Goal: Information Seeking & Learning: Learn about a topic

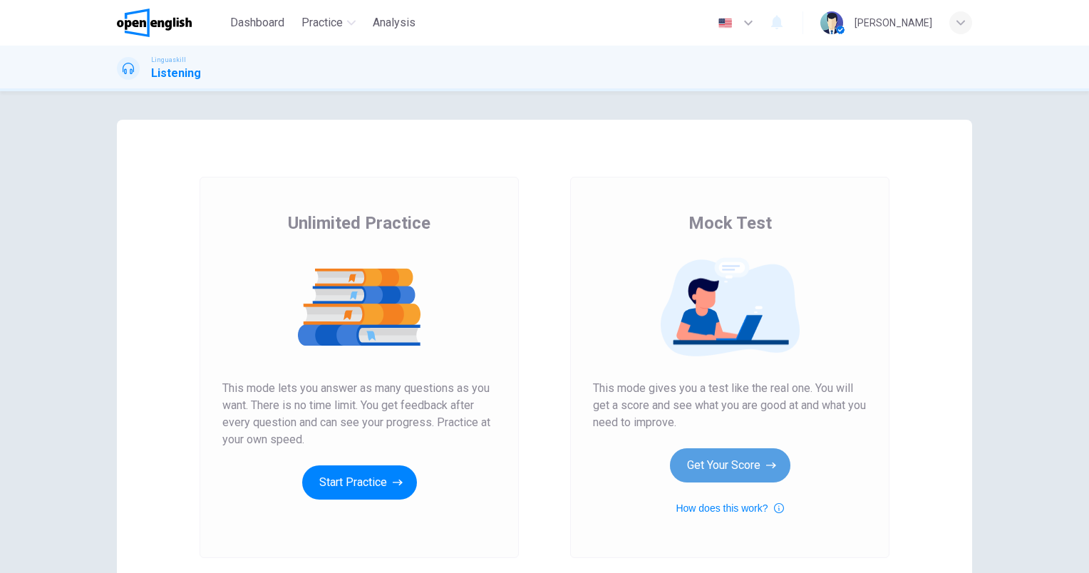
click at [714, 463] on button "Get Your Score" at bounding box center [730, 465] width 120 height 34
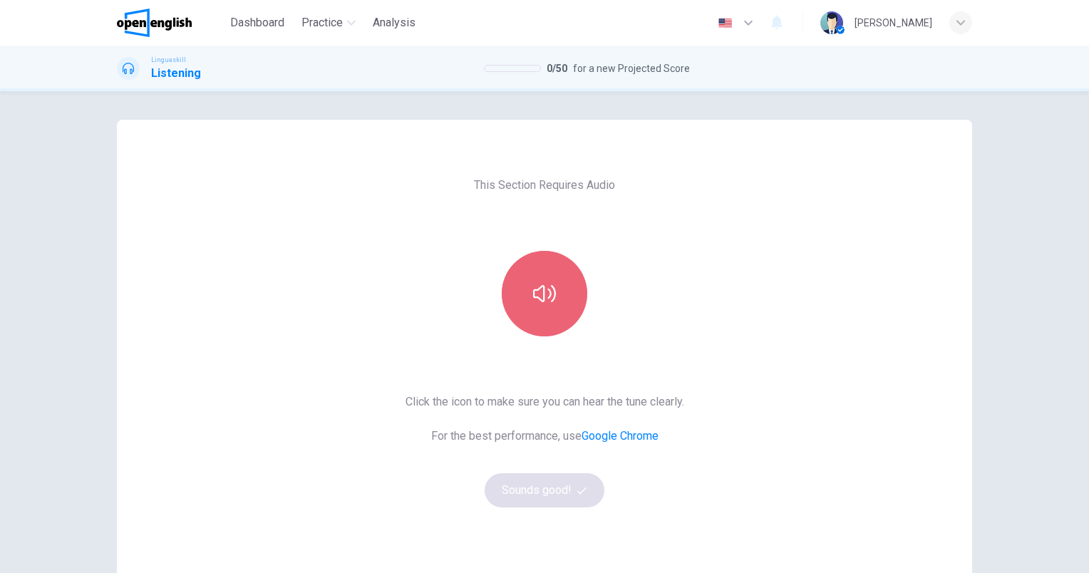
click at [550, 304] on icon "button" at bounding box center [544, 293] width 23 height 23
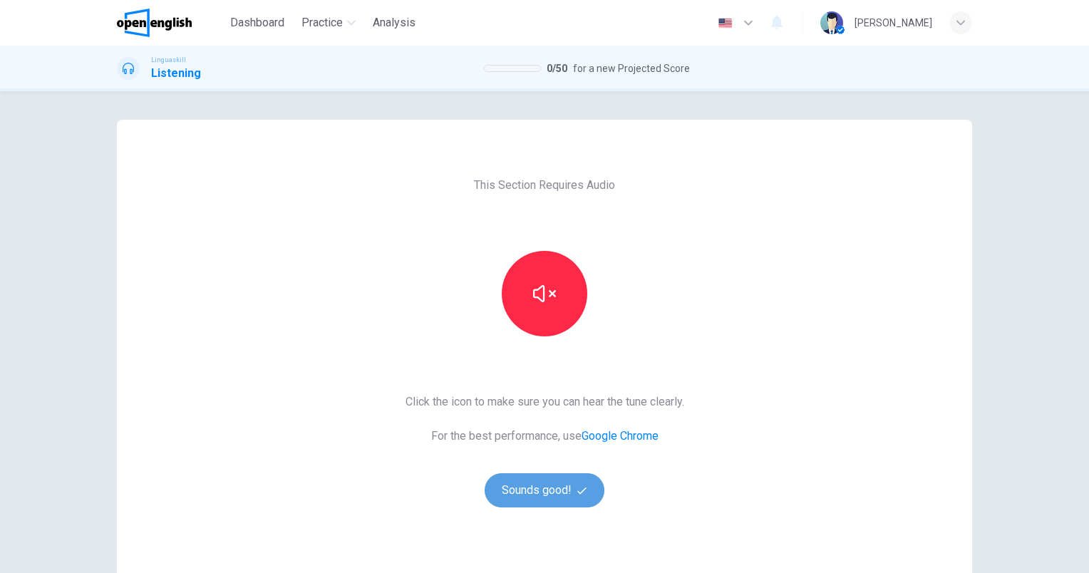
click at [567, 493] on button "Sounds good!" at bounding box center [545, 490] width 120 height 34
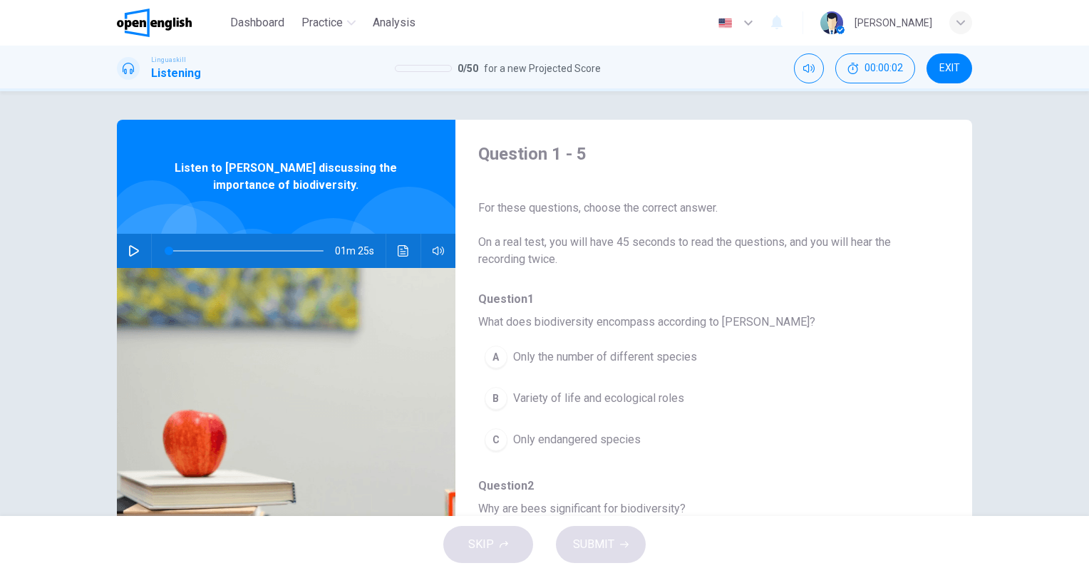
click at [123, 256] on button "button" at bounding box center [134, 251] width 23 height 34
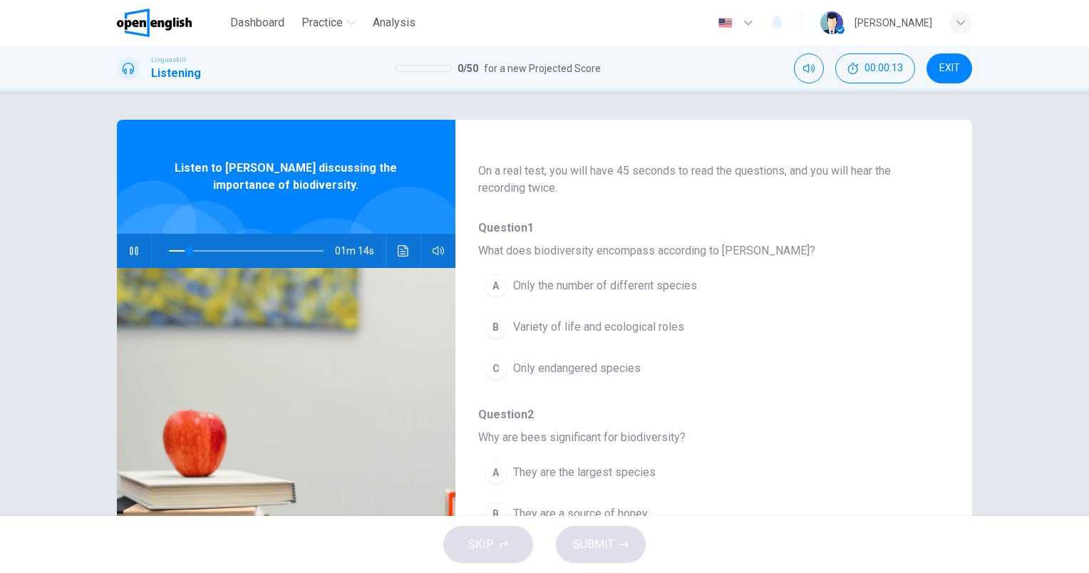
click at [595, 325] on span "Variety of life and ecological roles" at bounding box center [598, 327] width 171 height 17
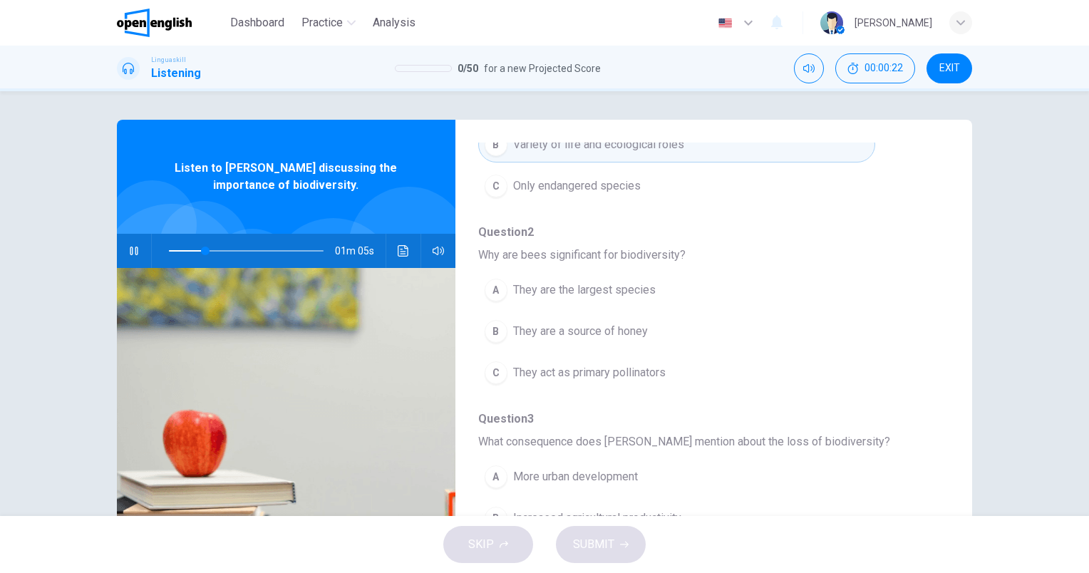
scroll to position [285, 0]
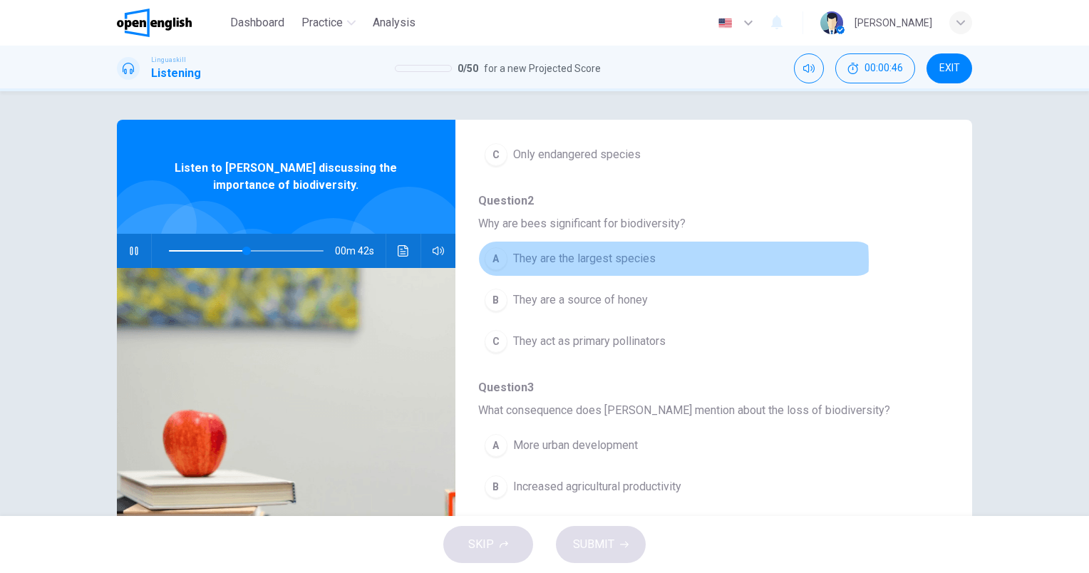
click at [632, 261] on span "They are the largest species" at bounding box center [584, 258] width 143 height 17
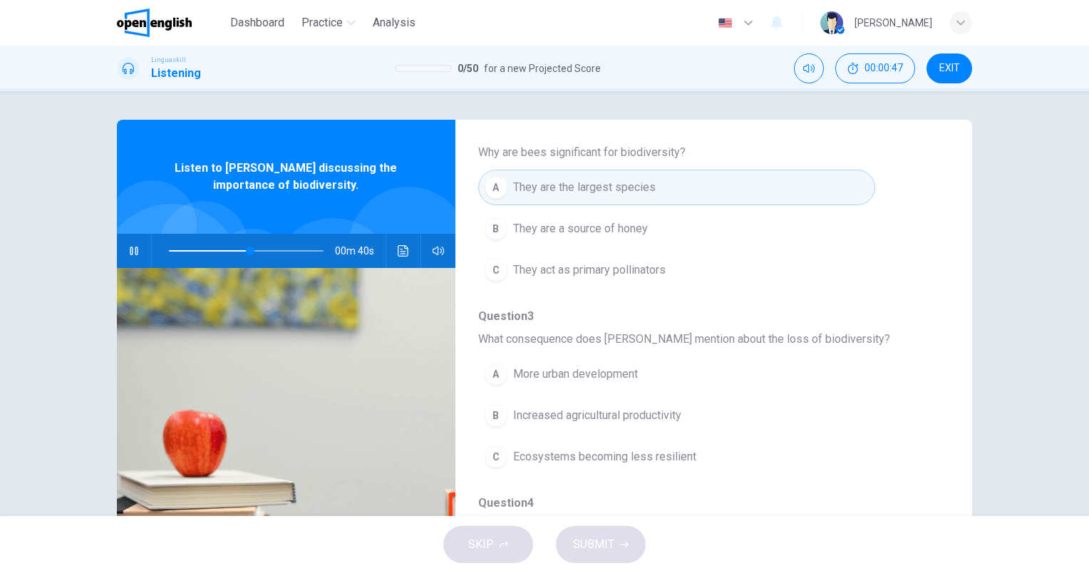
scroll to position [428, 0]
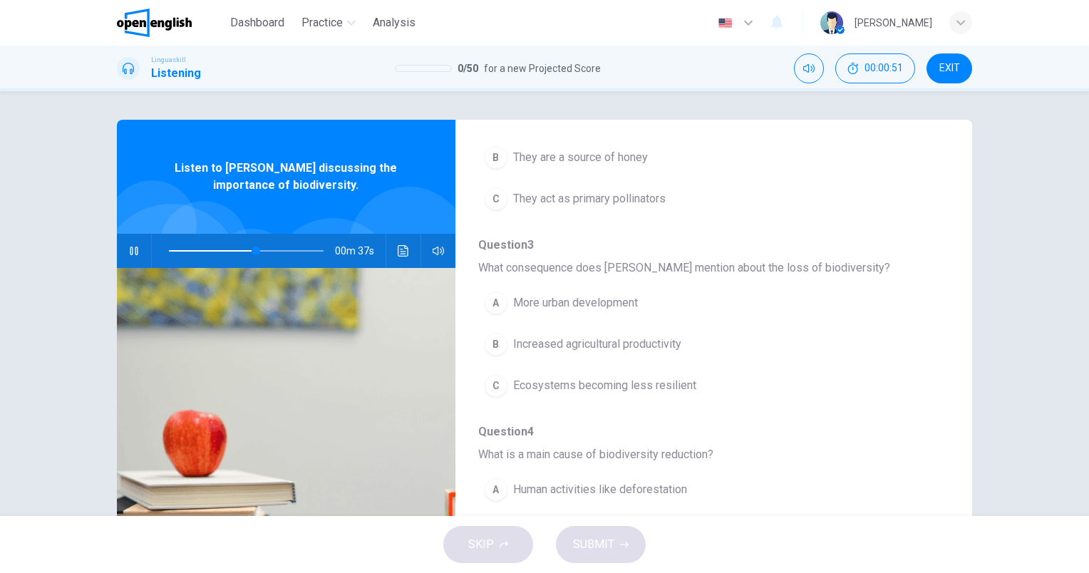
click at [680, 387] on span "Ecosystems becoming less resilient" at bounding box center [604, 385] width 183 height 17
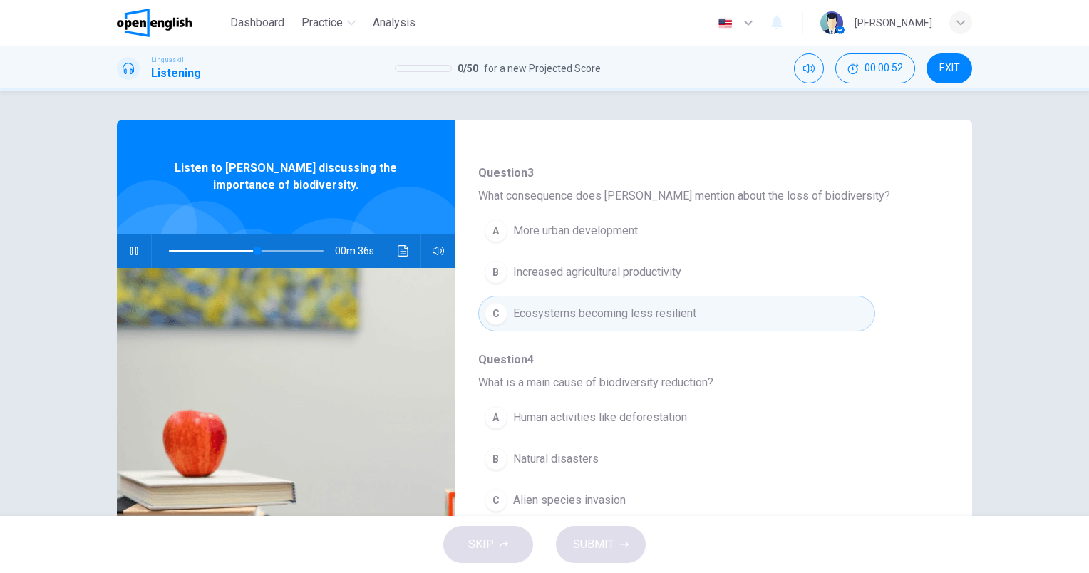
scroll to position [570, 0]
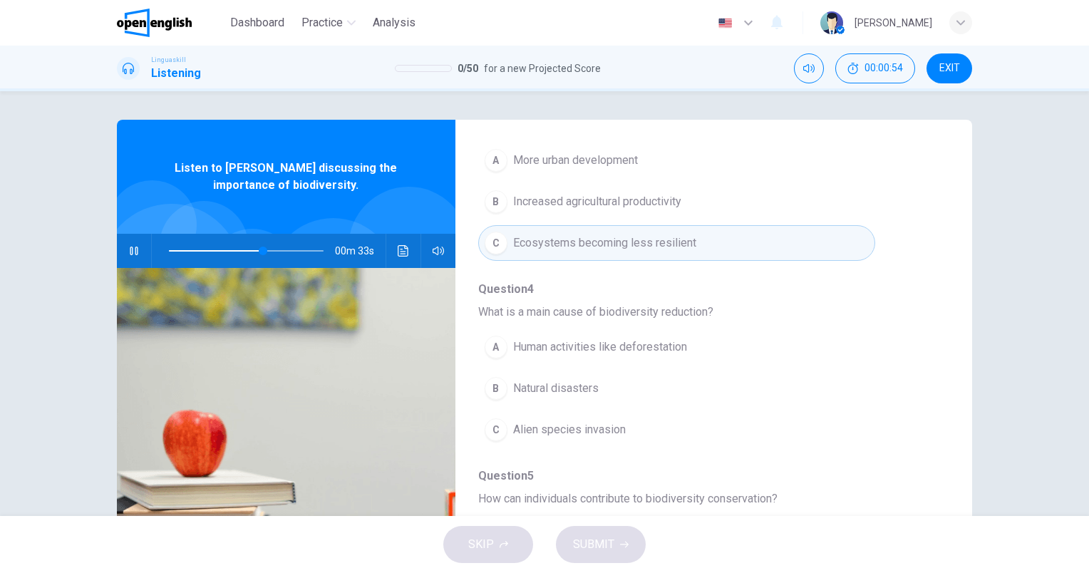
click at [674, 349] on span "Human activities like deforestation" at bounding box center [600, 347] width 174 height 17
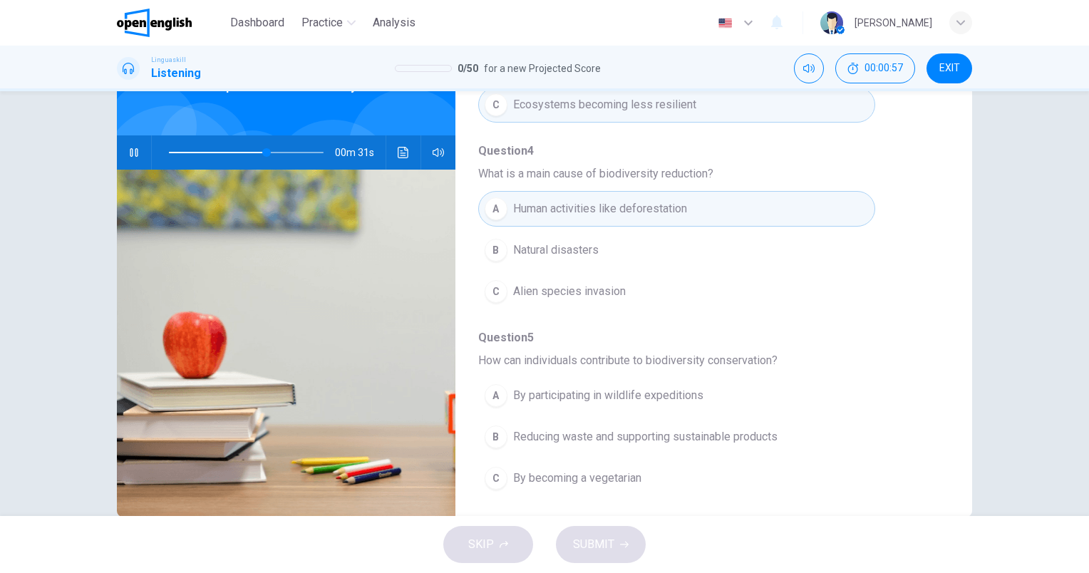
scroll to position [128, 0]
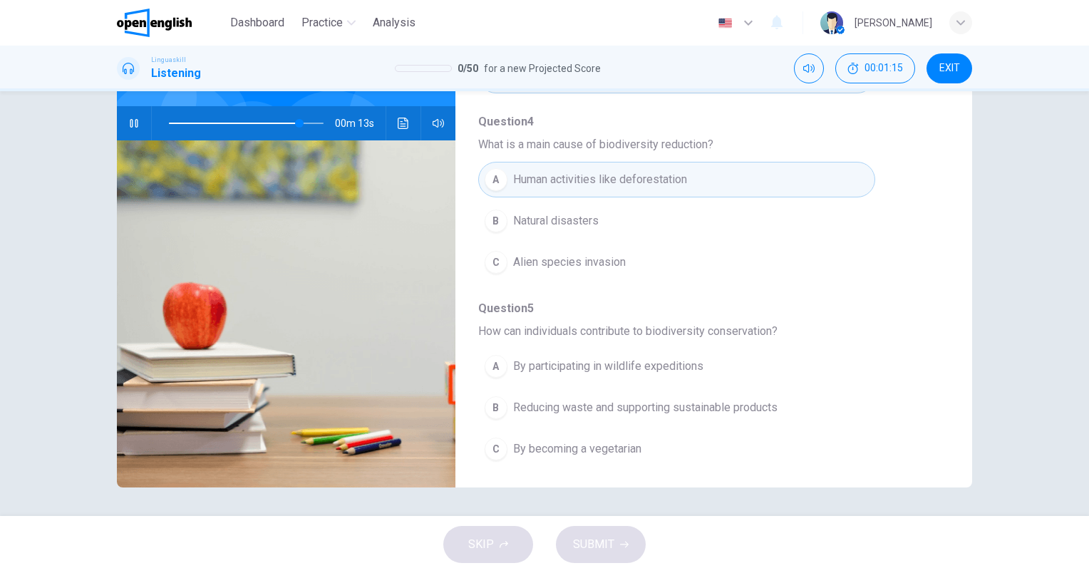
click at [660, 405] on span "Reducing waste and supporting sustainable products" at bounding box center [645, 407] width 264 height 17
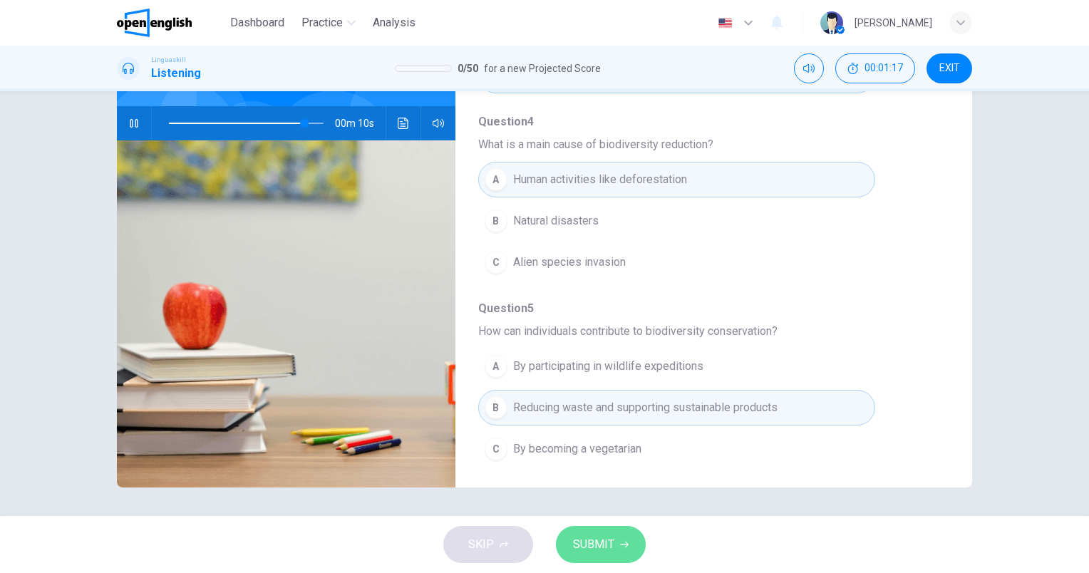
click at [620, 546] on icon "button" at bounding box center [624, 544] width 9 height 9
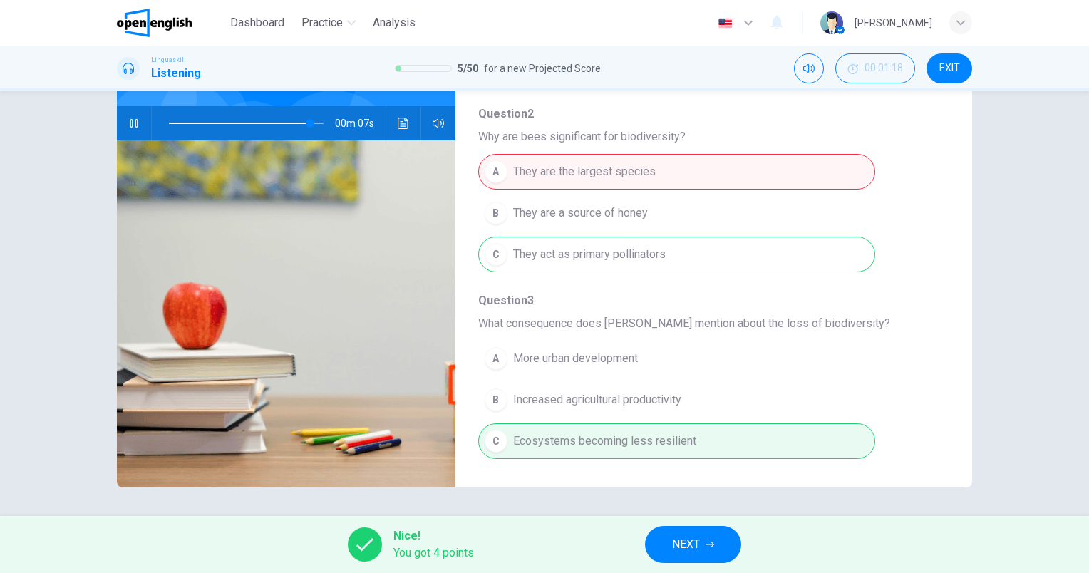
scroll to position [111, 0]
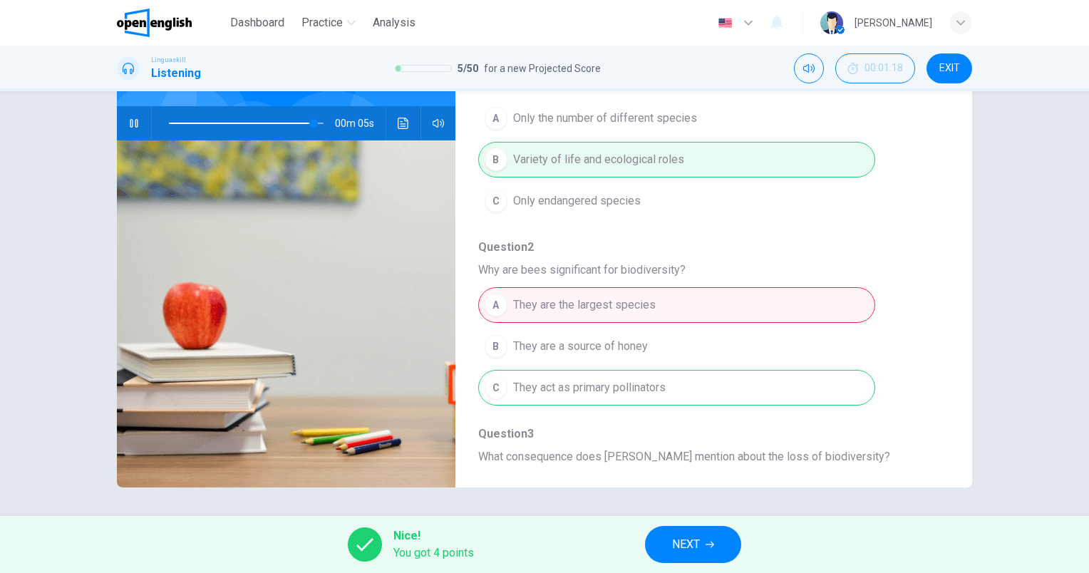
type input "**"
click at [714, 550] on button "NEXT" at bounding box center [693, 544] width 96 height 37
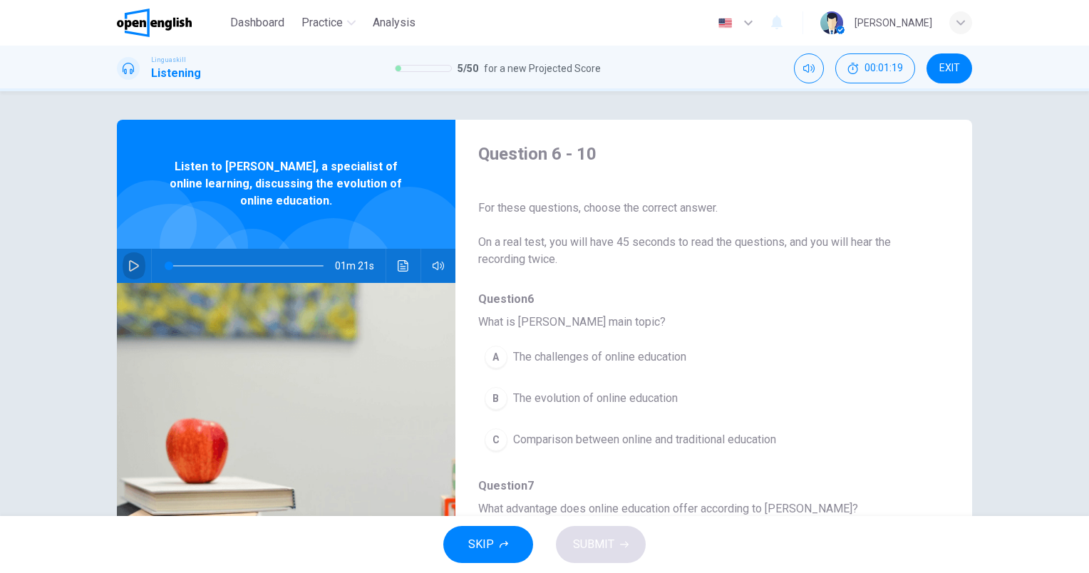
click at [128, 266] on icon "button" at bounding box center [133, 265] width 11 height 11
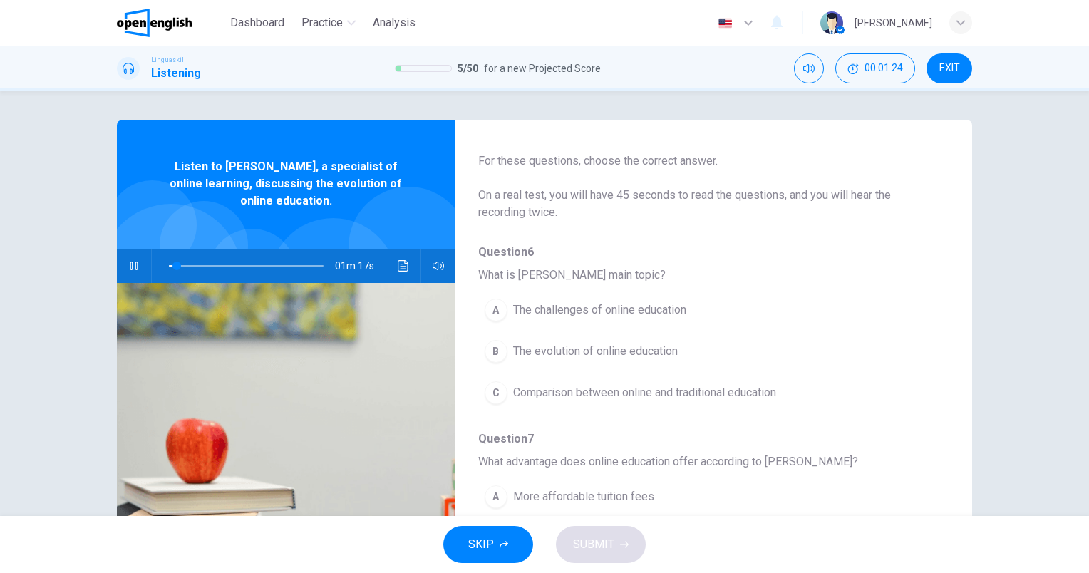
scroll to position [71, 0]
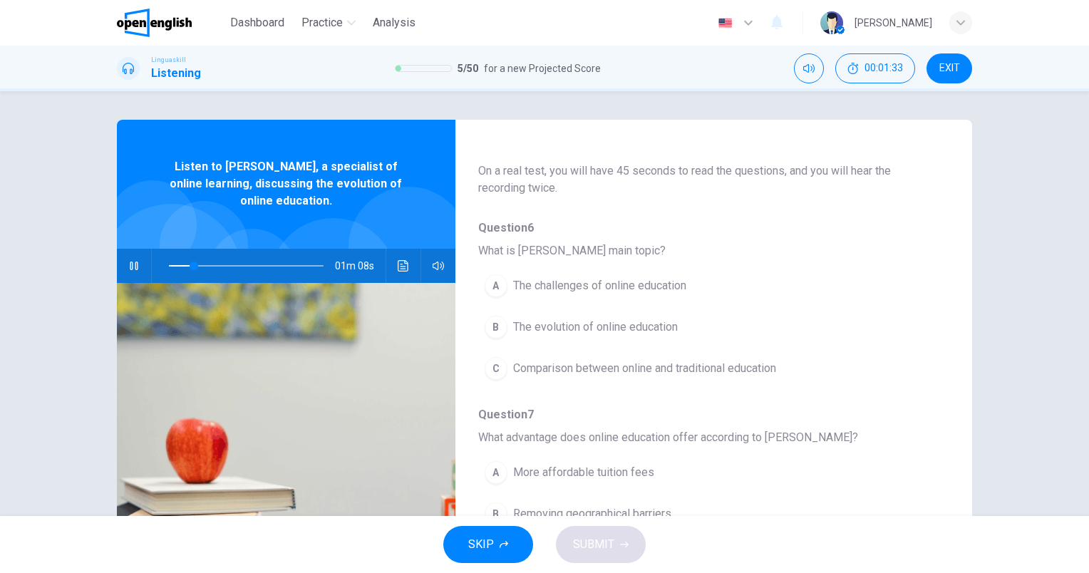
click at [130, 264] on icon "button" at bounding box center [134, 266] width 8 height 9
click at [128, 259] on button "button" at bounding box center [134, 266] width 23 height 34
click at [135, 267] on icon "button" at bounding box center [133, 265] width 11 height 11
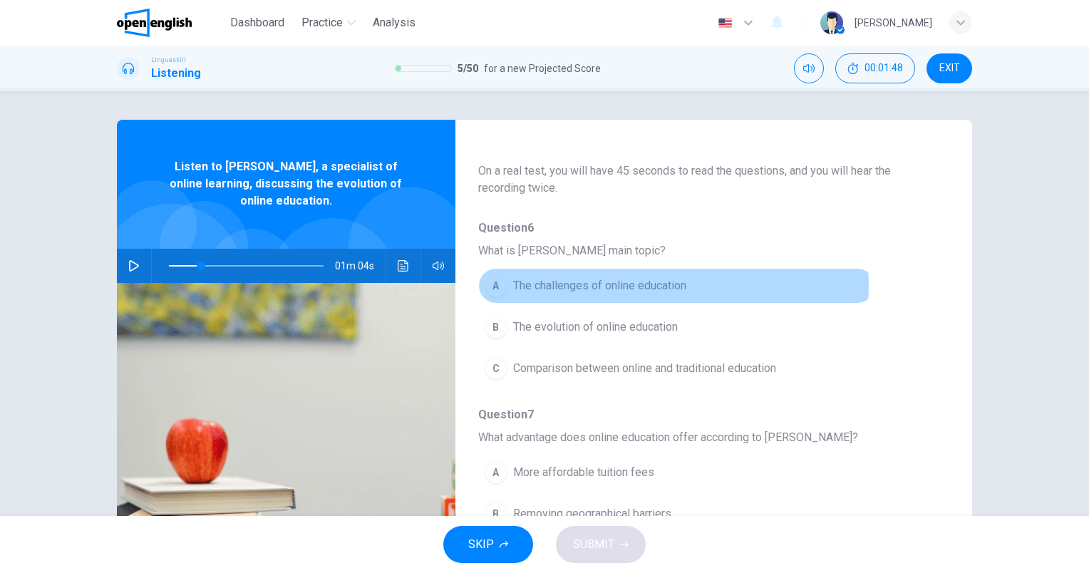
click at [647, 286] on span "The challenges of online education" at bounding box center [599, 285] width 173 height 17
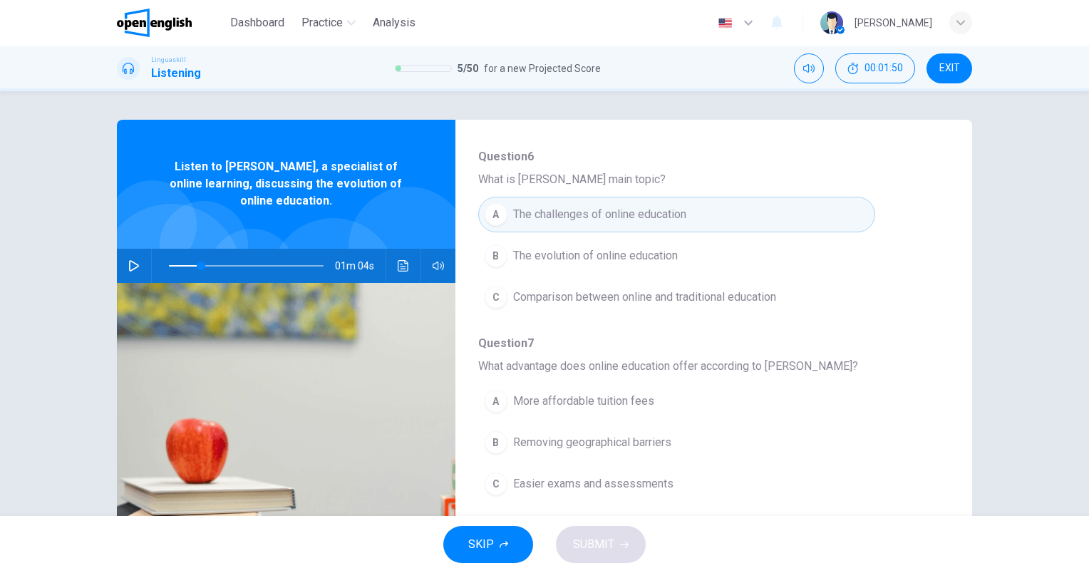
scroll to position [214, 0]
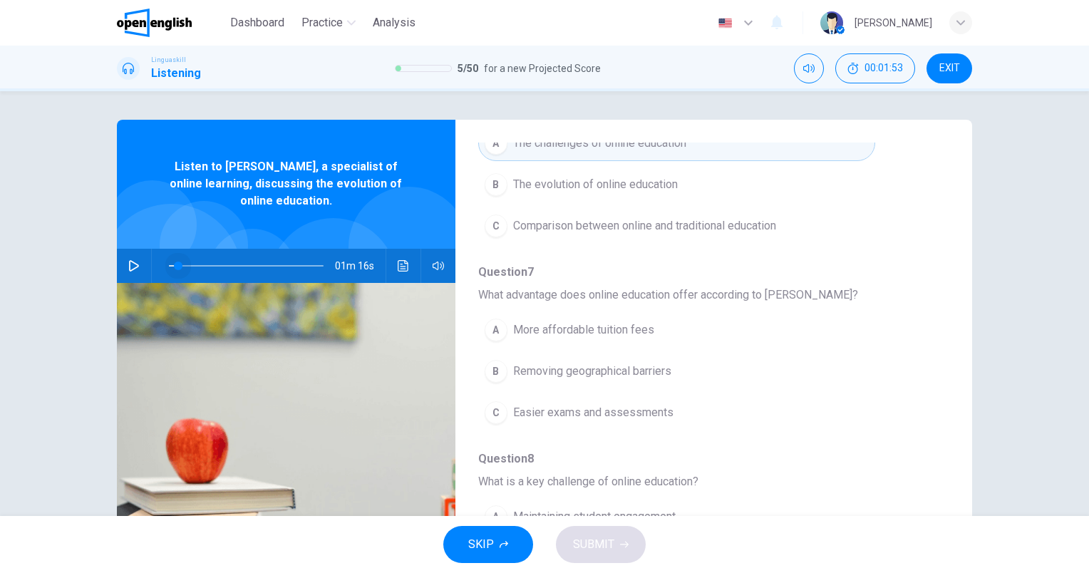
click at [175, 268] on span at bounding box center [246, 266] width 155 height 20
click at [129, 260] on icon "button" at bounding box center [133, 265] width 11 height 11
click at [656, 182] on span "The evolution of online education" at bounding box center [595, 184] width 165 height 17
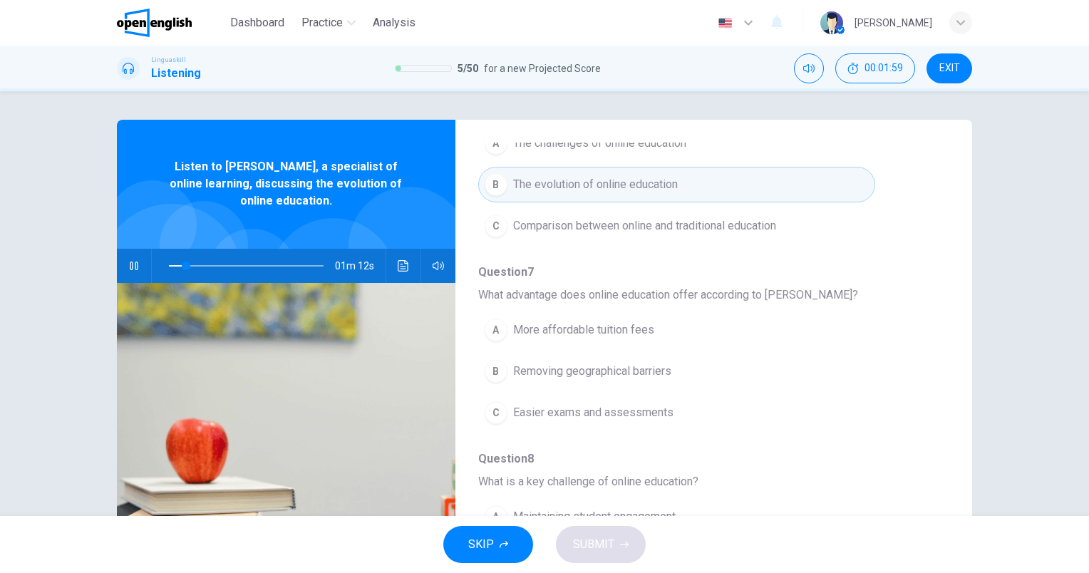
scroll to position [285, 0]
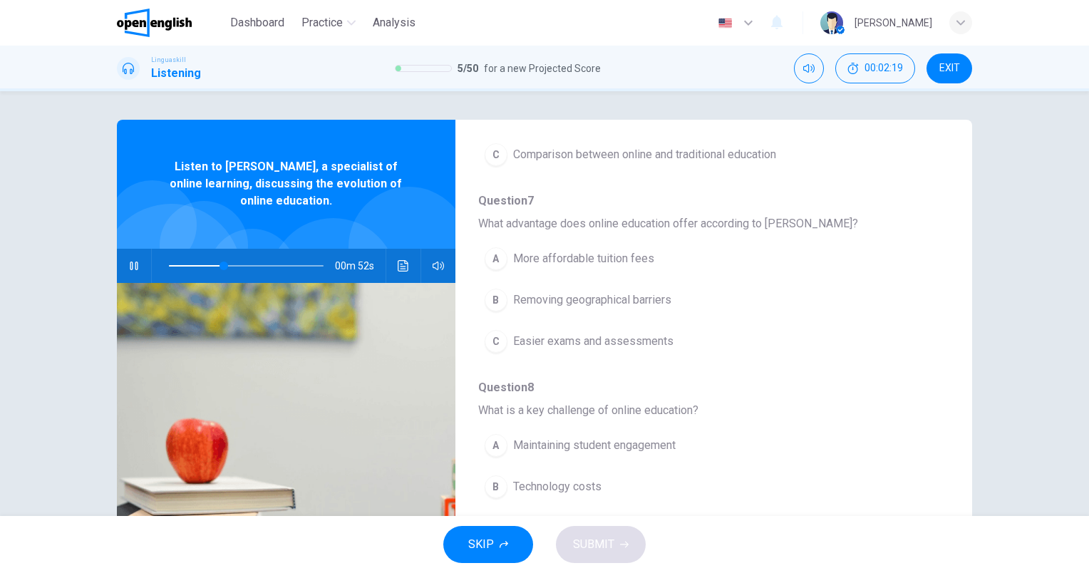
click at [649, 308] on button "B Removing geographical barriers" at bounding box center [676, 300] width 397 height 36
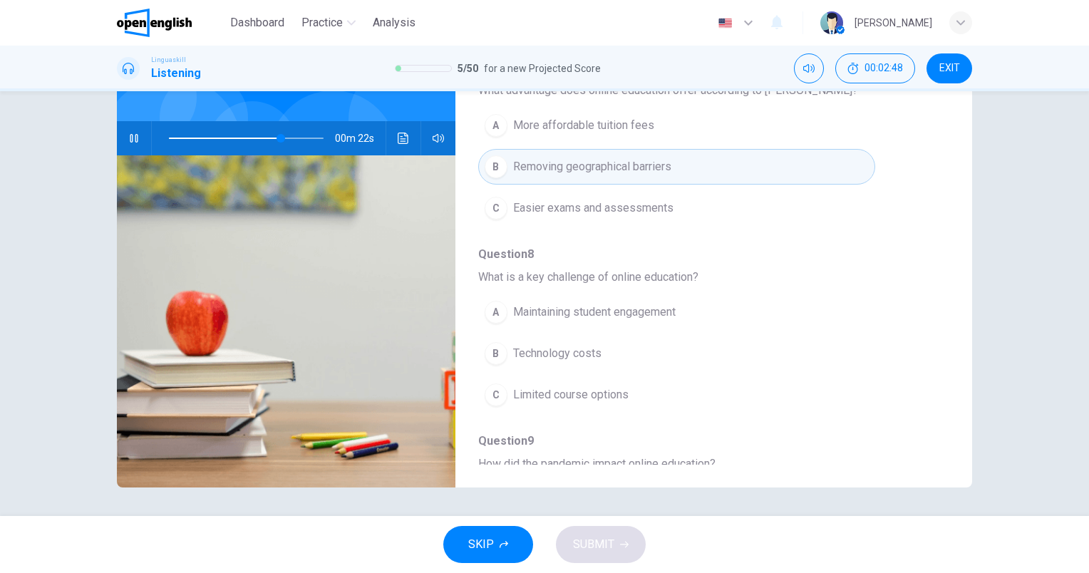
scroll to position [325, 0]
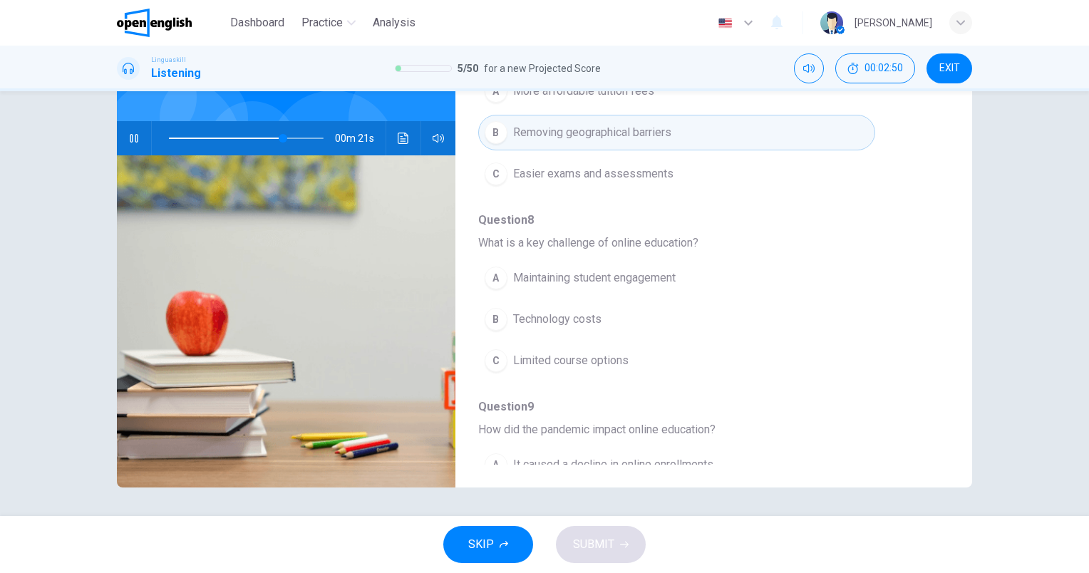
click at [648, 274] on span "Maintaining student engagement" at bounding box center [594, 277] width 163 height 17
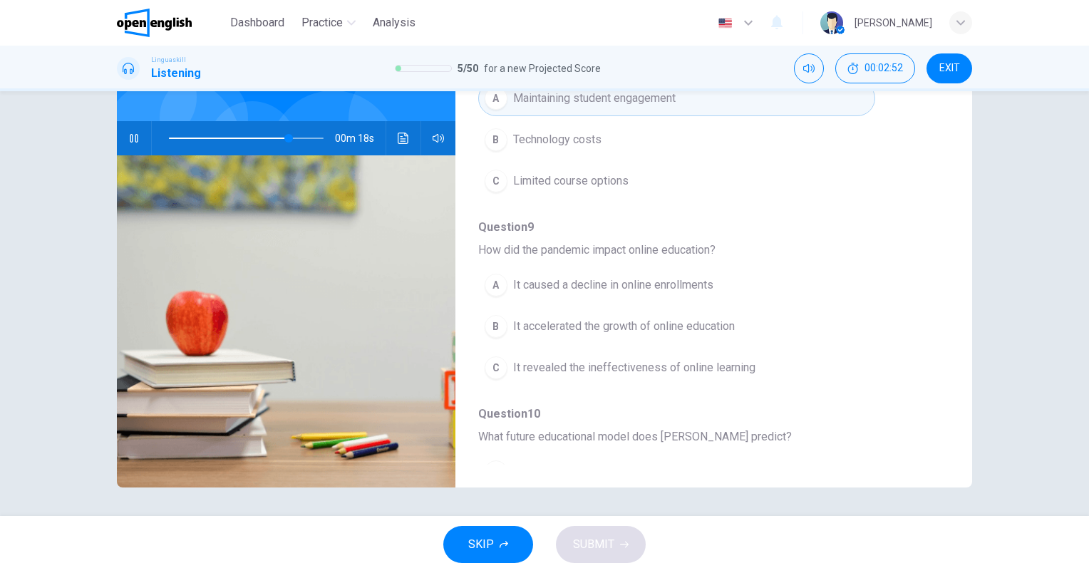
scroll to position [539, 0]
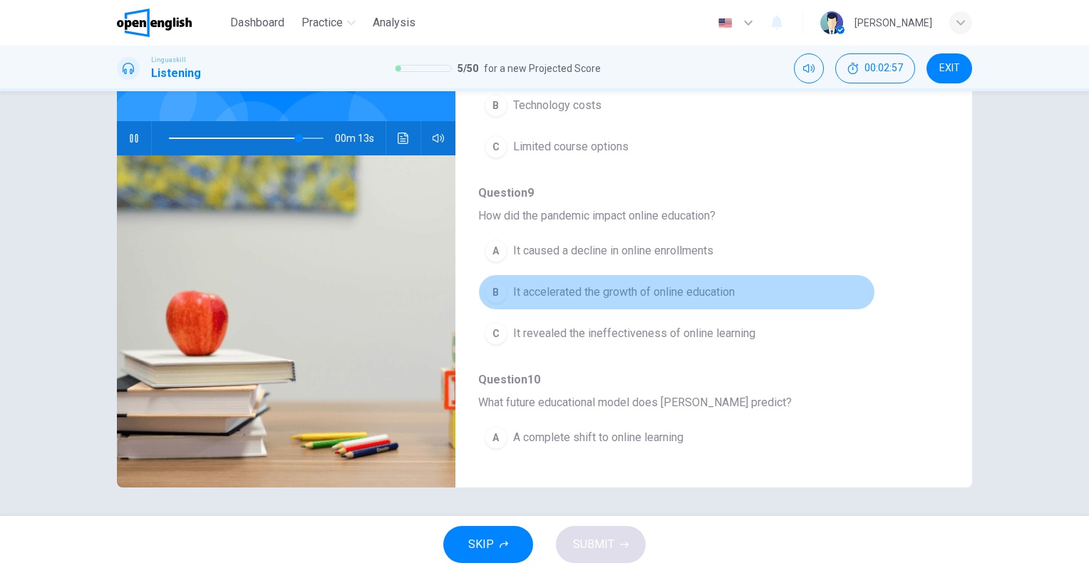
click at [716, 292] on span "It accelerated the growth of online education" at bounding box center [624, 292] width 222 height 17
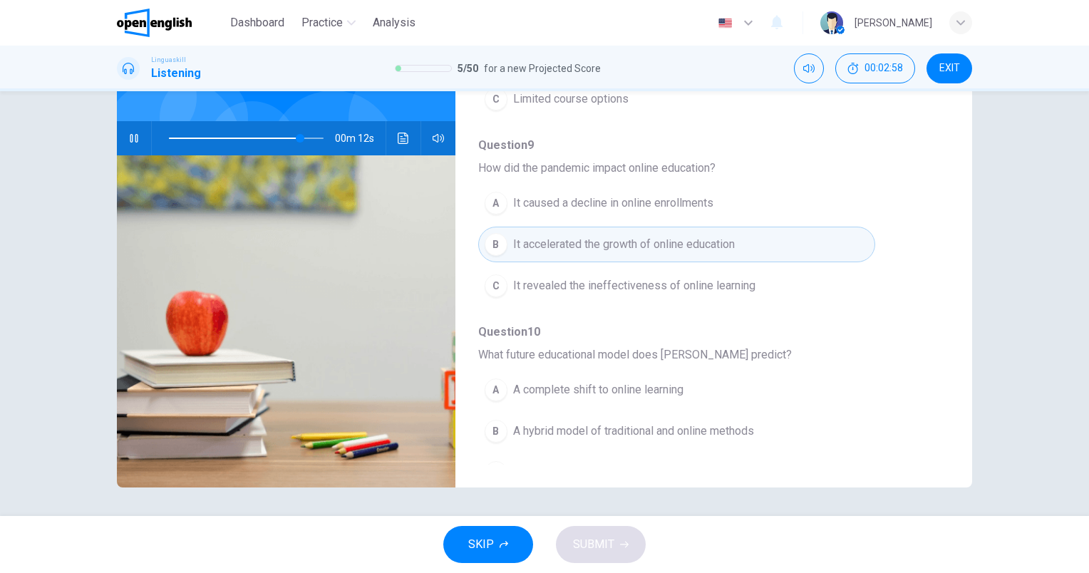
scroll to position [610, 0]
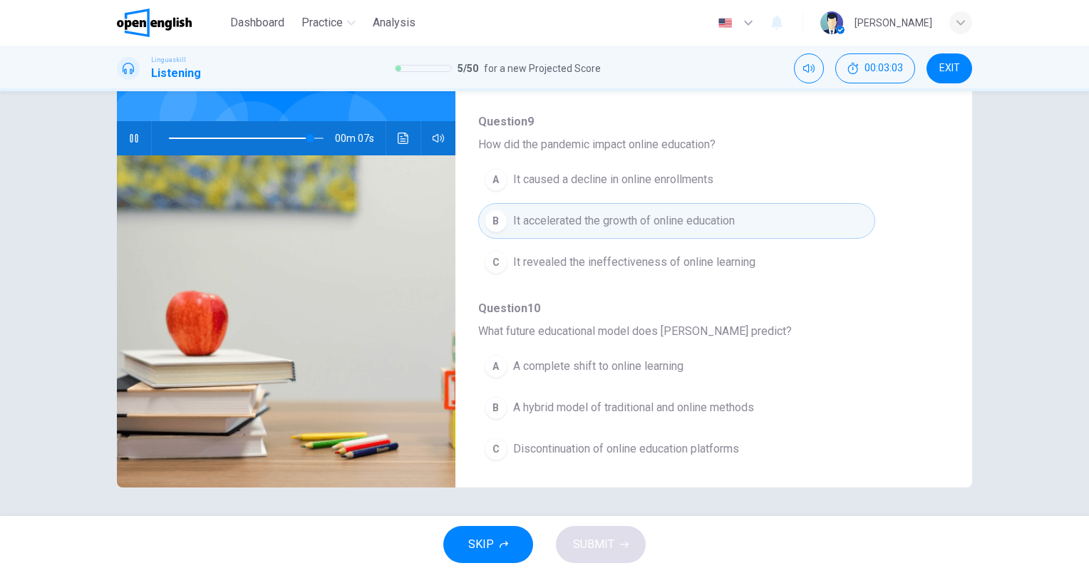
click at [131, 143] on icon "button" at bounding box center [133, 138] width 11 height 11
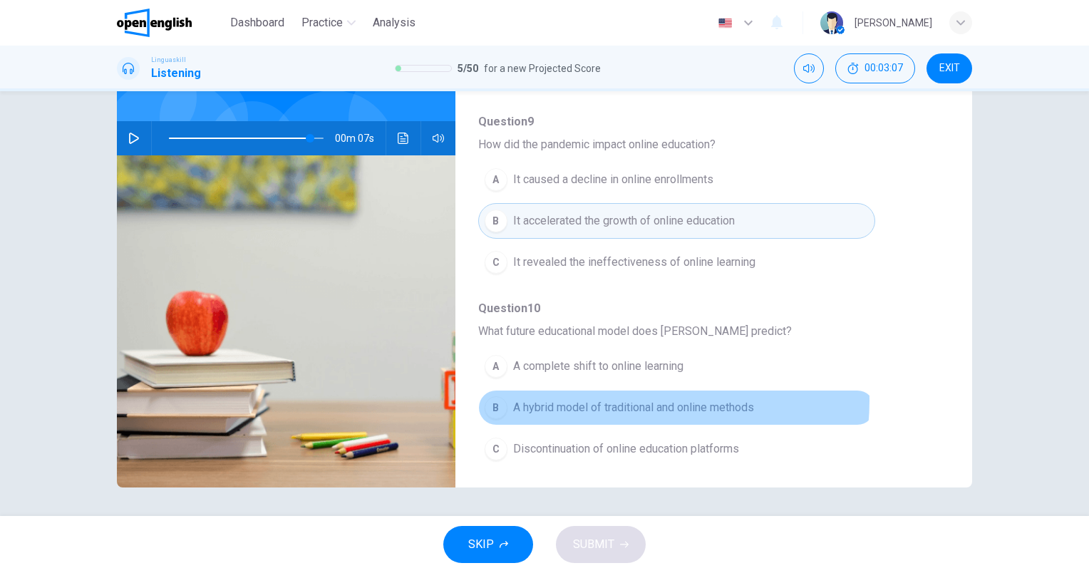
drag, startPoint x: 614, startPoint y: 396, endPoint x: 622, endPoint y: 405, distance: 11.1
click at [615, 399] on span "A hybrid model of traditional and online methods" at bounding box center [633, 407] width 241 height 17
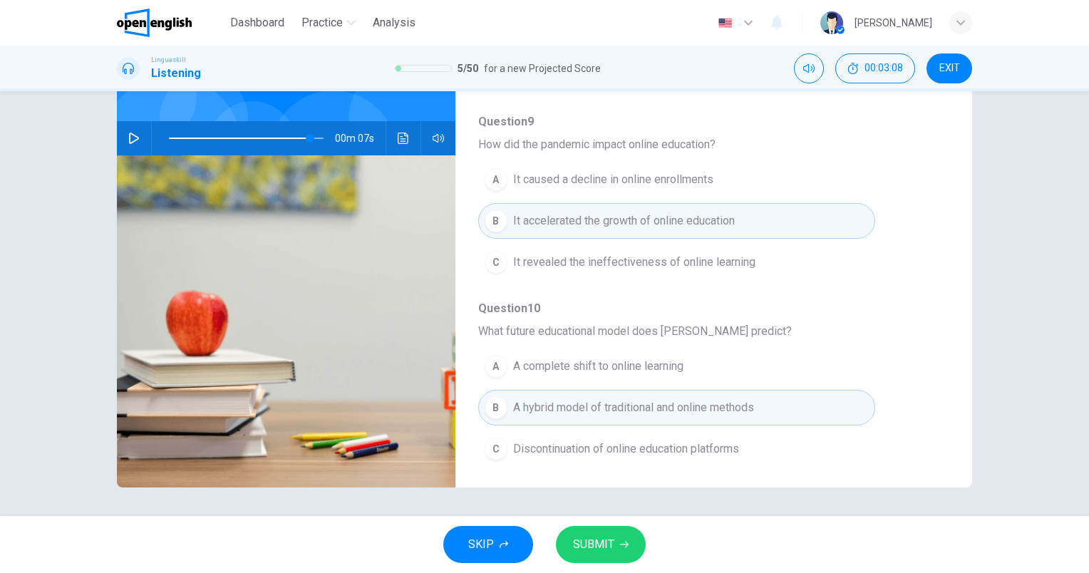
click at [615, 545] on button "SUBMIT" at bounding box center [601, 544] width 90 height 37
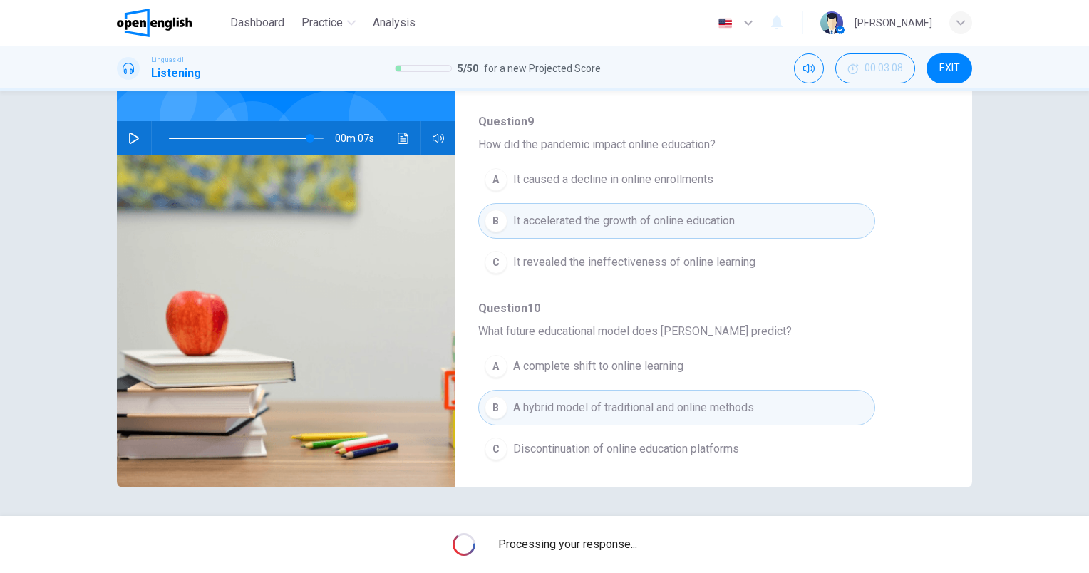
type input "**"
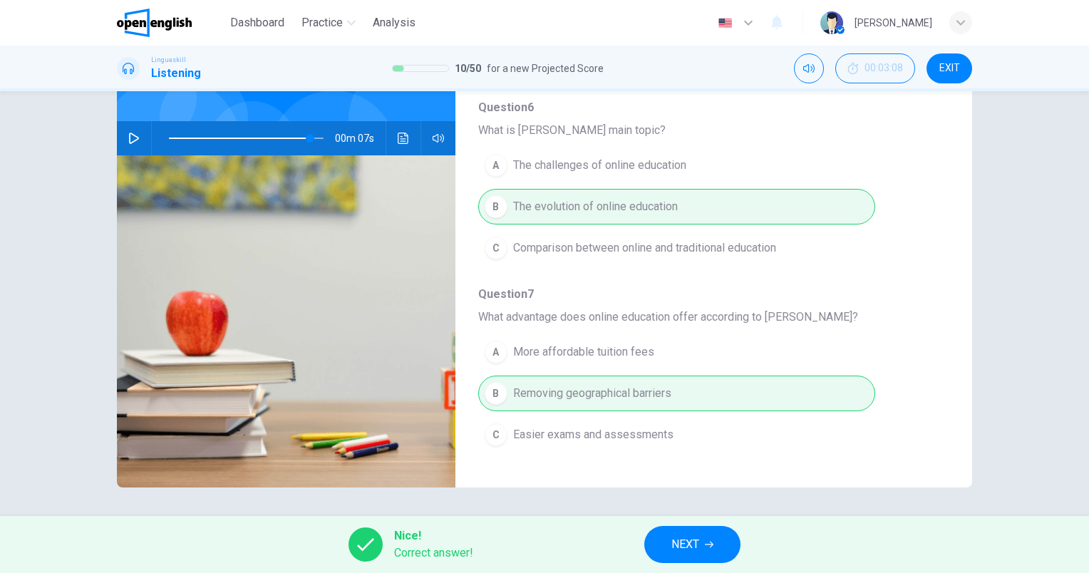
scroll to position [0, 0]
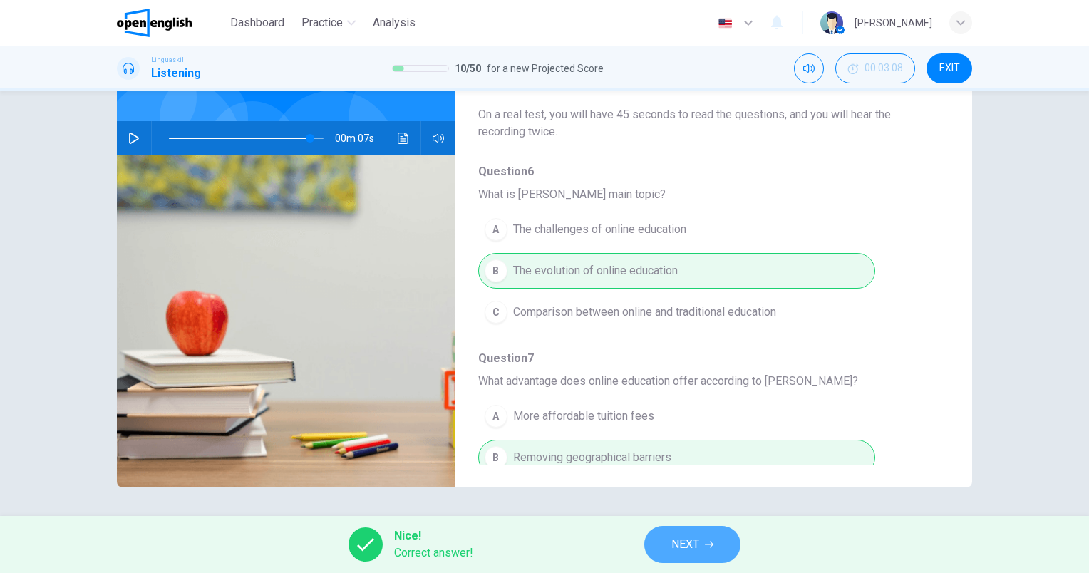
click at [702, 558] on button "NEXT" at bounding box center [692, 544] width 96 height 37
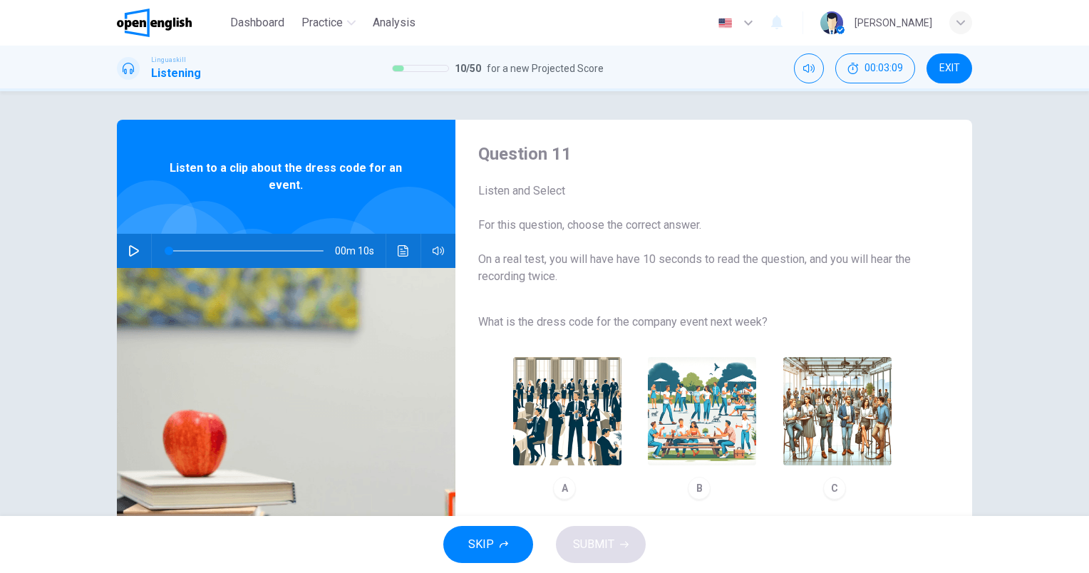
click at [123, 243] on button "button" at bounding box center [134, 251] width 23 height 34
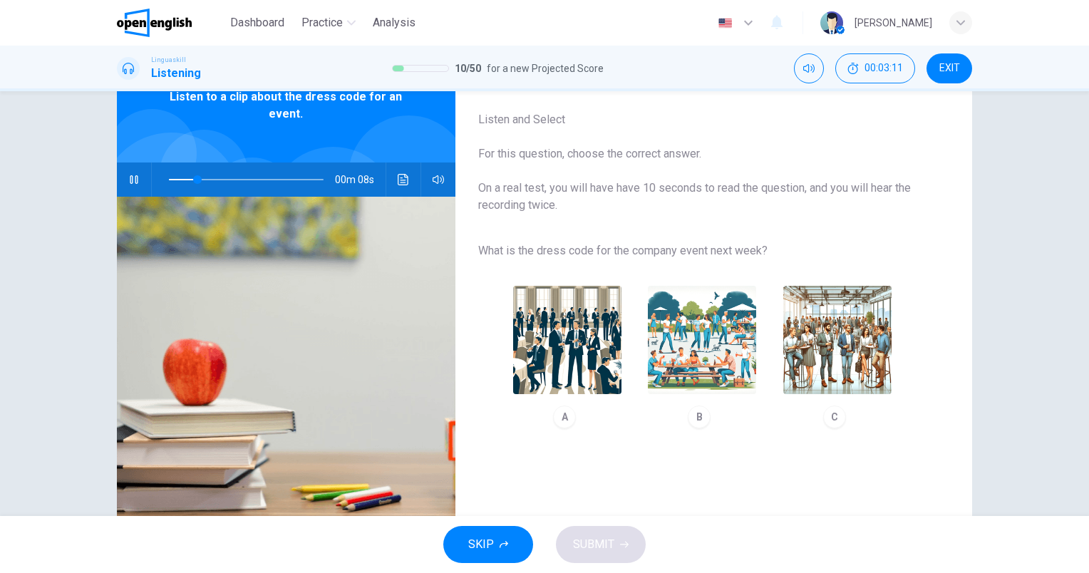
scroll to position [128, 0]
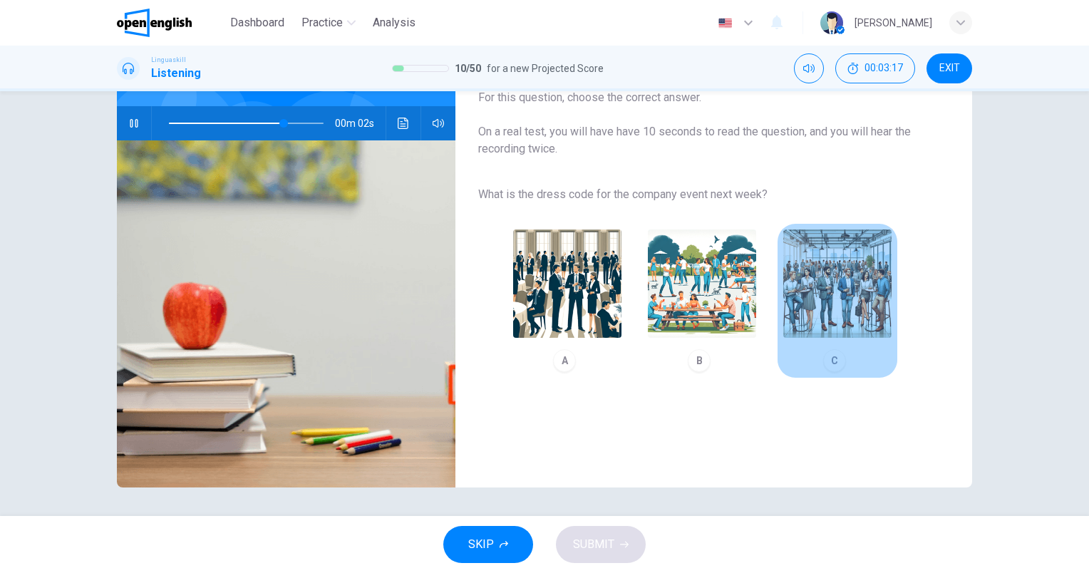
click at [822, 299] on img "button" at bounding box center [837, 284] width 108 height 108
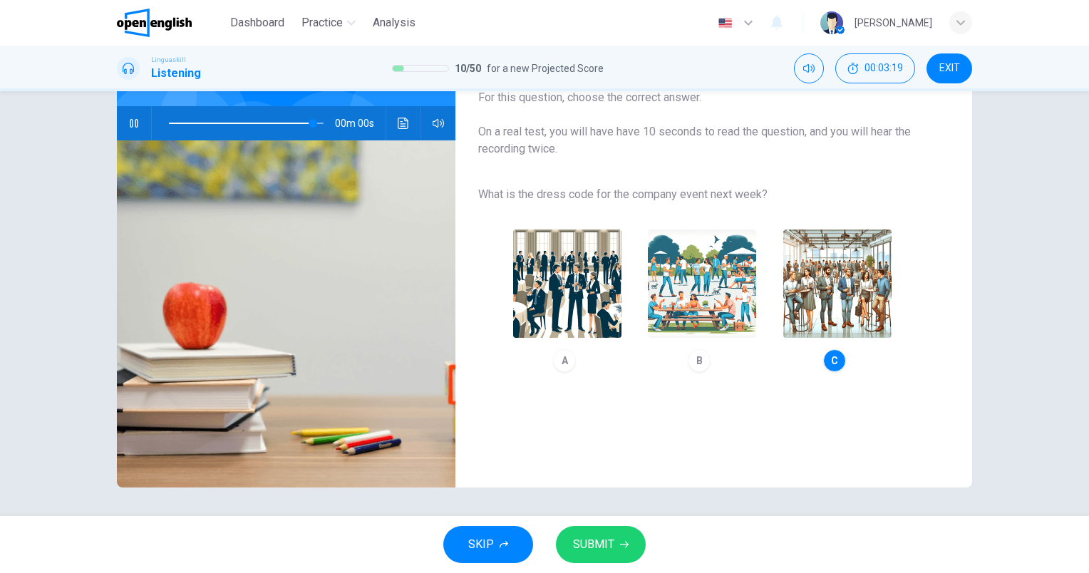
type input "*"
click at [618, 545] on button "SUBMIT" at bounding box center [601, 544] width 90 height 37
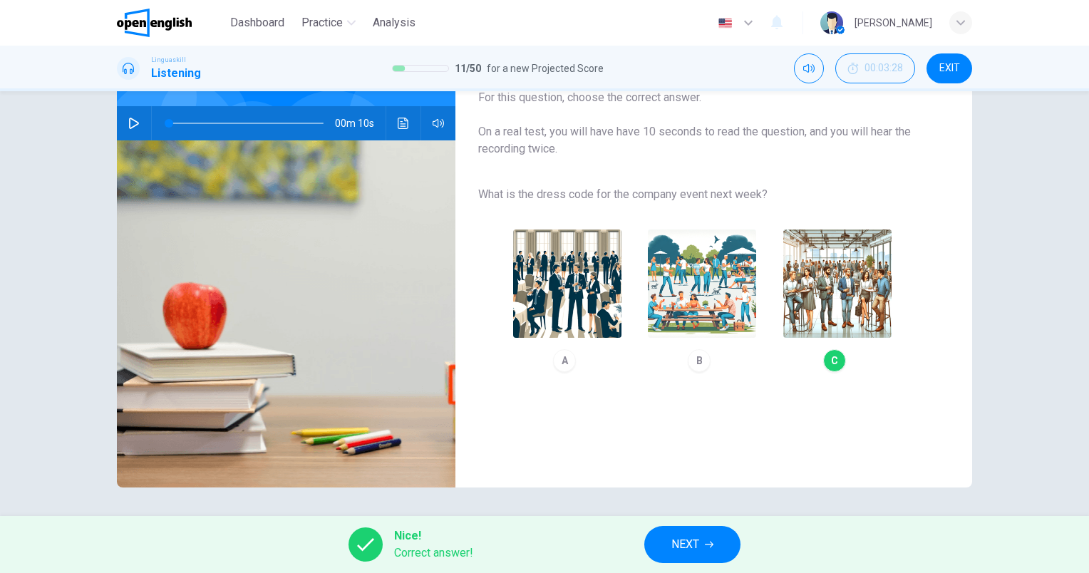
click at [696, 535] on span "NEXT" at bounding box center [685, 545] width 28 height 20
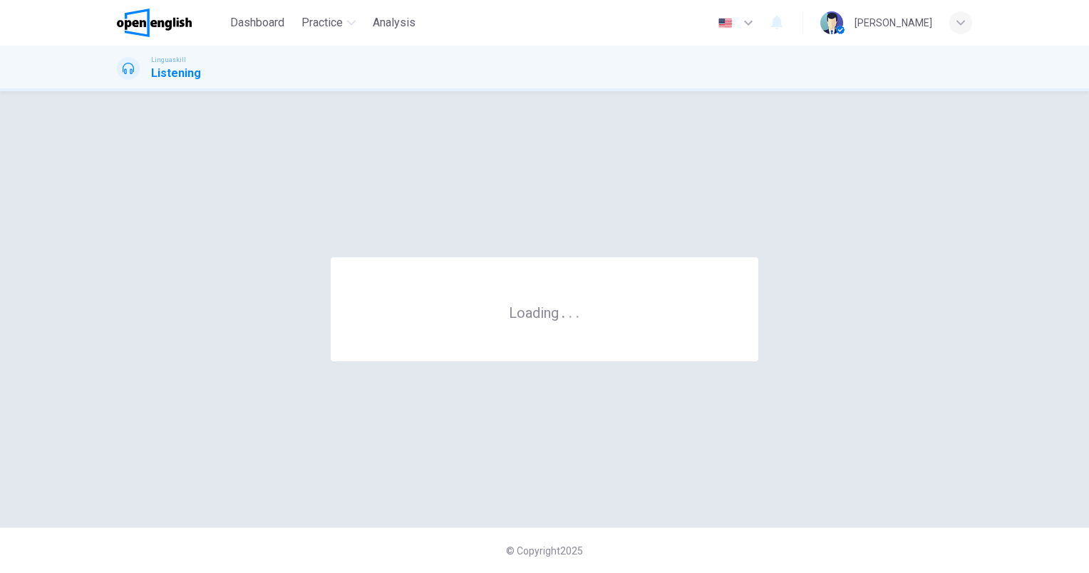
scroll to position [0, 0]
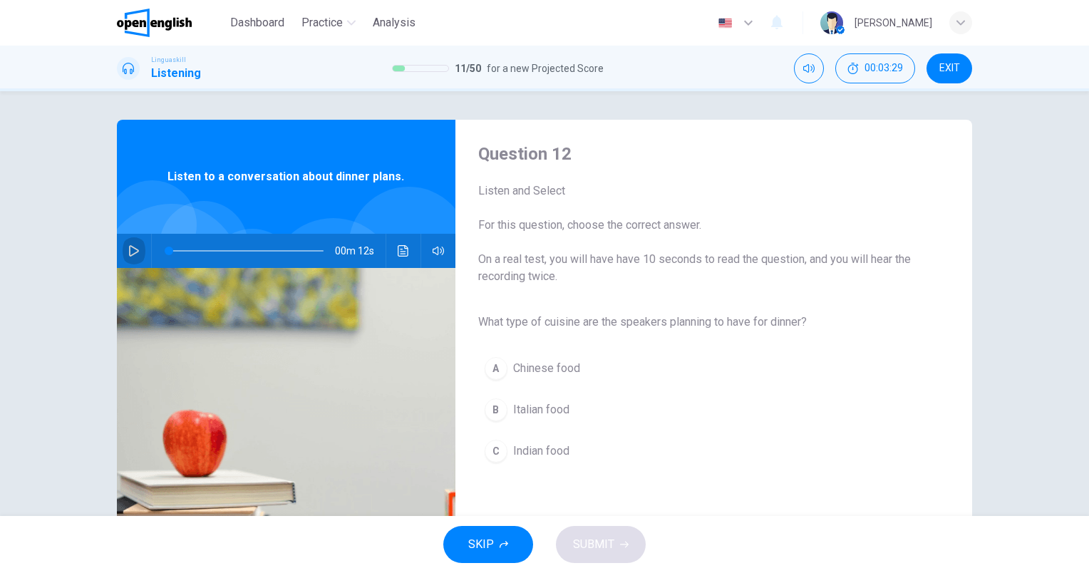
click at [137, 248] on button "button" at bounding box center [134, 251] width 23 height 34
click at [549, 411] on span "Italian food" at bounding box center [541, 409] width 56 height 17
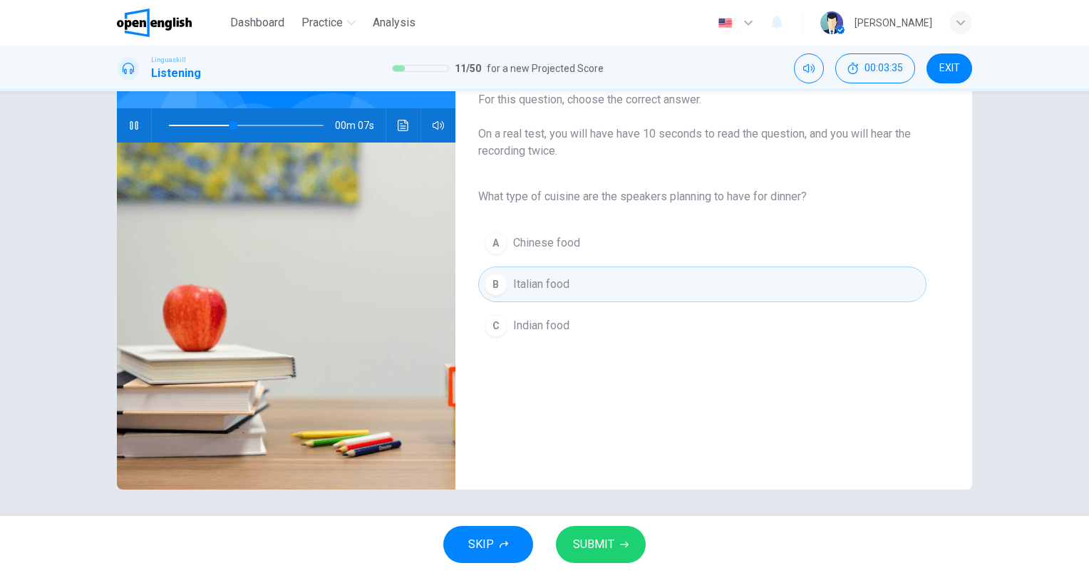
scroll to position [128, 0]
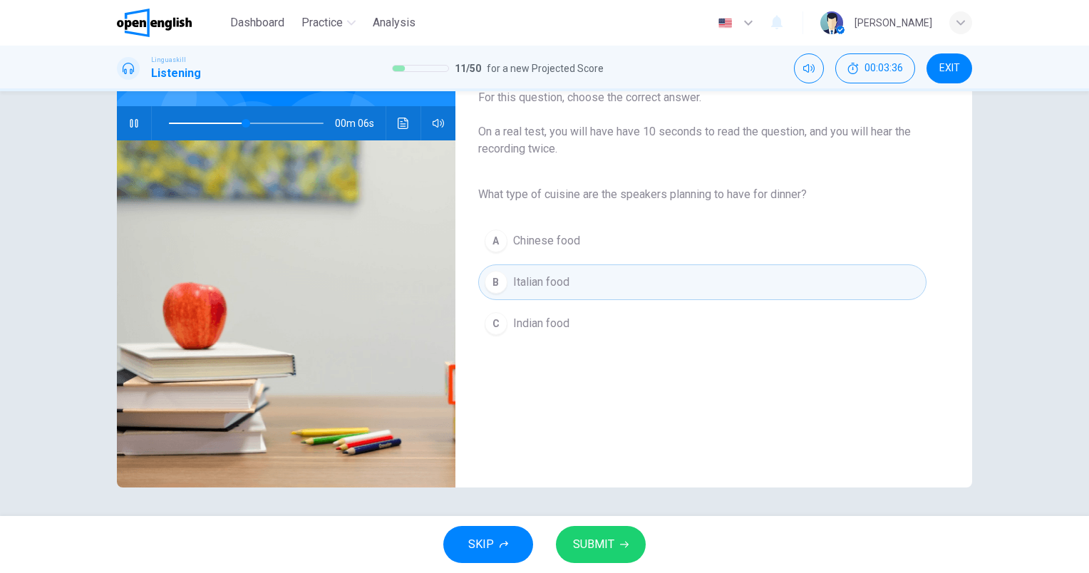
click at [595, 542] on span "SUBMIT" at bounding box center [593, 545] width 41 height 20
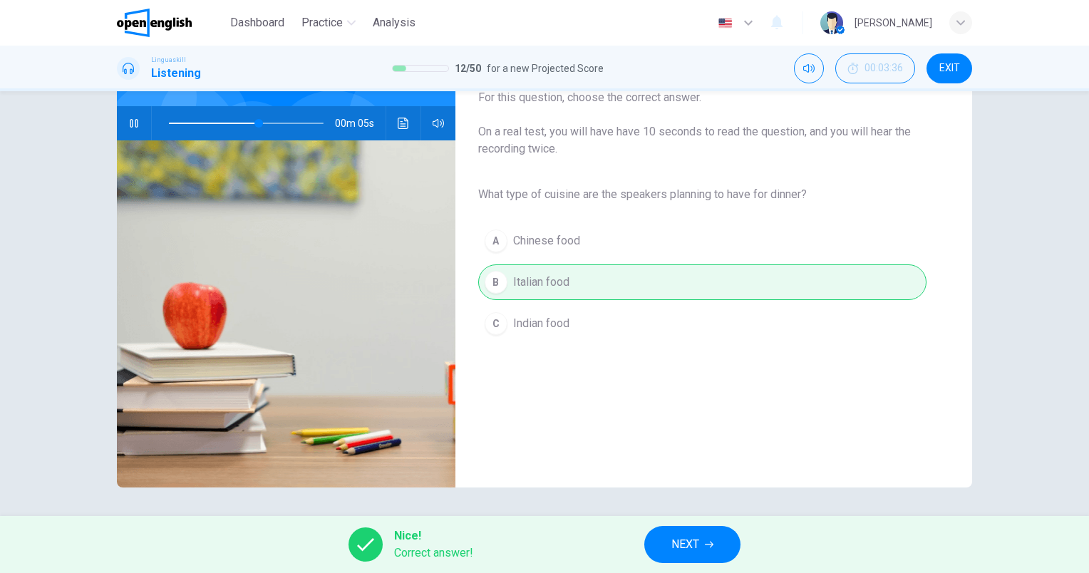
type input "**"
click at [700, 550] on button "NEXT" at bounding box center [692, 544] width 96 height 37
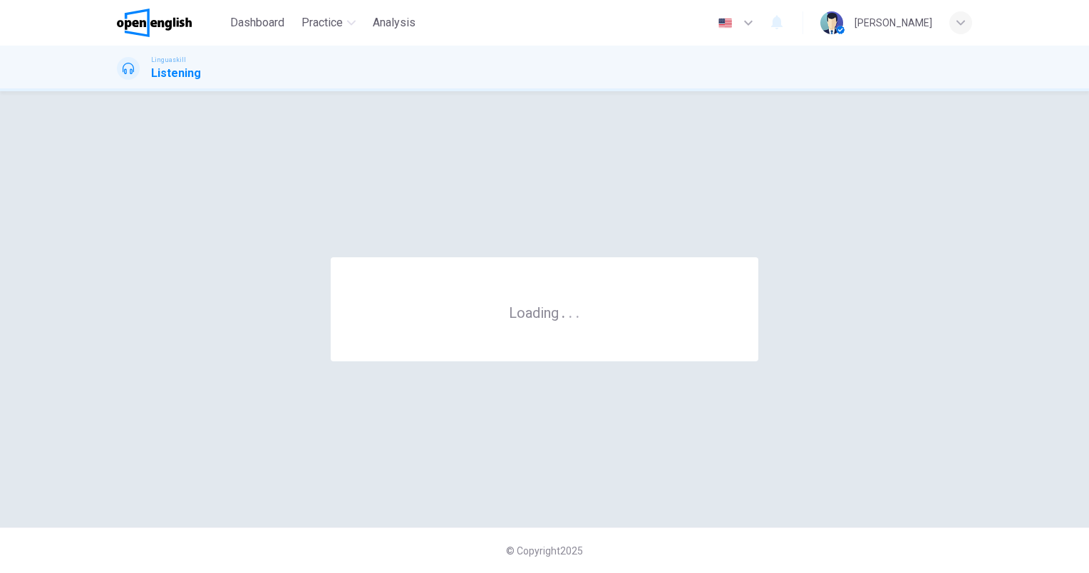
scroll to position [0, 0]
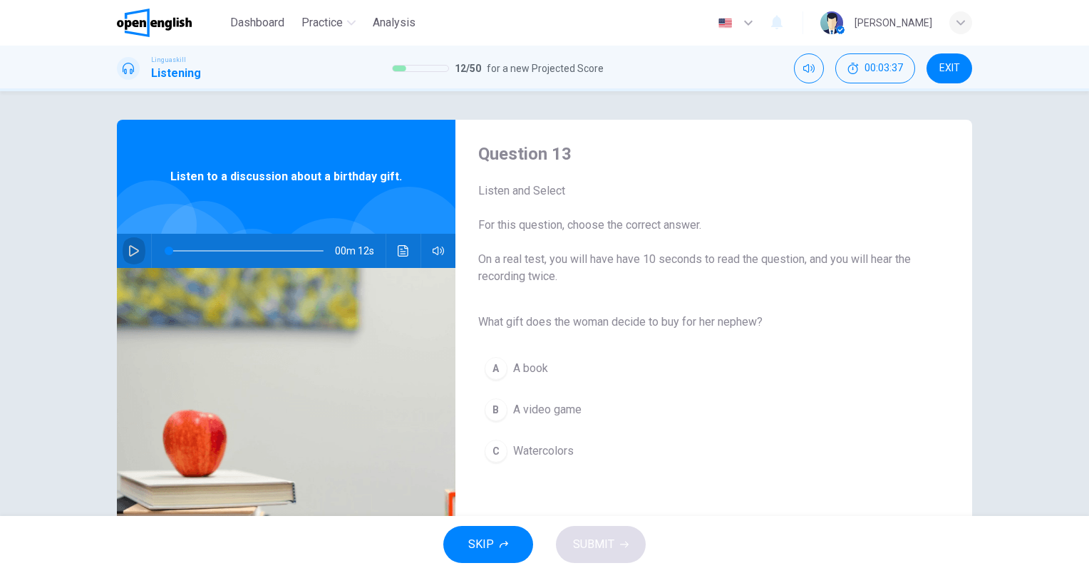
click at [131, 256] on icon "button" at bounding box center [133, 250] width 11 height 11
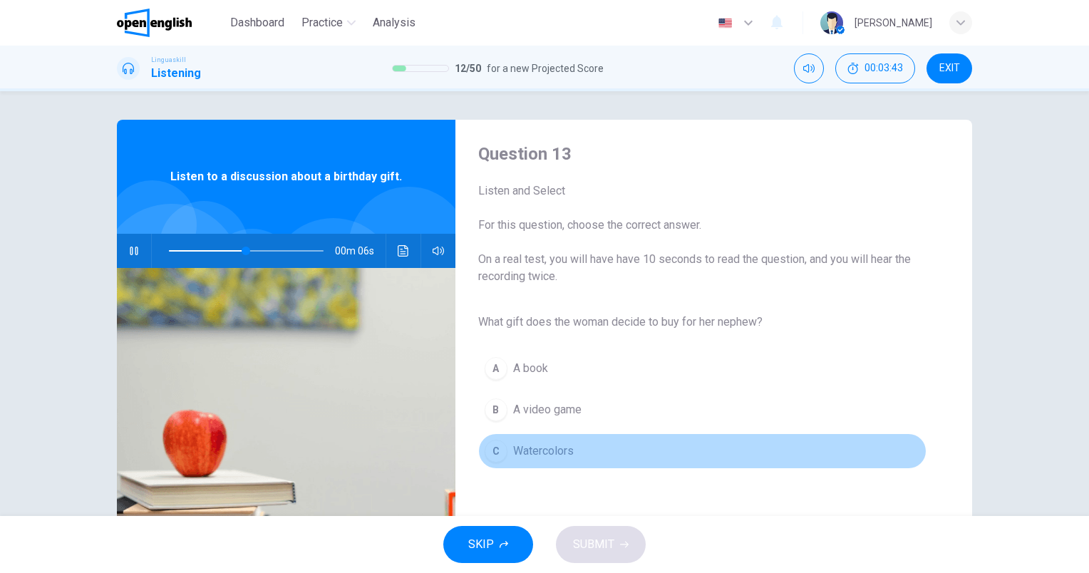
click at [566, 446] on span "Watercolors" at bounding box center [543, 451] width 61 height 17
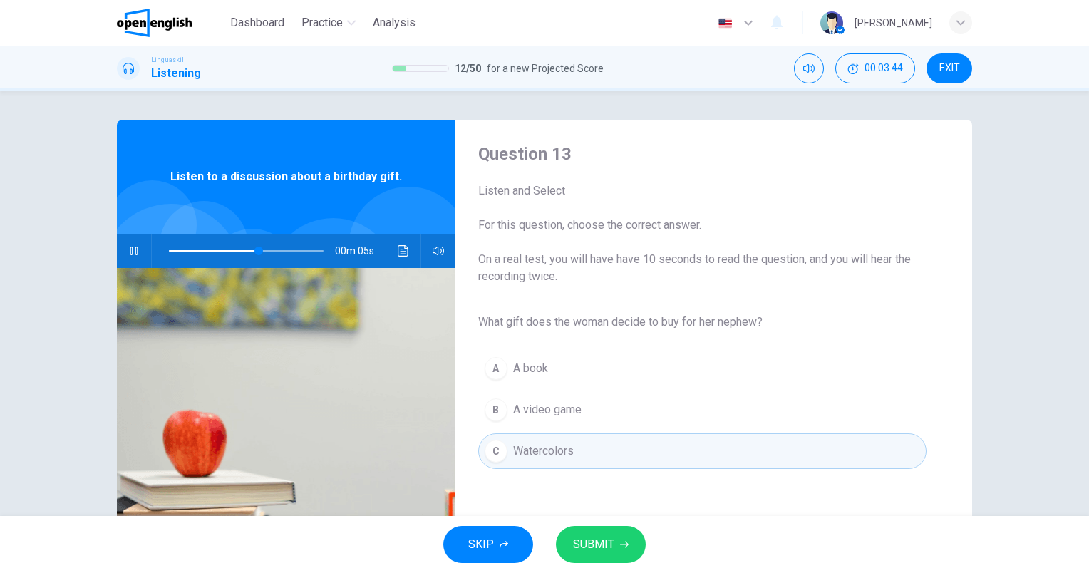
click at [596, 545] on span "SUBMIT" at bounding box center [593, 545] width 41 height 20
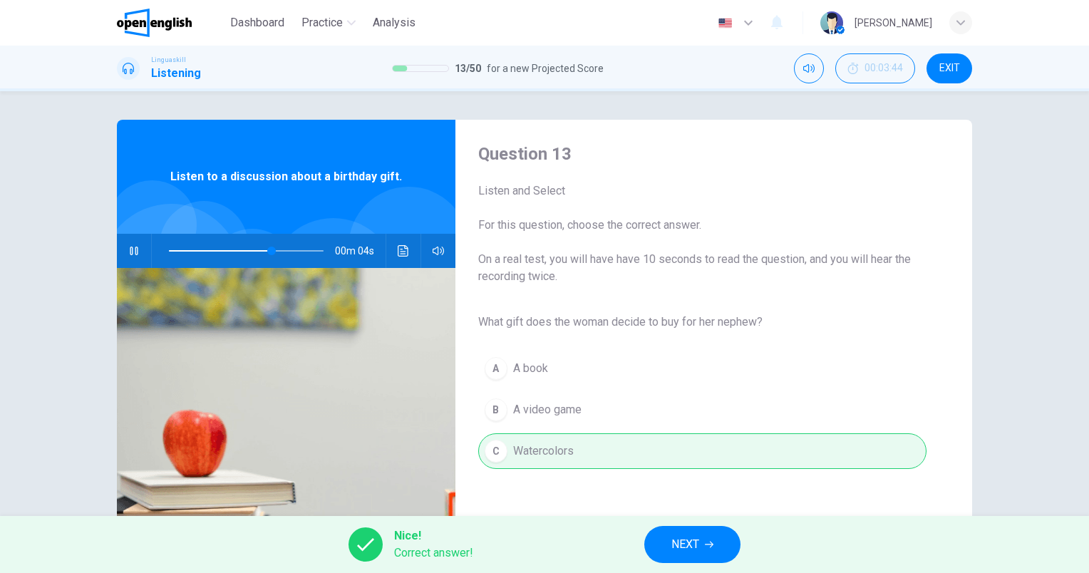
type input "**"
click at [679, 539] on span "NEXT" at bounding box center [685, 545] width 28 height 20
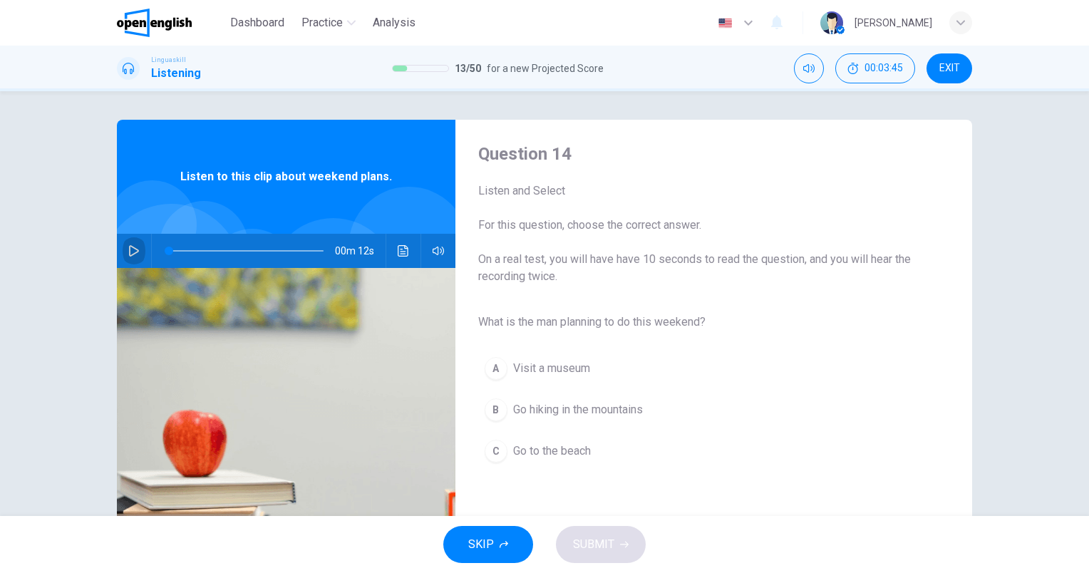
click at [128, 252] on icon "button" at bounding box center [133, 250] width 11 height 11
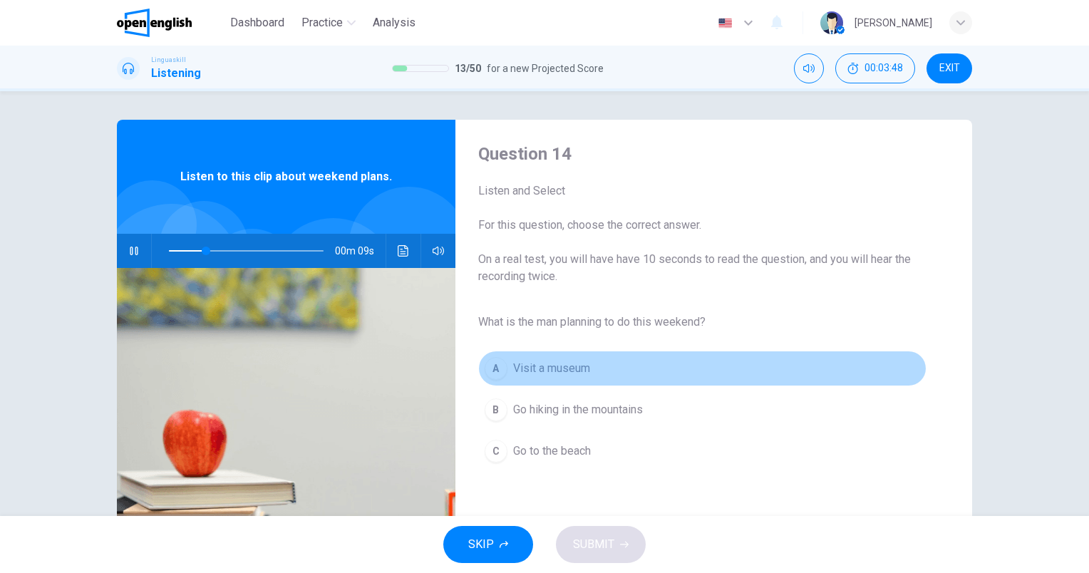
click at [569, 360] on span "Visit a museum" at bounding box center [551, 368] width 77 height 17
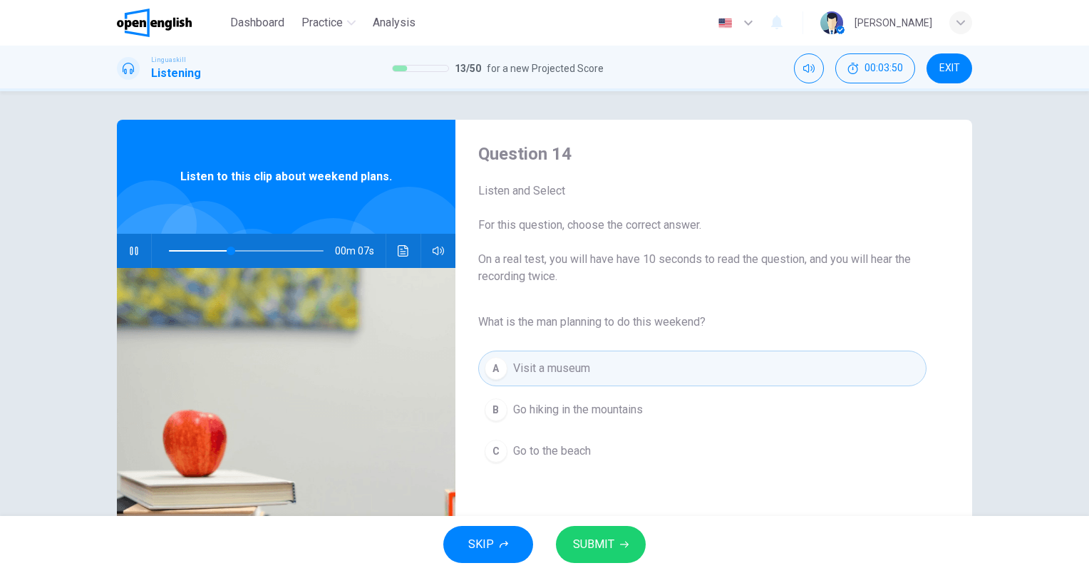
click at [628, 416] on span "Go hiking in the mountains" at bounding box center [578, 409] width 130 height 17
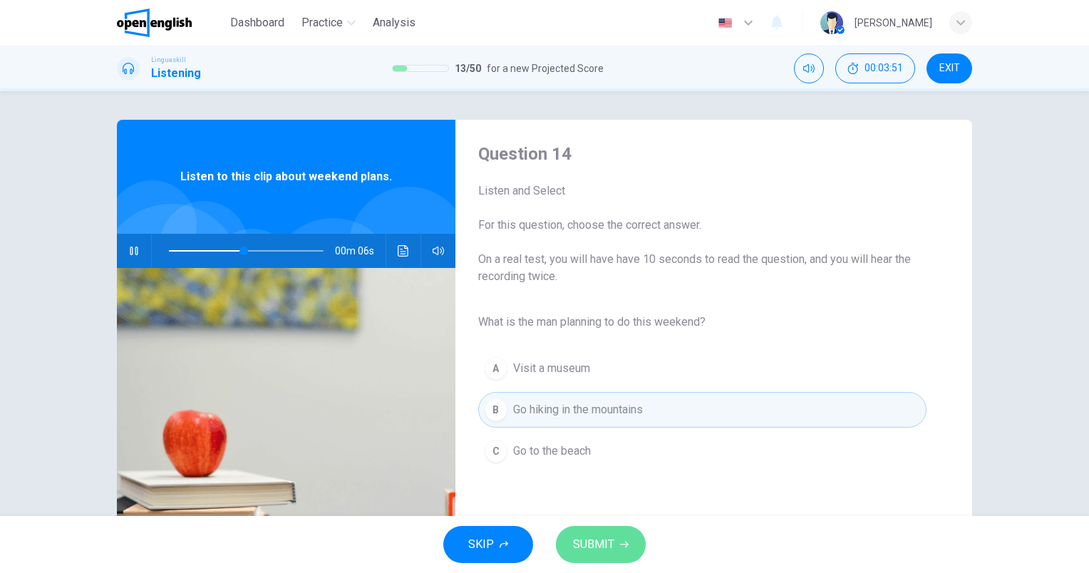
click at [613, 547] on span "SUBMIT" at bounding box center [593, 545] width 41 height 20
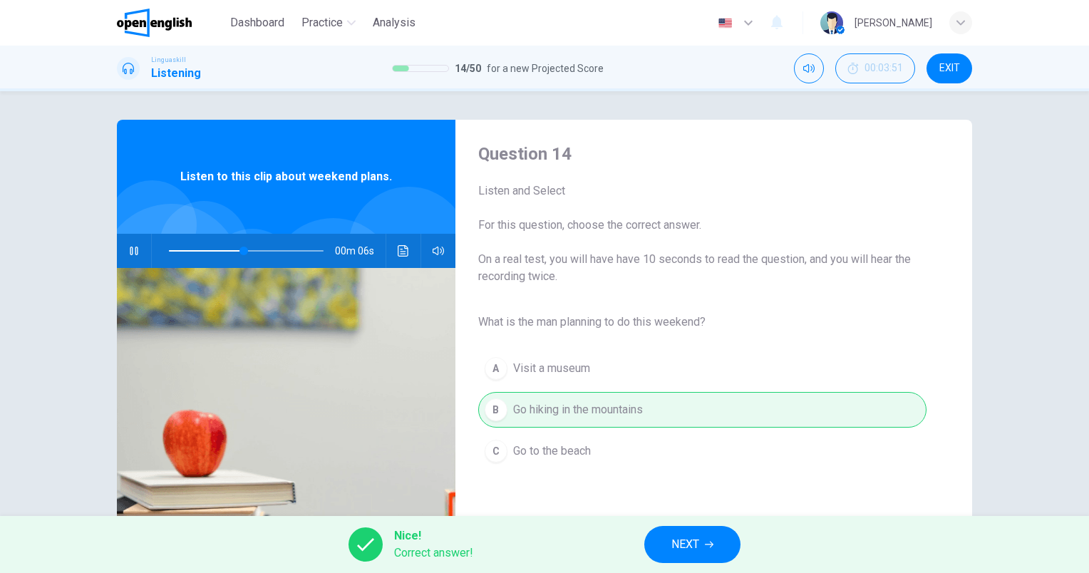
type input "**"
click at [682, 543] on span "NEXT" at bounding box center [685, 545] width 28 height 20
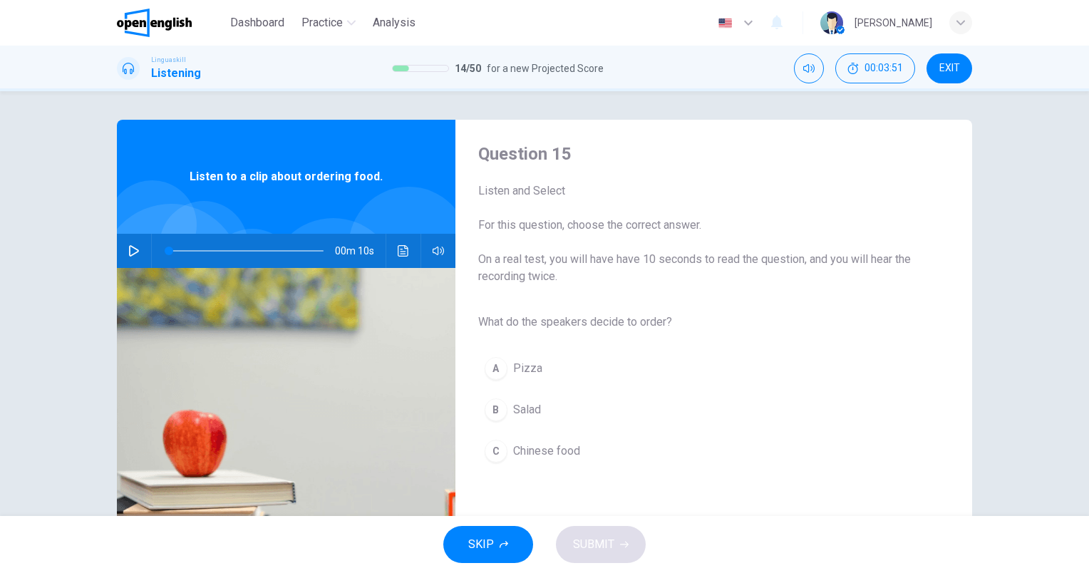
click at [127, 232] on div at bounding box center [171, 274] width 141 height 141
click at [131, 246] on icon "button" at bounding box center [133, 250] width 11 height 11
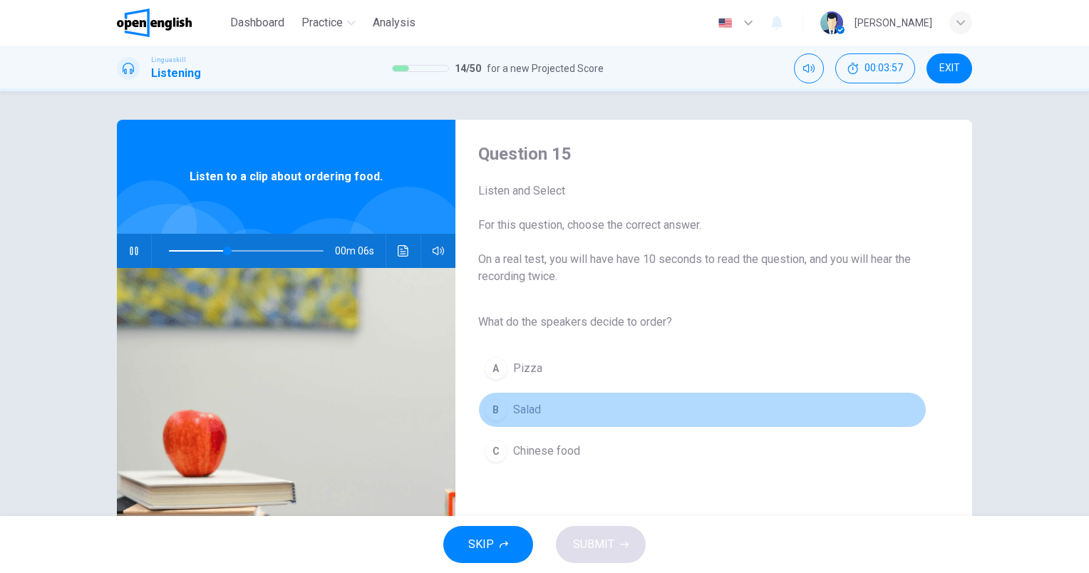
click at [545, 411] on button "B Salad" at bounding box center [702, 410] width 448 height 36
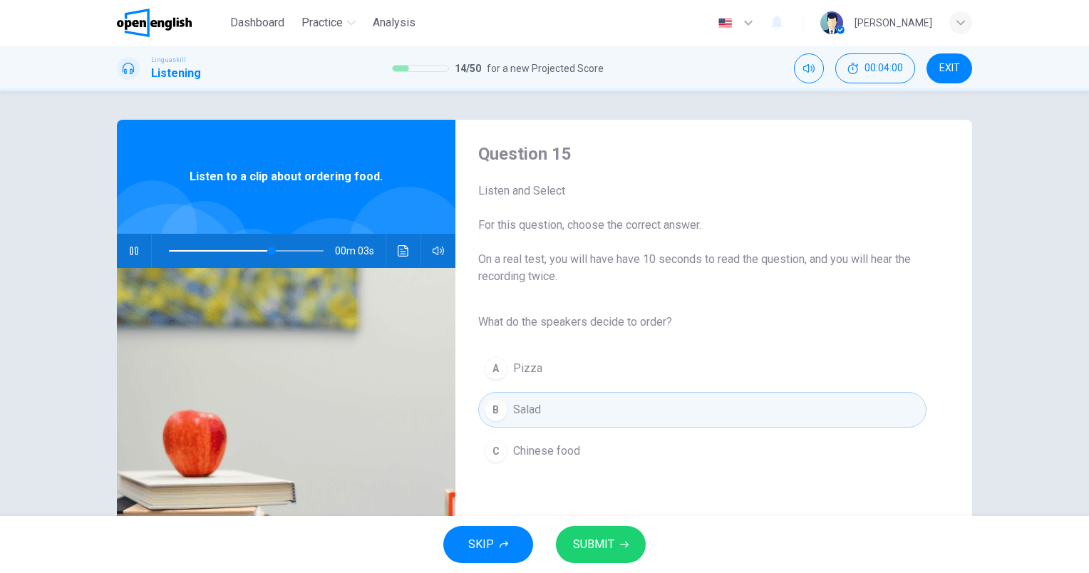
click at [632, 533] on button "SUBMIT" at bounding box center [601, 544] width 90 height 37
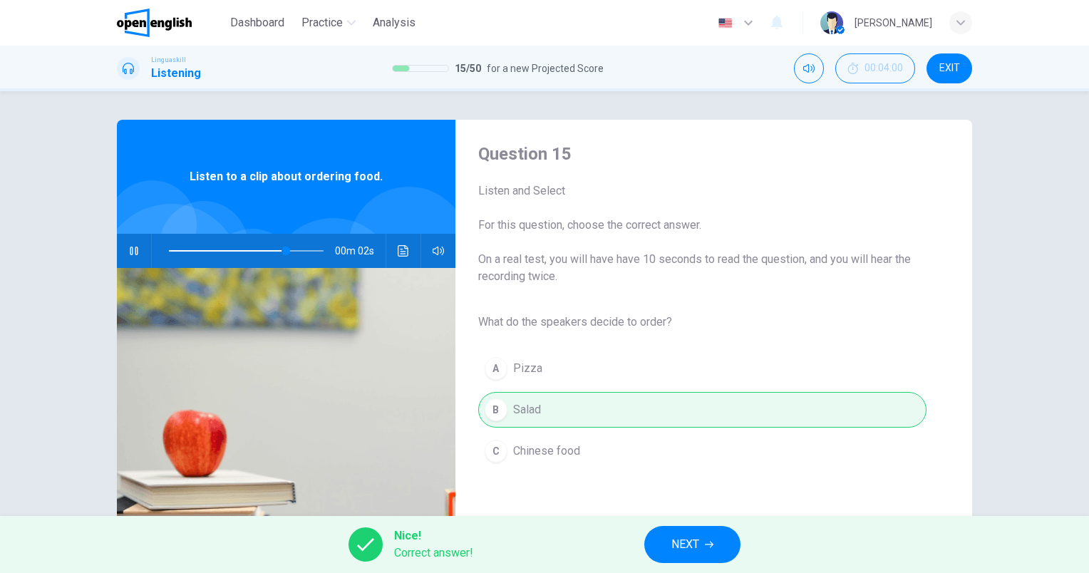
type input "**"
click at [675, 547] on span "NEXT" at bounding box center [685, 545] width 28 height 20
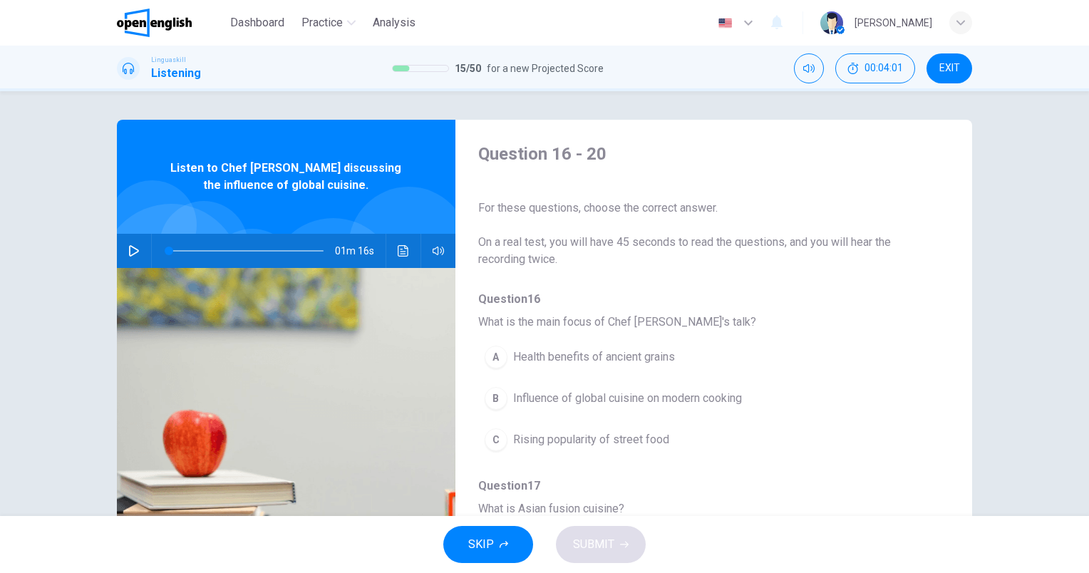
click at [133, 251] on icon "button" at bounding box center [133, 250] width 11 height 11
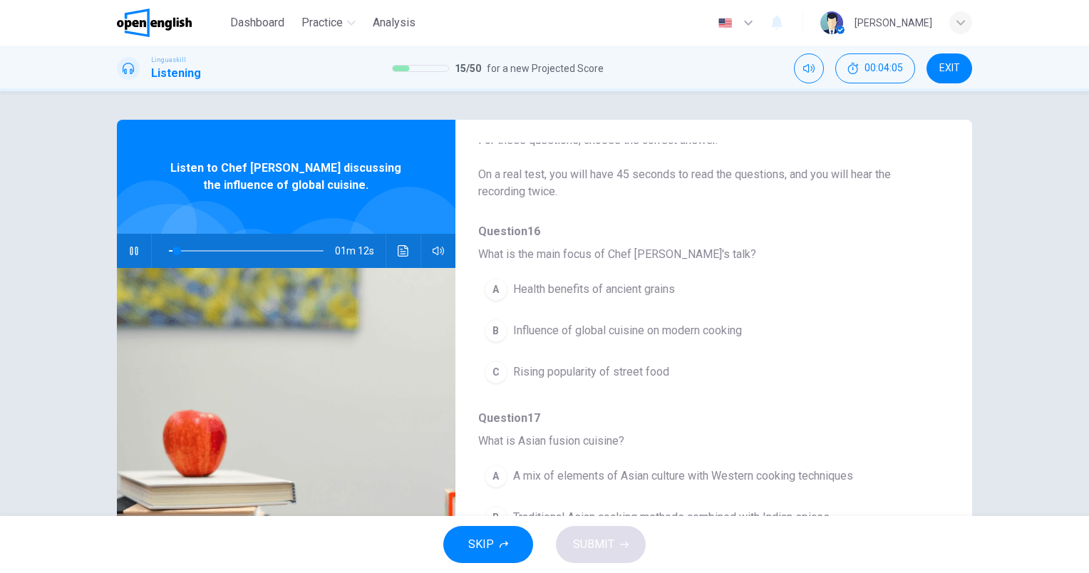
scroll to position [71, 0]
click at [726, 330] on span "Influence of global cuisine on modern cooking" at bounding box center [627, 327] width 229 height 17
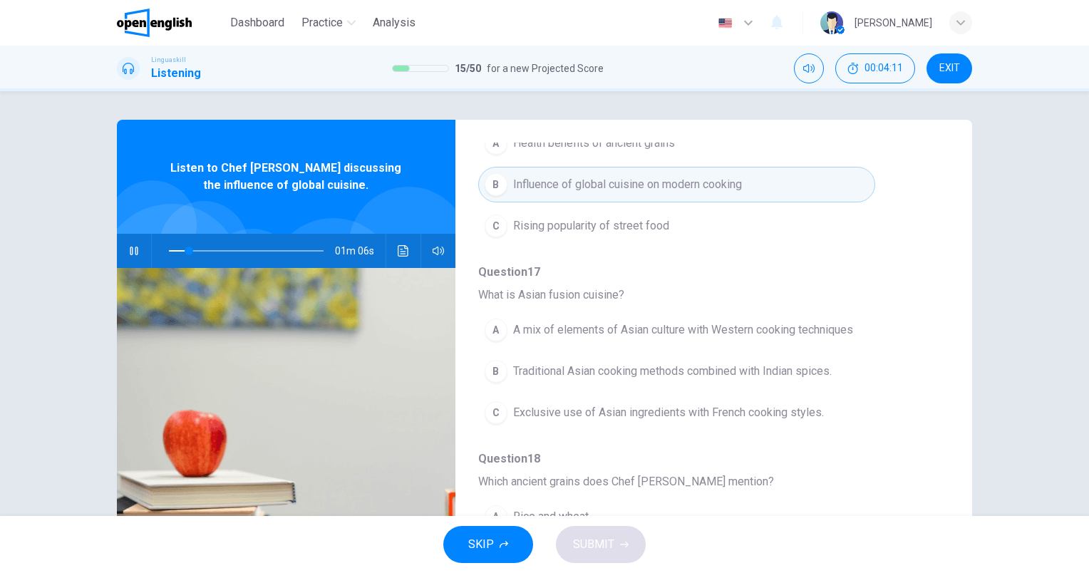
scroll to position [285, 0]
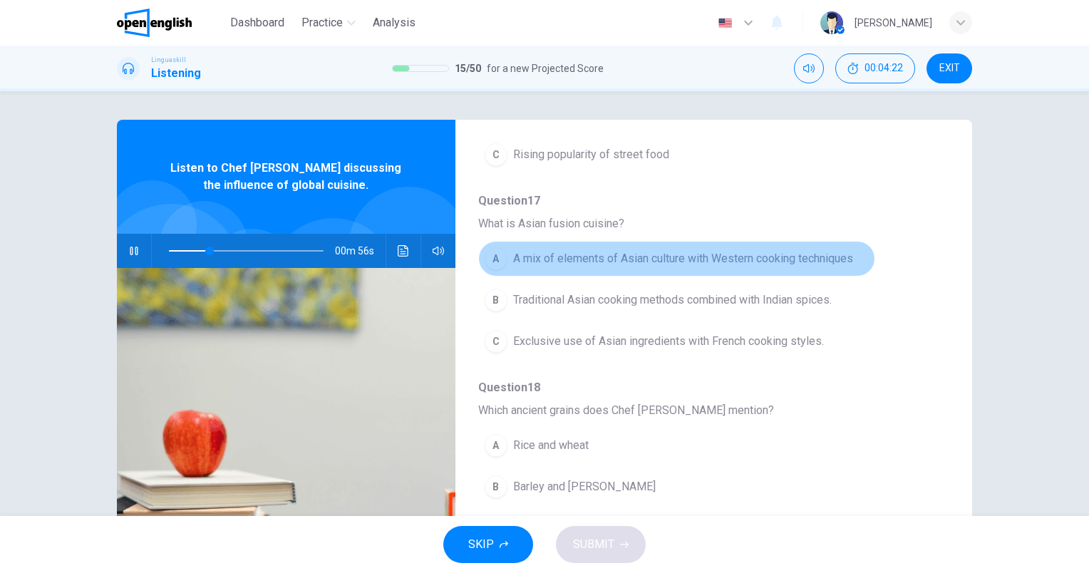
click at [777, 254] on span "A mix of elements of Asian culture with Western cooking techniques" at bounding box center [683, 258] width 340 height 17
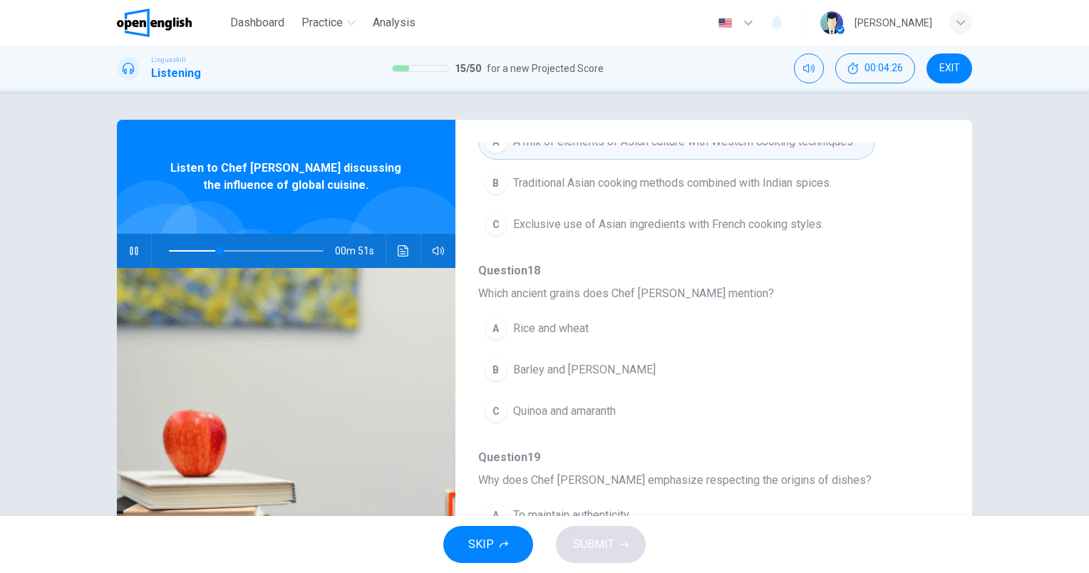
scroll to position [428, 0]
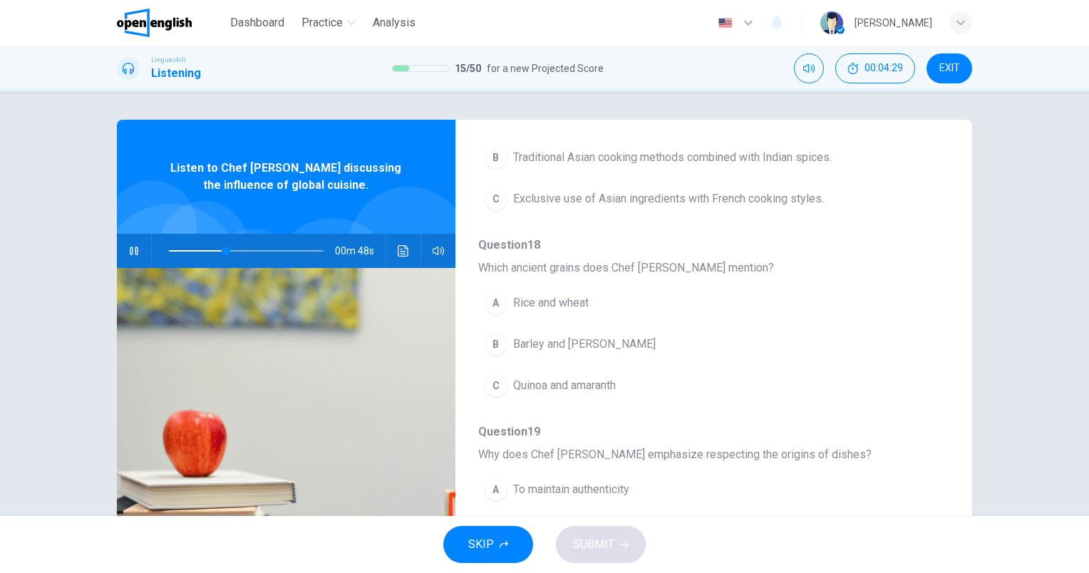
click at [619, 382] on button "C Quinoa and amaranth" at bounding box center [676, 386] width 397 height 36
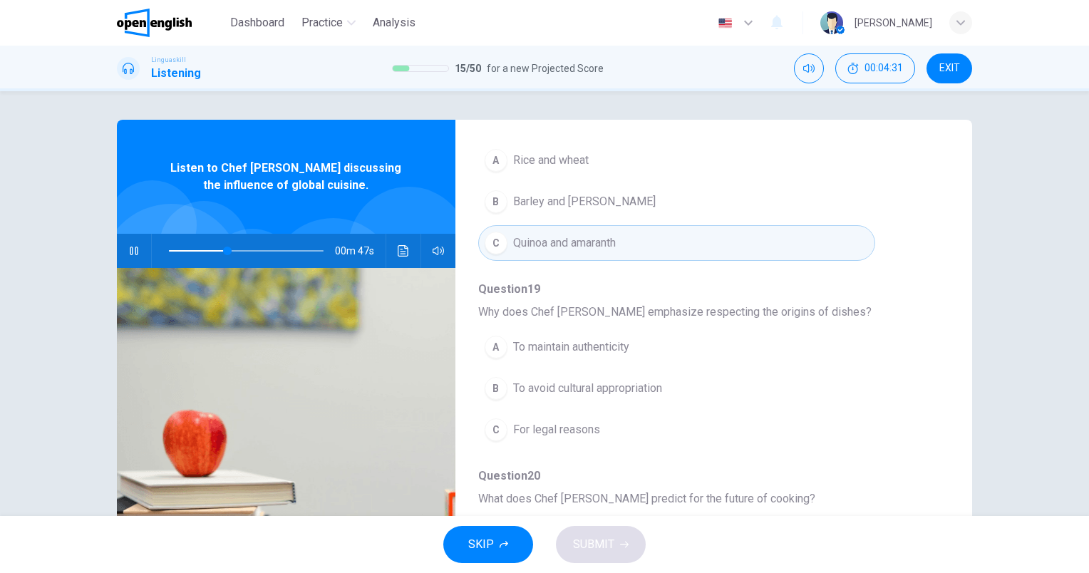
scroll to position [610, 0]
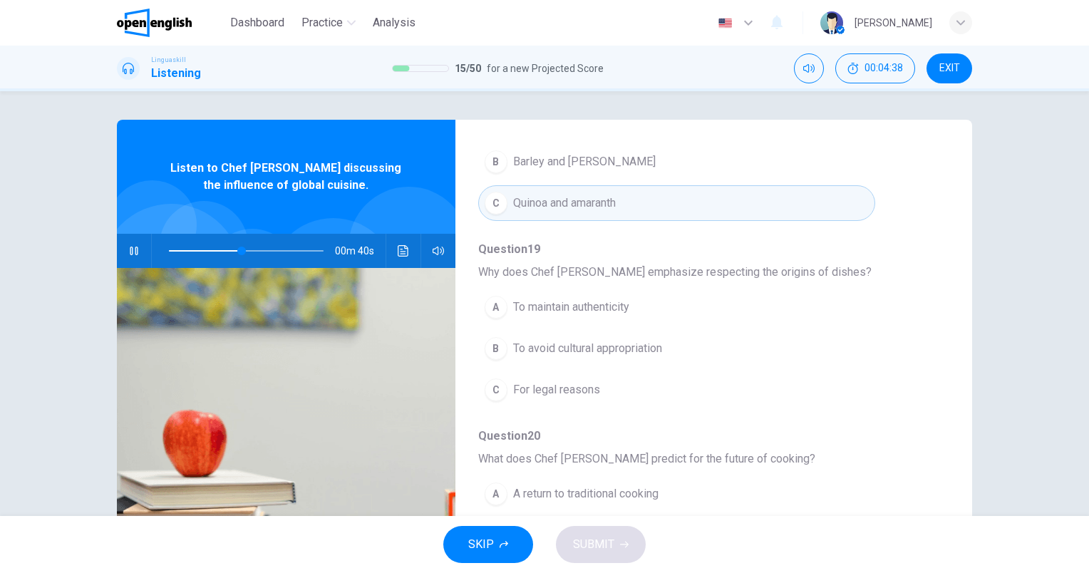
click at [664, 354] on button "B To avoid cultural appropriation" at bounding box center [676, 349] width 397 height 36
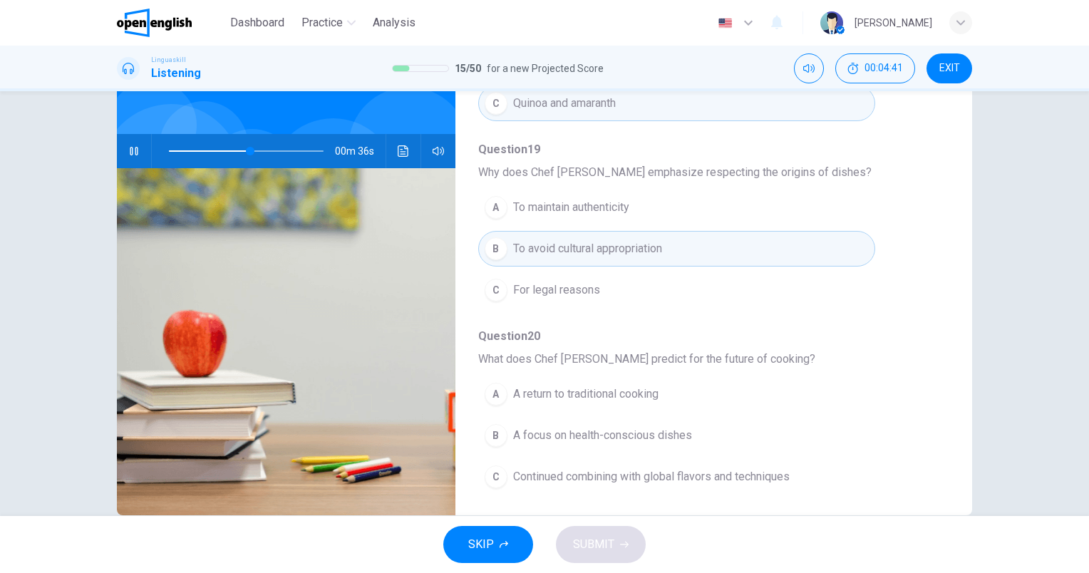
scroll to position [128, 0]
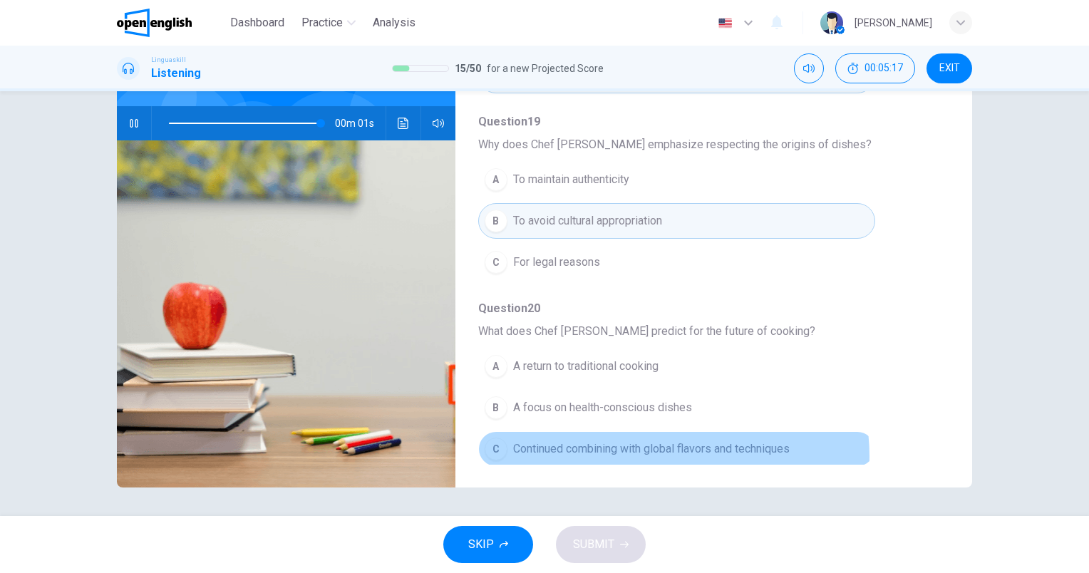
click at [666, 451] on span "Continued combining with global flavors and techniques" at bounding box center [651, 449] width 277 height 17
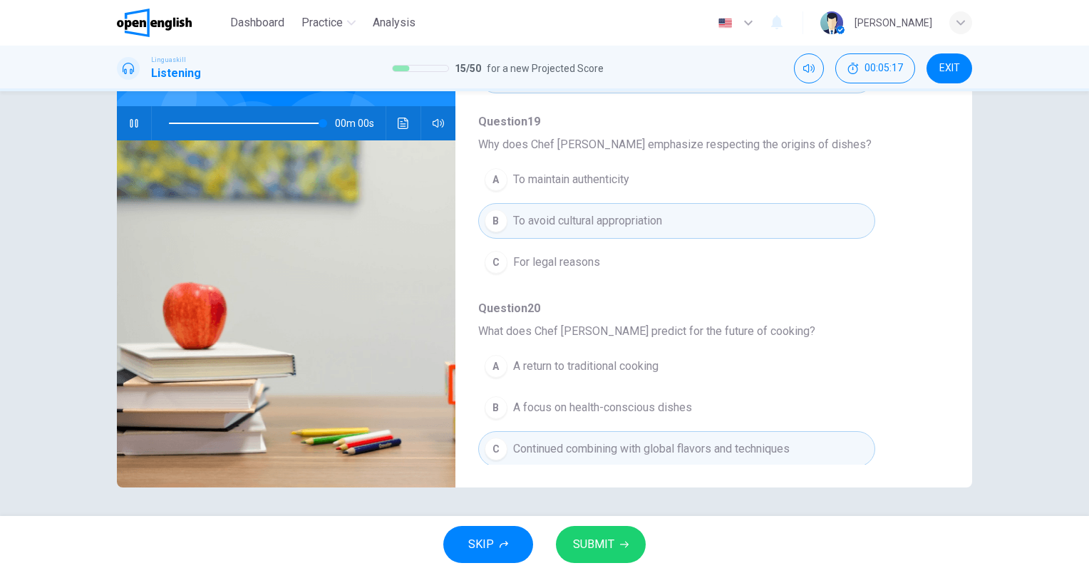
type input "*"
click at [600, 548] on span "SUBMIT" at bounding box center [593, 545] width 41 height 20
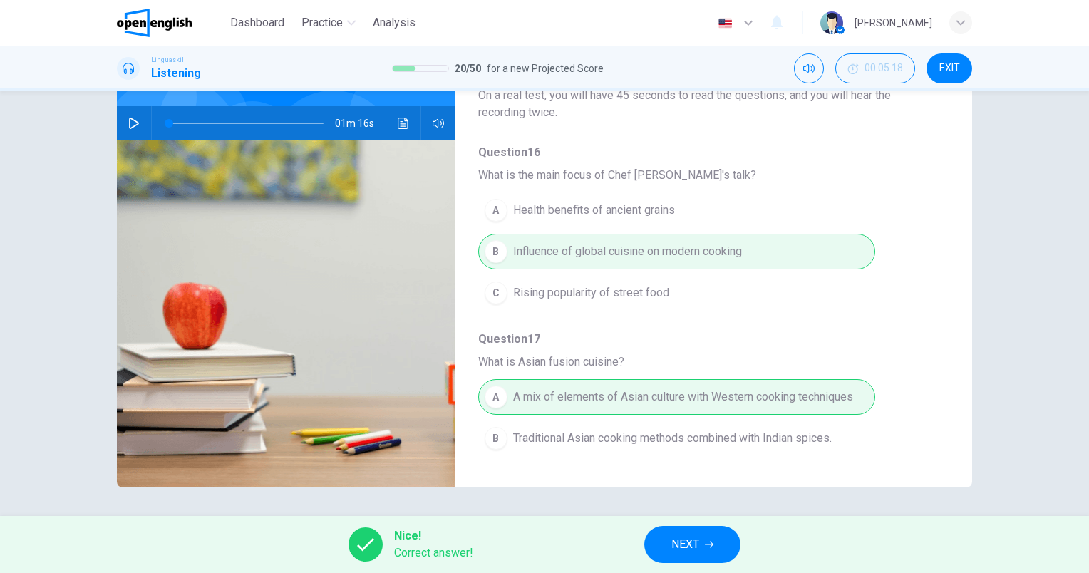
scroll to position [0, 0]
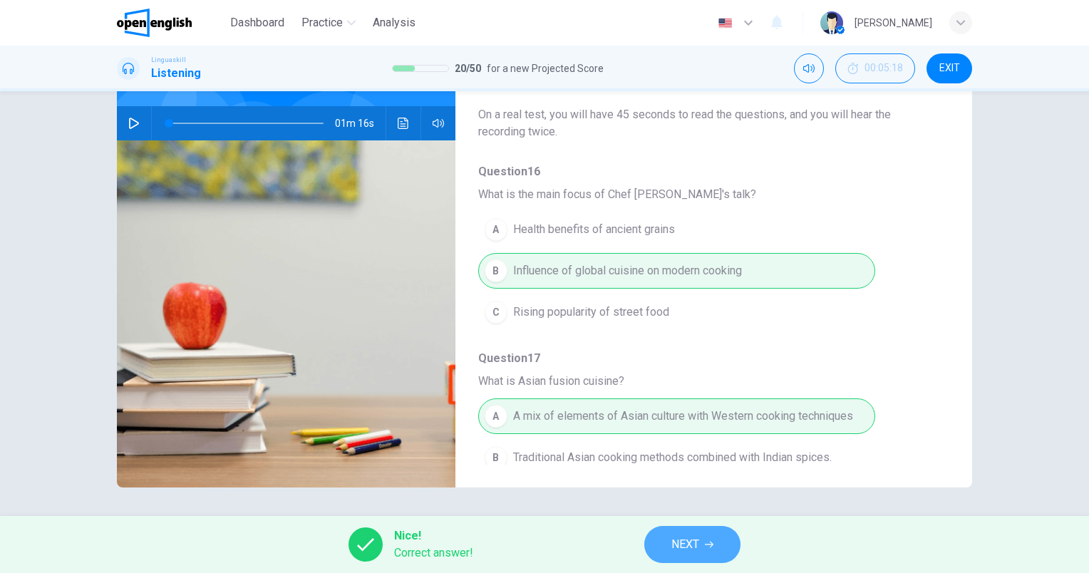
click at [707, 536] on button "NEXT" at bounding box center [692, 544] width 96 height 37
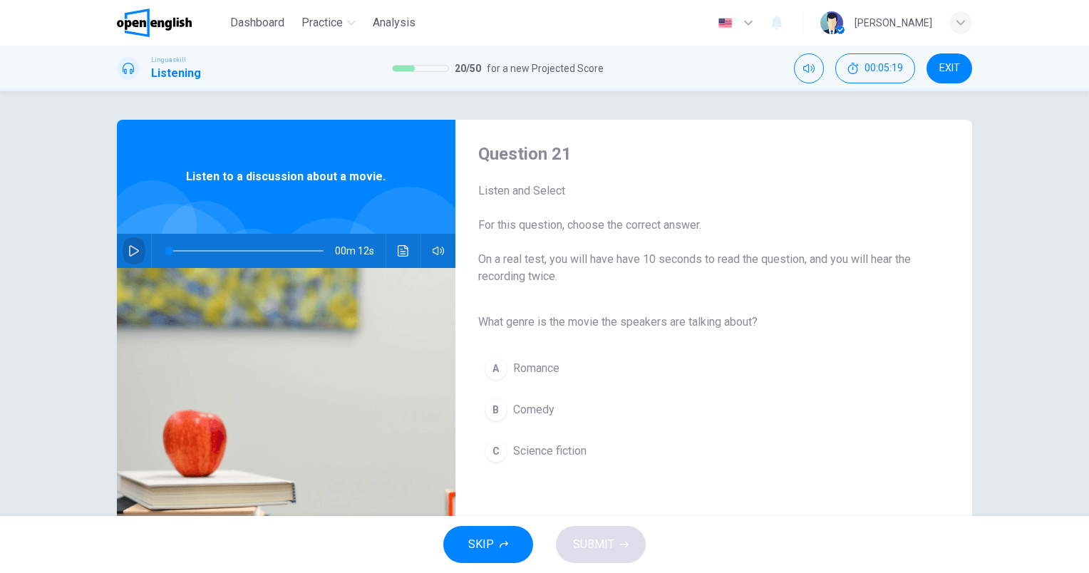
click at [131, 253] on icon "button" at bounding box center [134, 250] width 10 height 11
click at [540, 416] on span "Comedy" at bounding box center [533, 409] width 41 height 17
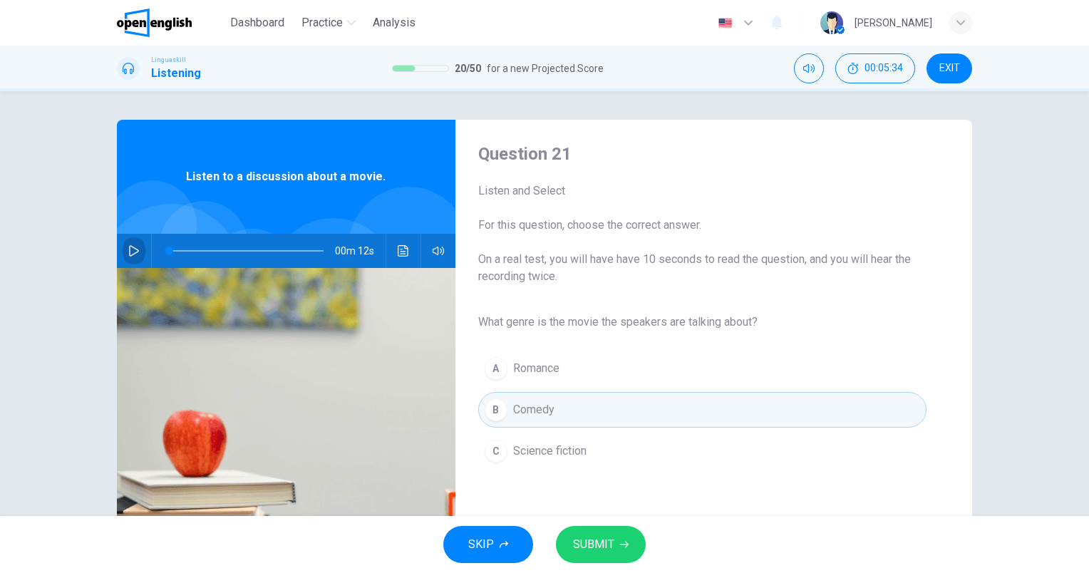
click at [129, 247] on icon "button" at bounding box center [134, 250] width 10 height 11
click at [637, 459] on button "C Science fiction" at bounding box center [702, 451] width 448 height 36
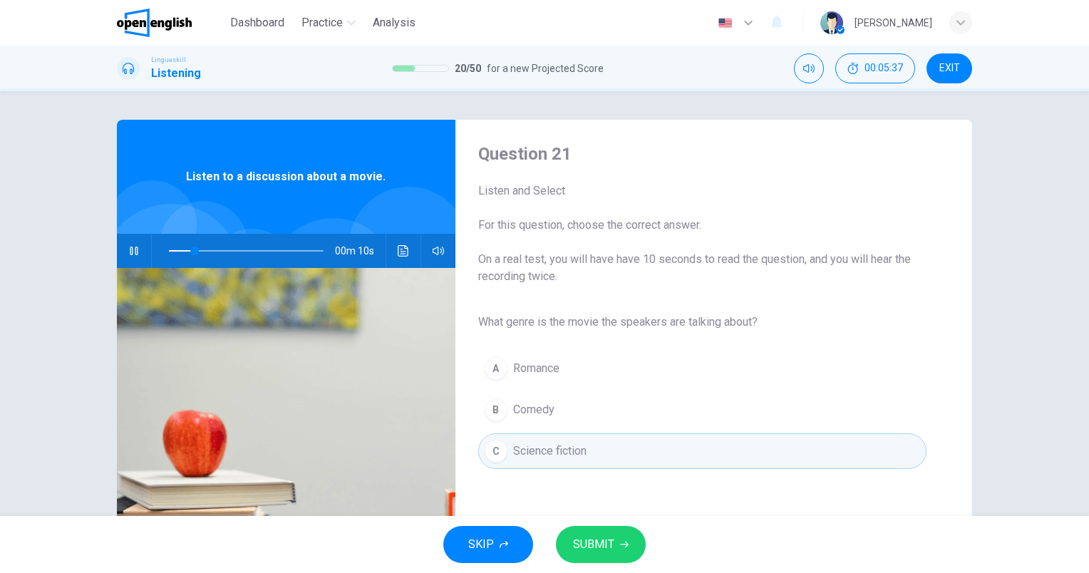
click at [600, 530] on button "SUBMIT" at bounding box center [601, 544] width 90 height 37
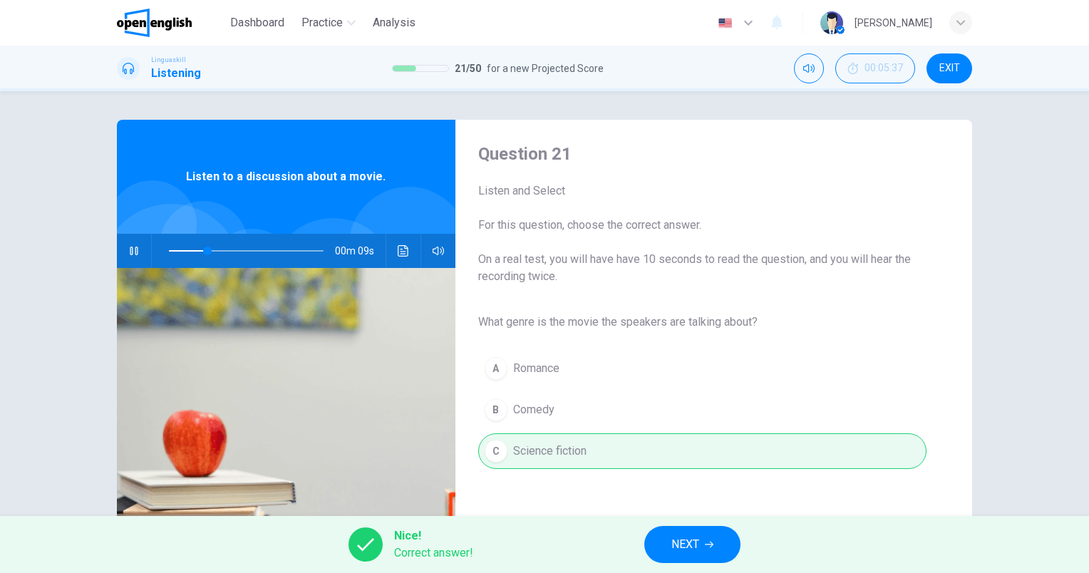
type input "**"
click at [687, 546] on span "NEXT" at bounding box center [685, 545] width 28 height 20
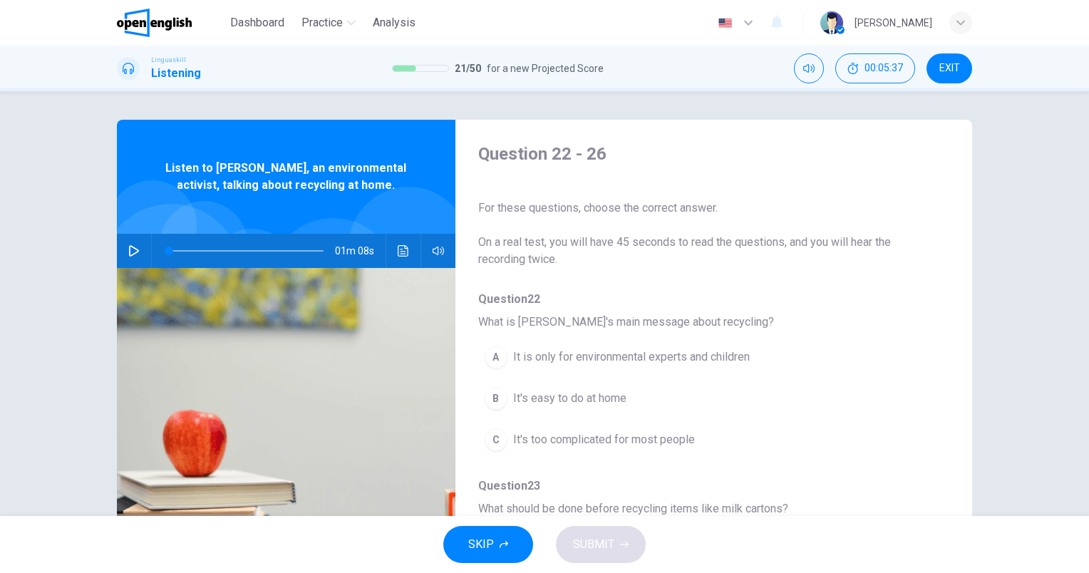
click at [128, 252] on icon "button" at bounding box center [133, 250] width 11 height 11
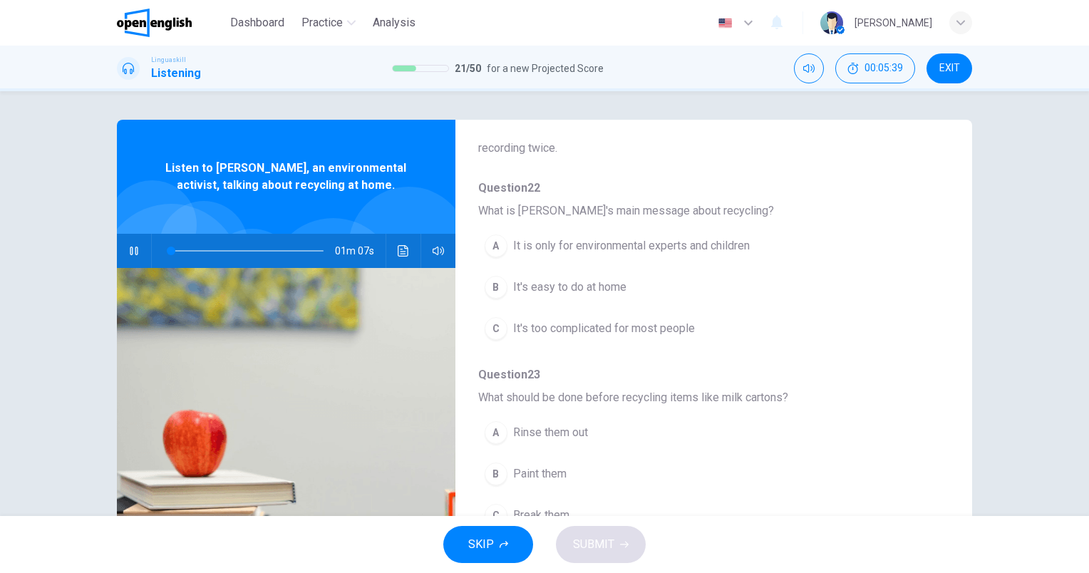
scroll to position [143, 0]
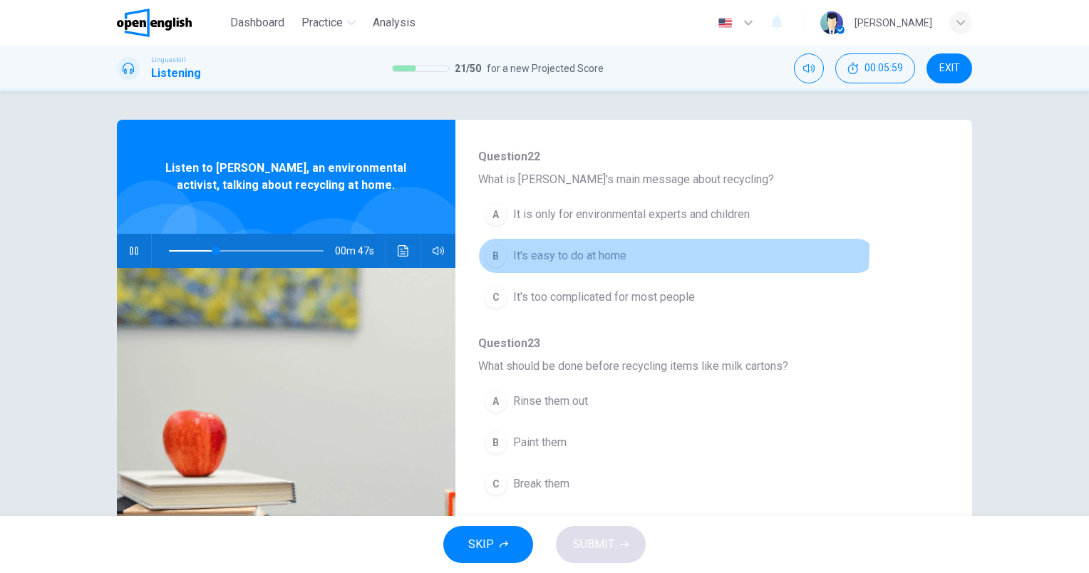
click at [619, 247] on span "It's easy to do at home" at bounding box center [569, 255] width 113 height 17
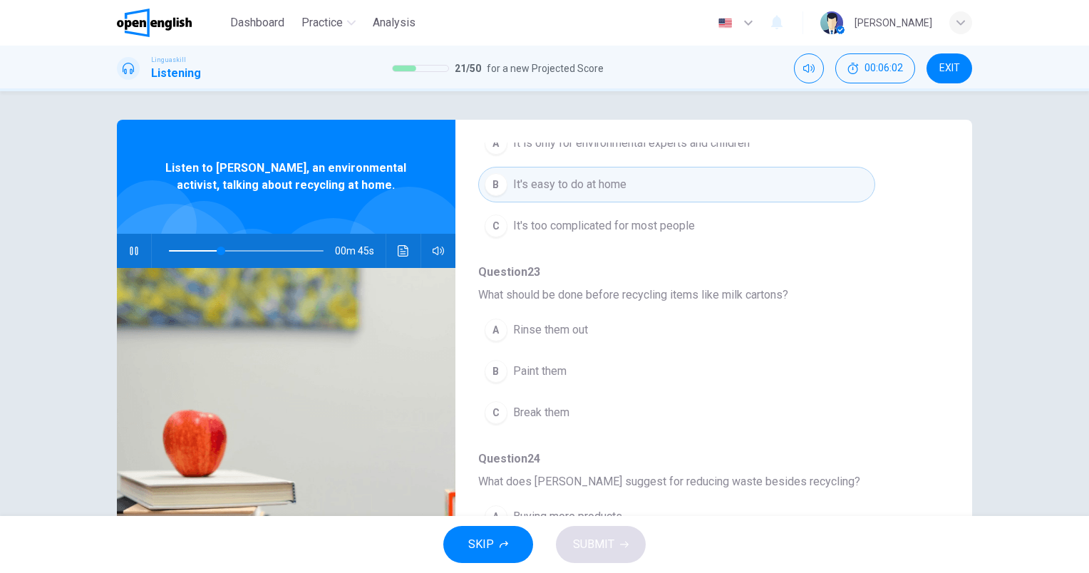
scroll to position [285, 0]
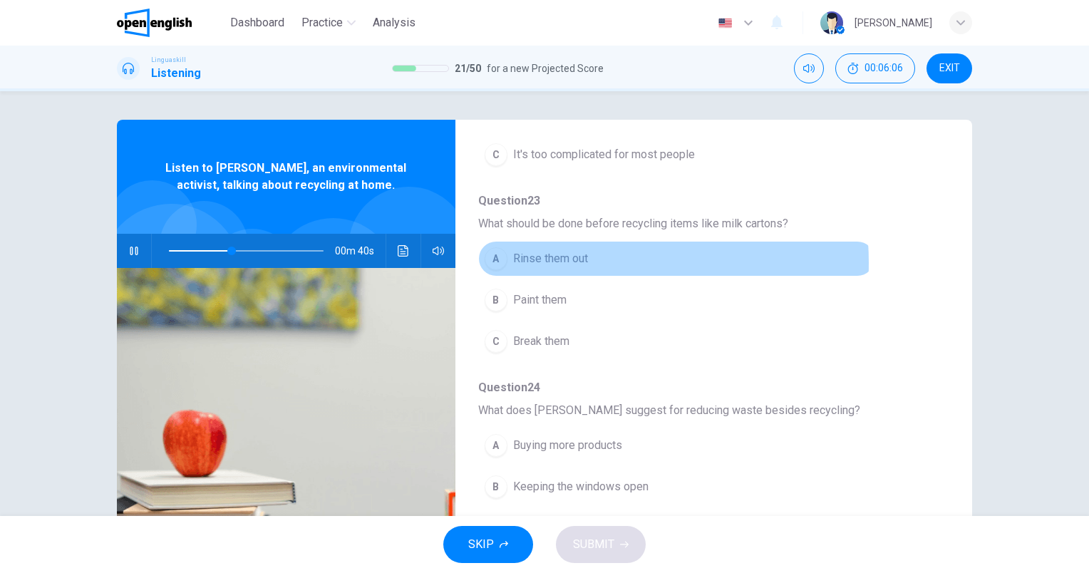
click at [551, 262] on span "Rinse them out" at bounding box center [550, 258] width 75 height 17
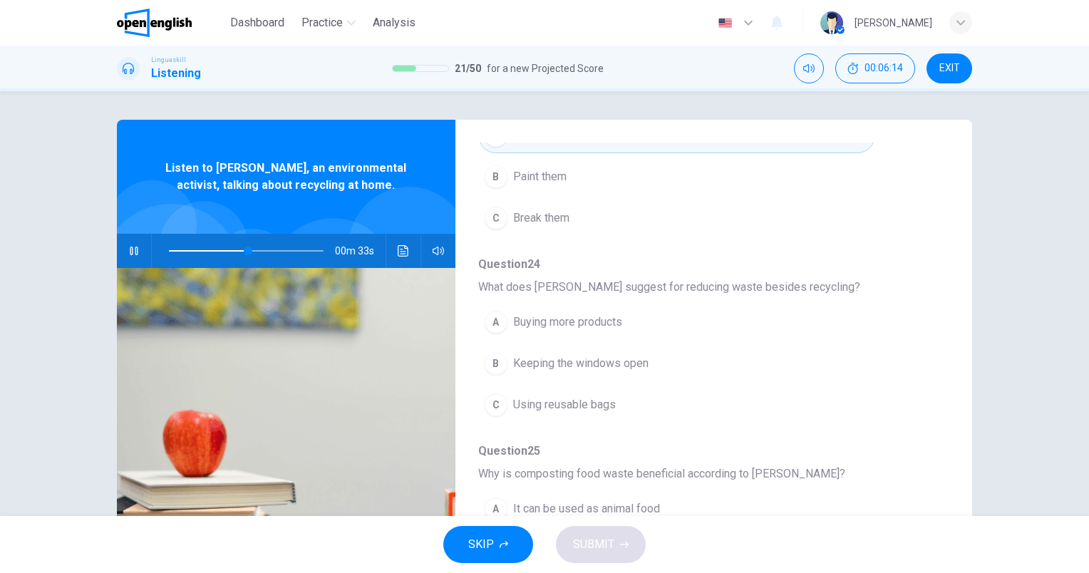
scroll to position [499, 0]
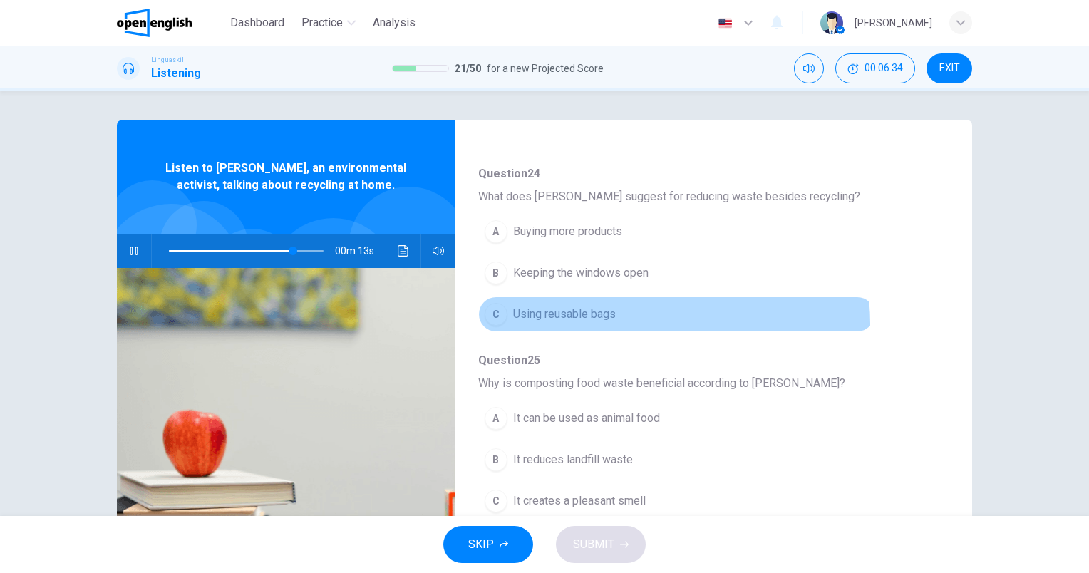
click at [662, 321] on button "C Using reusable bags" at bounding box center [676, 315] width 397 height 36
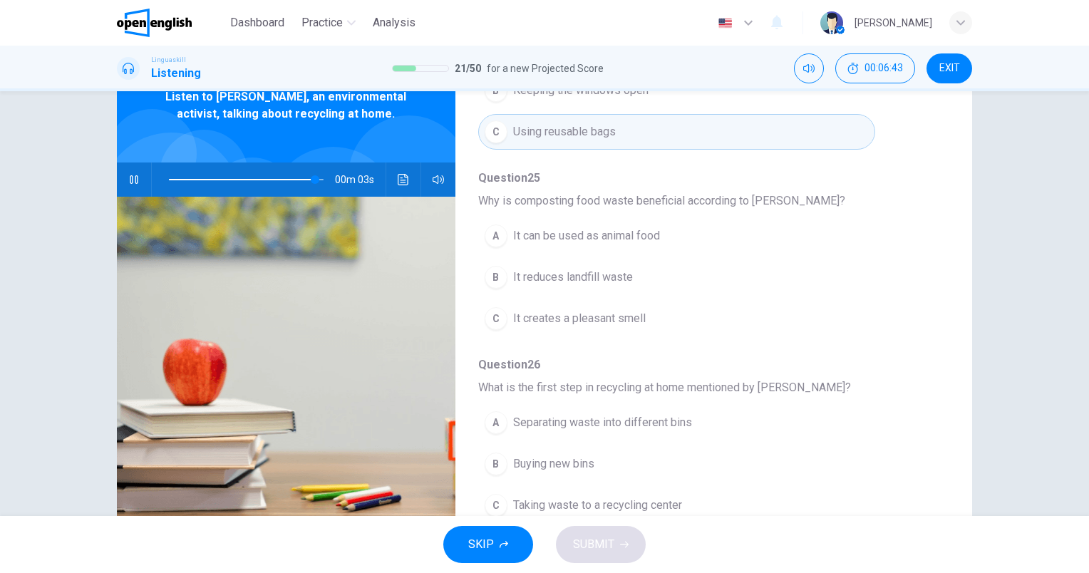
scroll to position [128, 0]
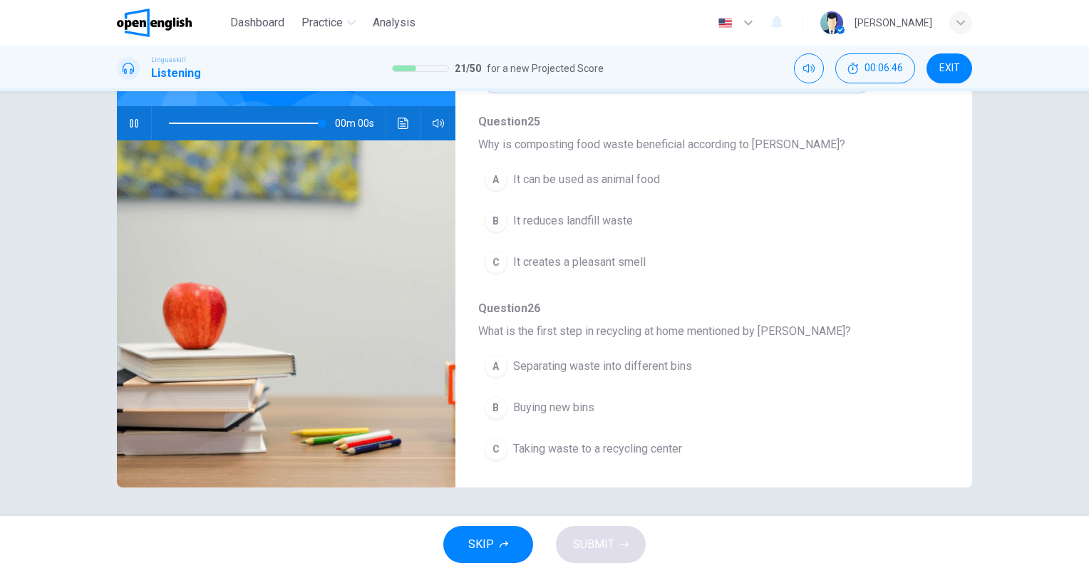
type input "*"
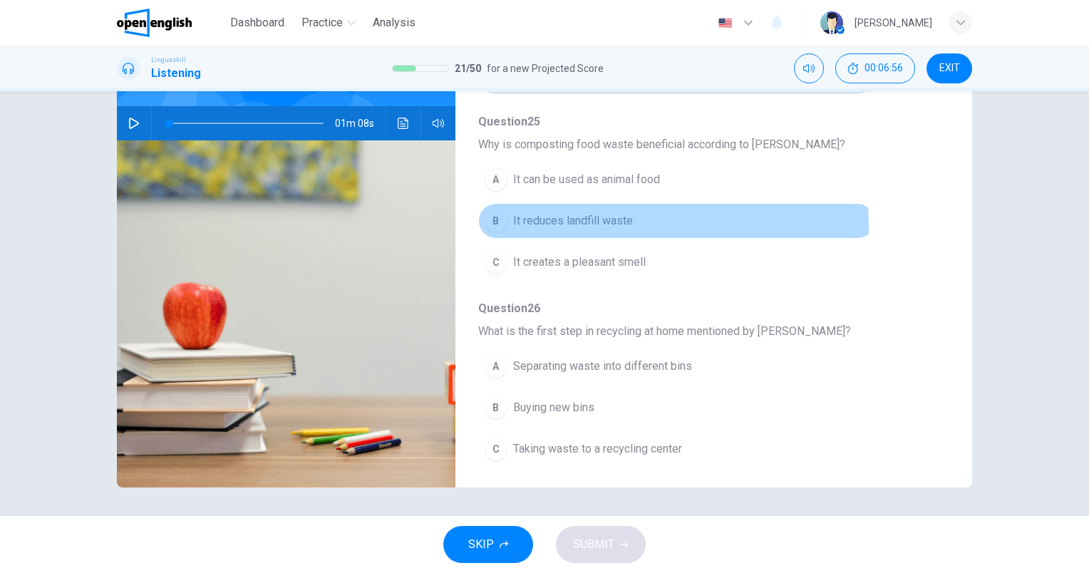
click at [602, 222] on span "It reduces landfill waste" at bounding box center [573, 220] width 120 height 17
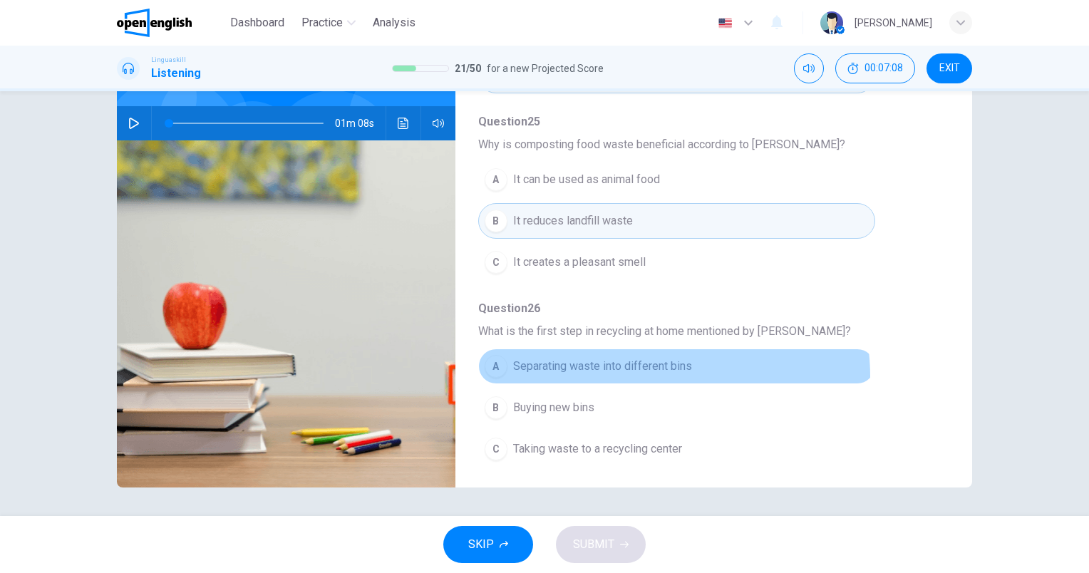
click at [653, 372] on button "A Separating waste into different bins" at bounding box center [676, 367] width 397 height 36
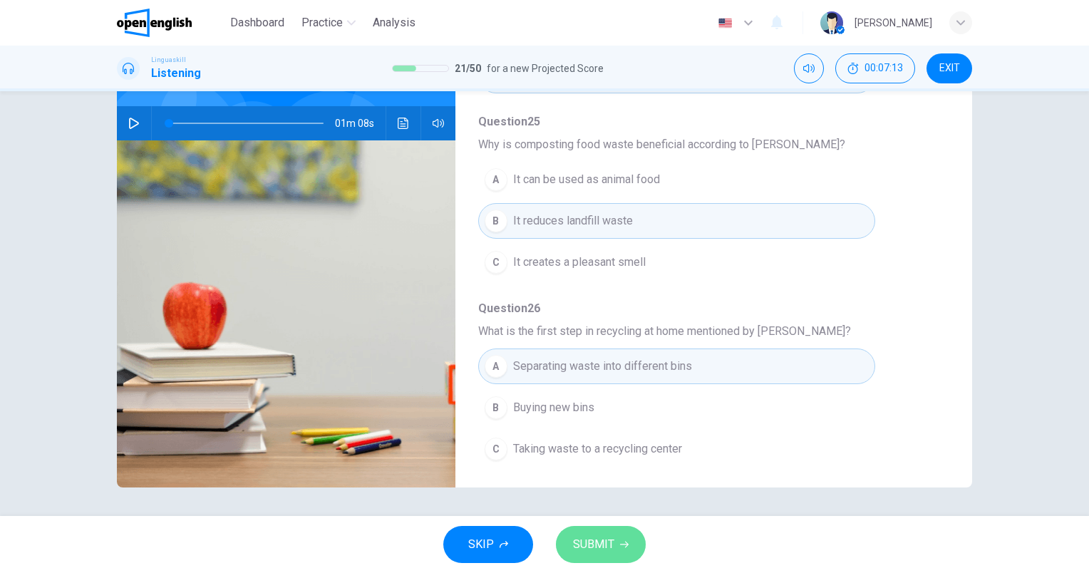
click at [632, 544] on button "SUBMIT" at bounding box center [601, 544] width 90 height 37
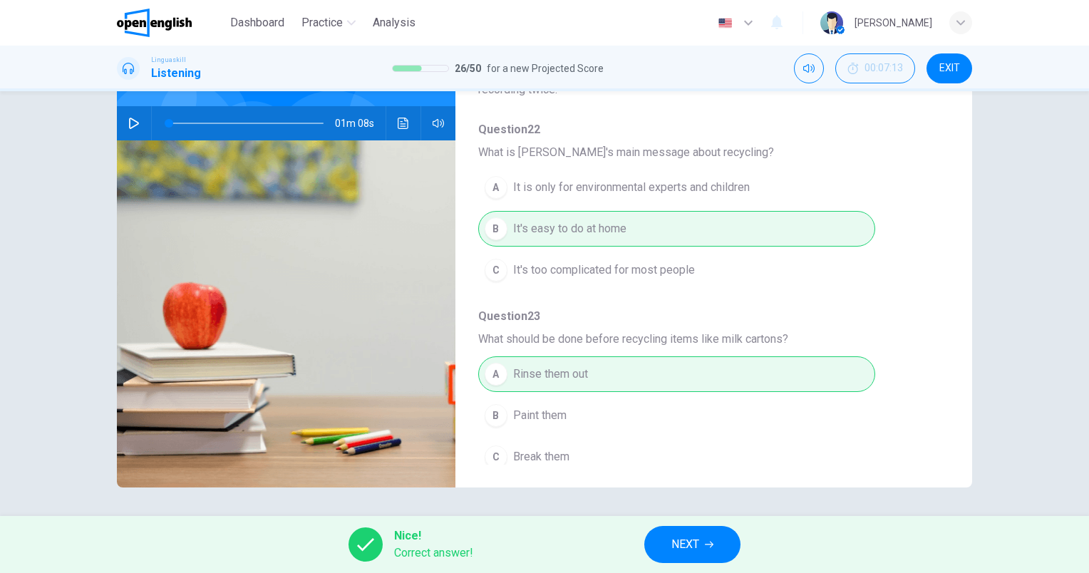
scroll to position [0, 0]
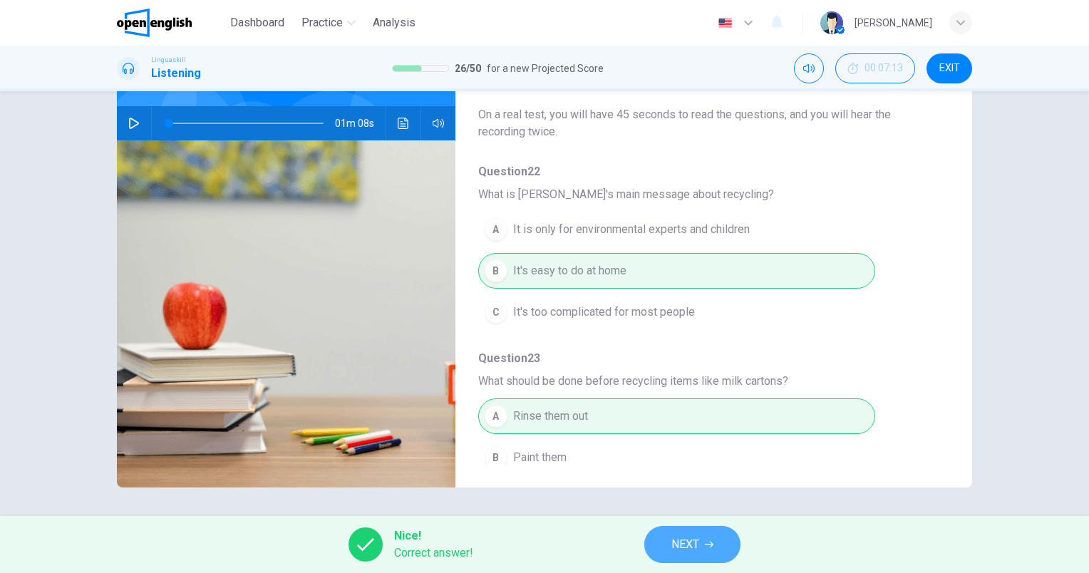
click at [703, 540] on button "NEXT" at bounding box center [692, 544] width 96 height 37
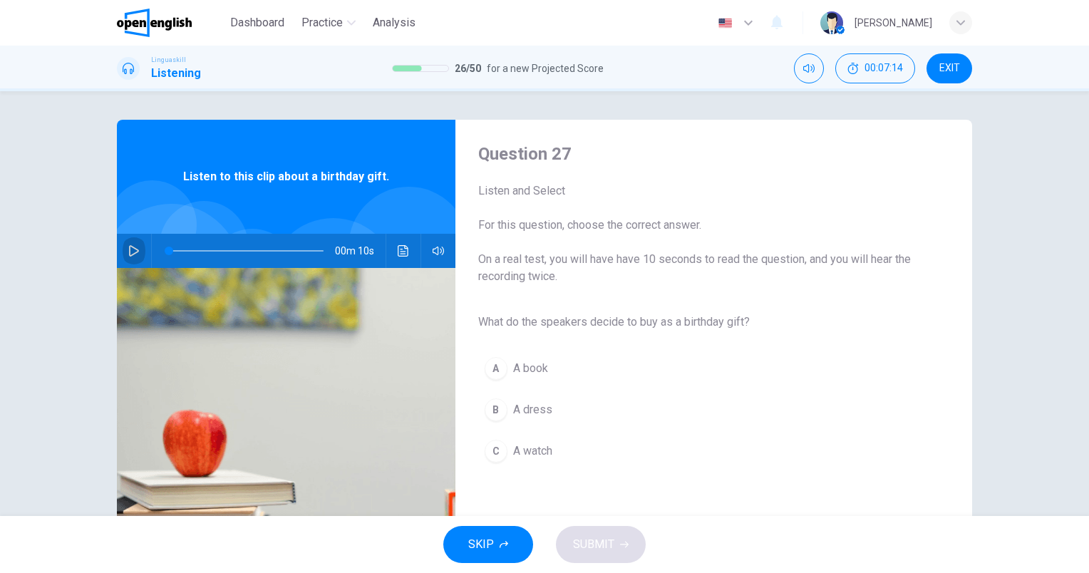
click at [123, 254] on button "button" at bounding box center [134, 251] width 23 height 34
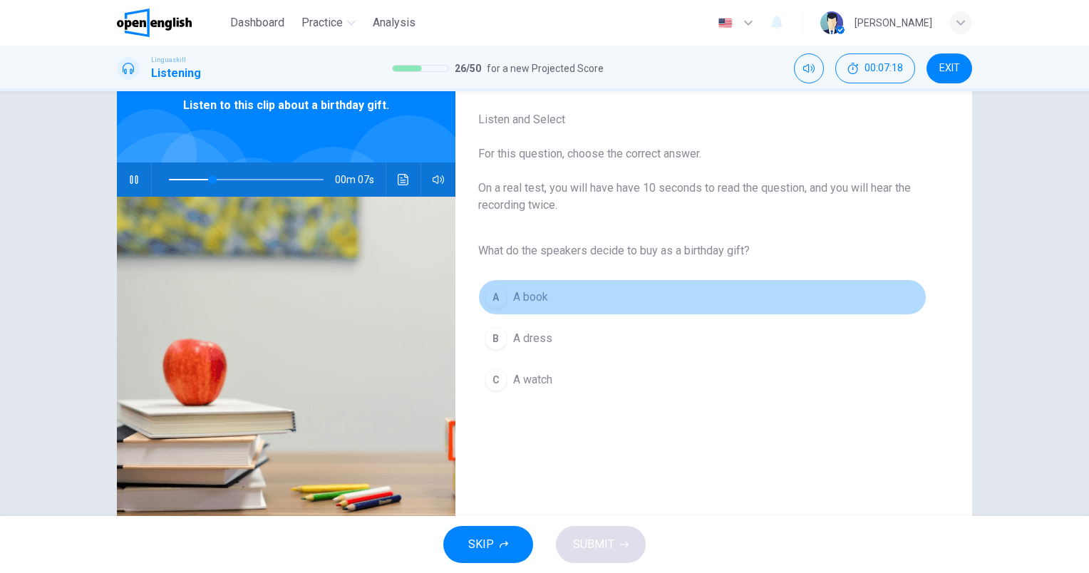
click at [550, 293] on button "A A book" at bounding box center [702, 297] width 448 height 36
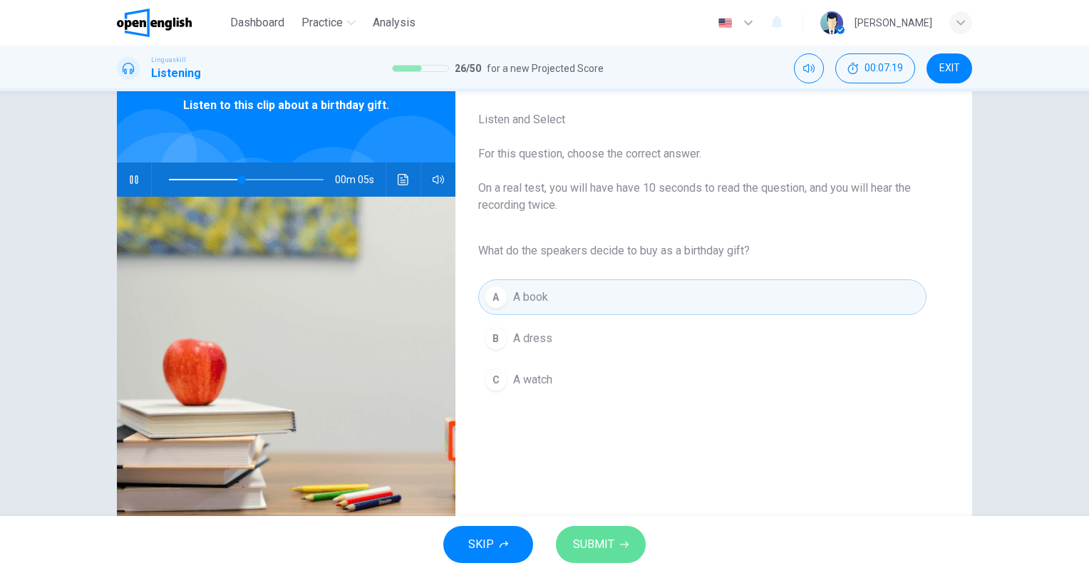
click at [602, 547] on span "SUBMIT" at bounding box center [593, 545] width 41 height 20
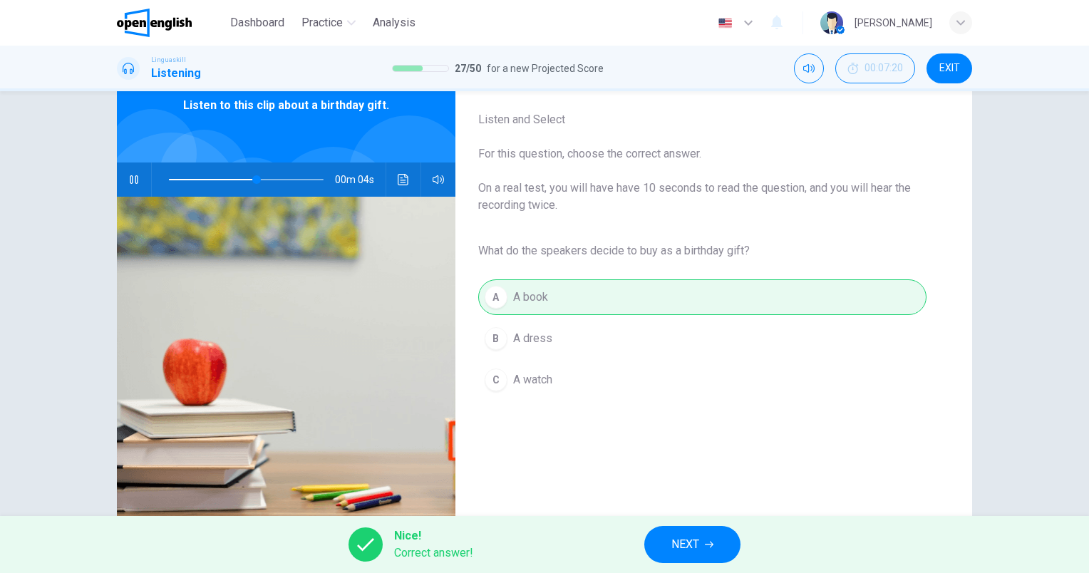
type input "**"
click at [674, 539] on span "NEXT" at bounding box center [685, 545] width 28 height 20
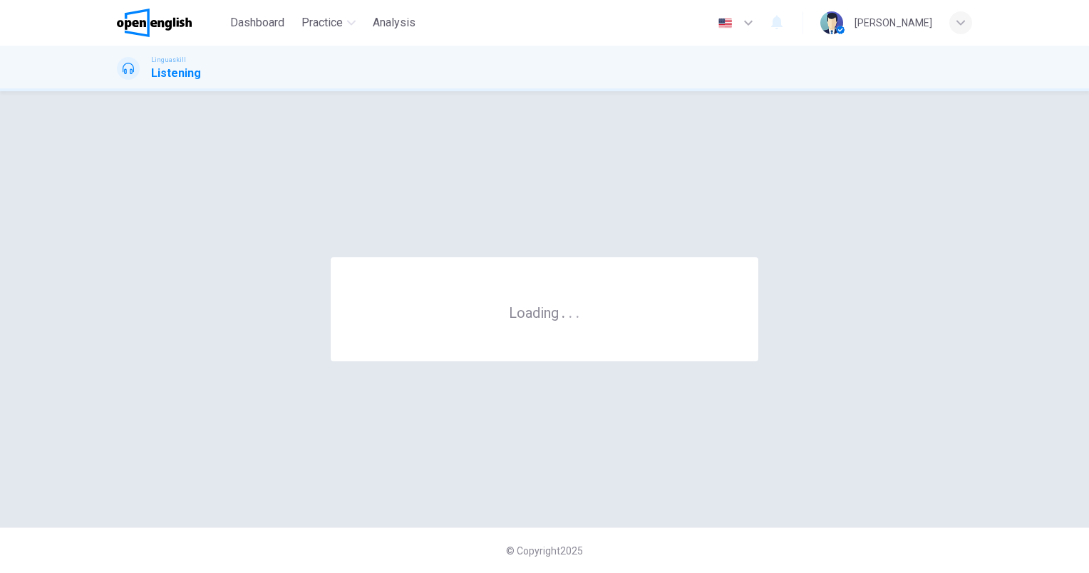
scroll to position [0, 0]
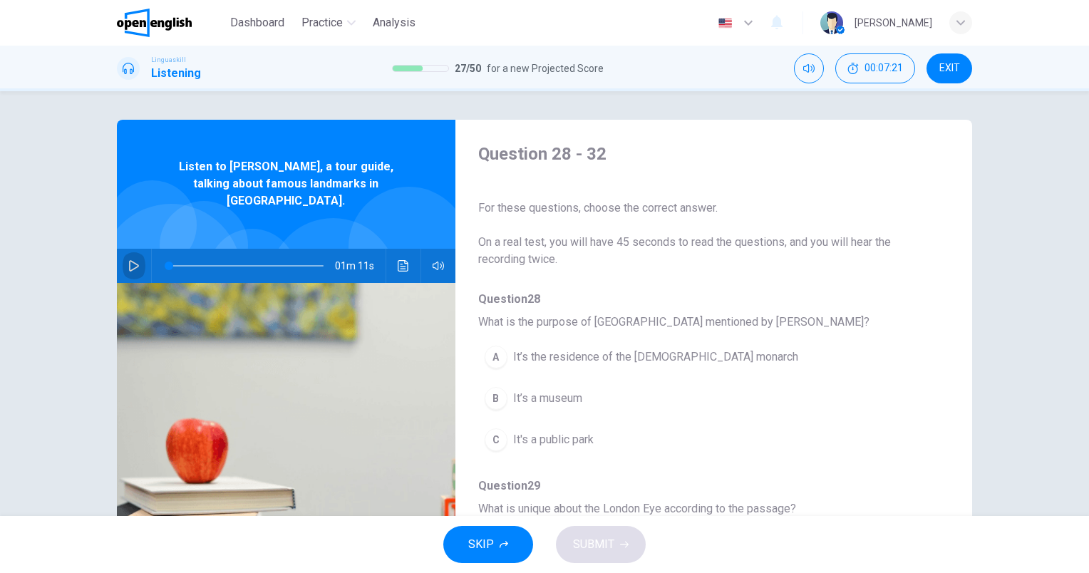
click at [131, 260] on icon "button" at bounding box center [133, 265] width 11 height 11
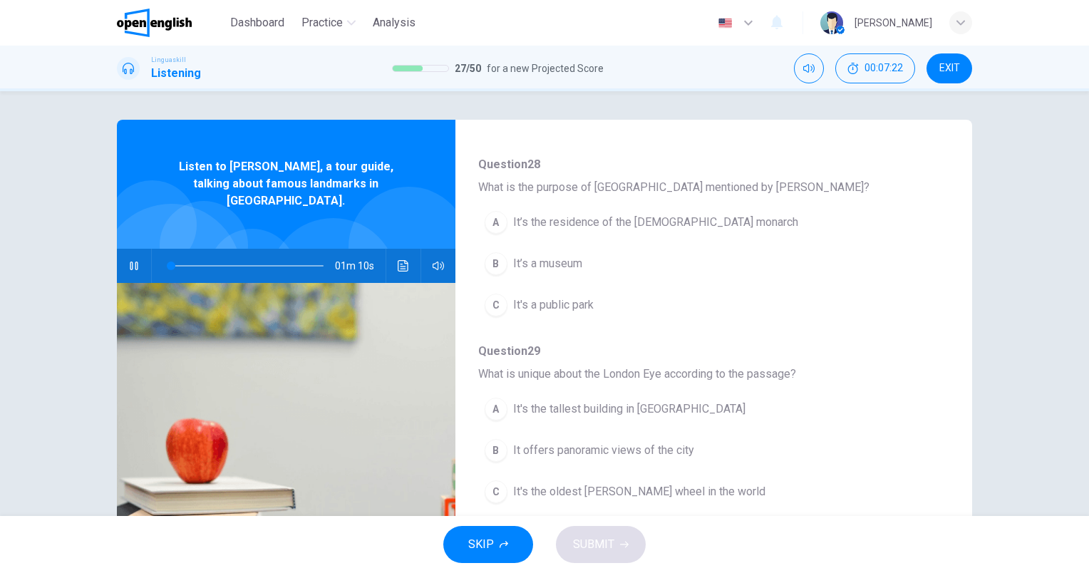
scroll to position [143, 0]
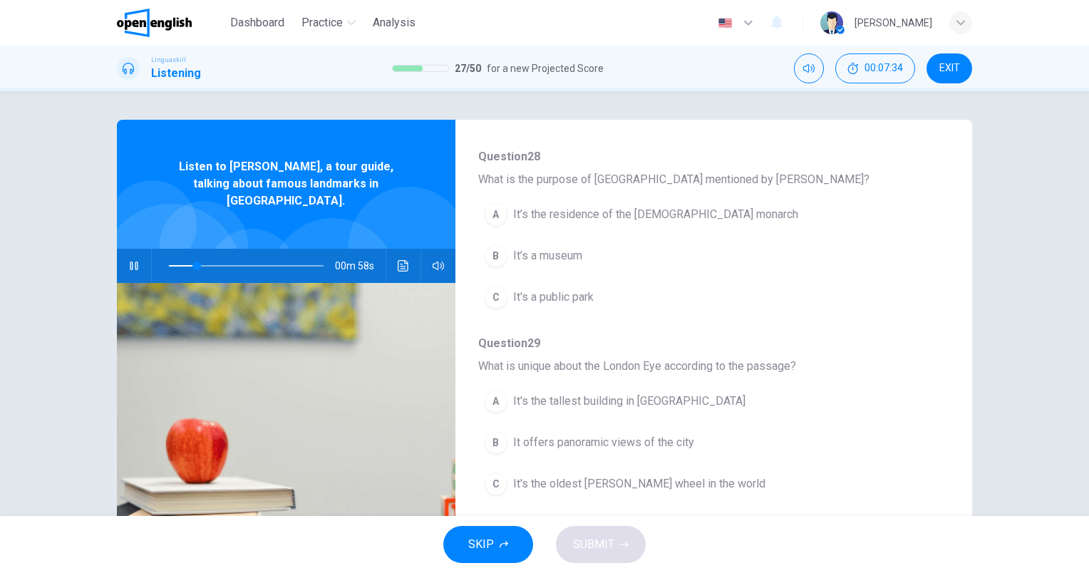
click at [711, 223] on button "A It’s the residence of the British monarch" at bounding box center [676, 215] width 397 height 36
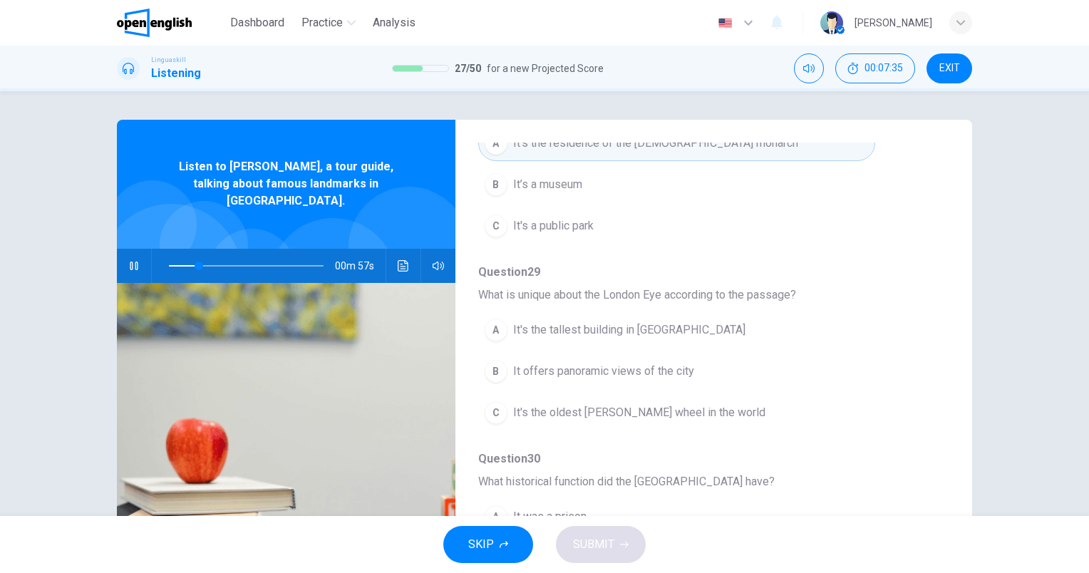
scroll to position [285, 0]
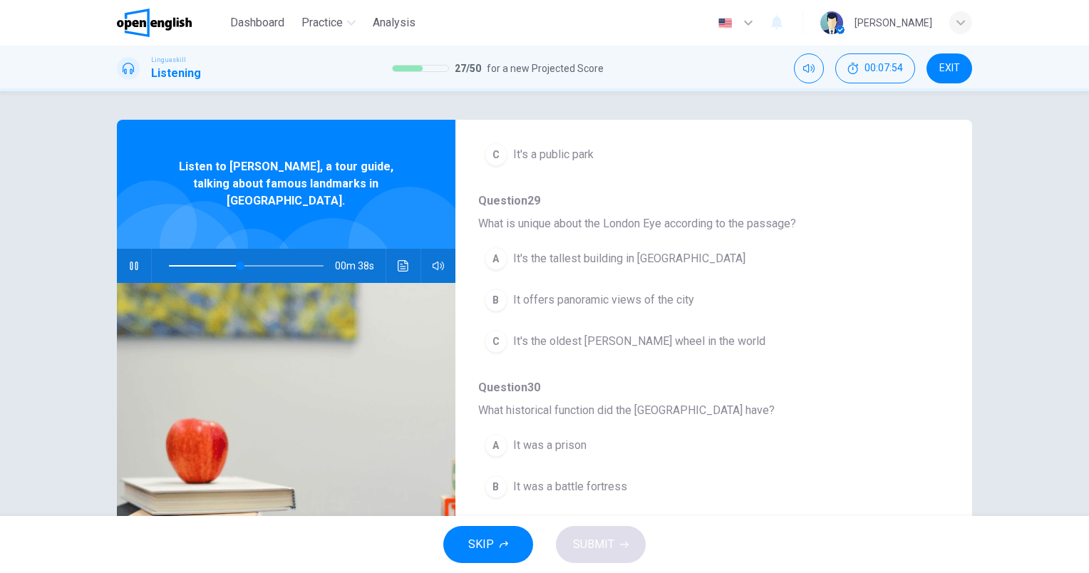
click at [704, 336] on button "C It's the oldest Ferris wheel in the world" at bounding box center [676, 342] width 397 height 36
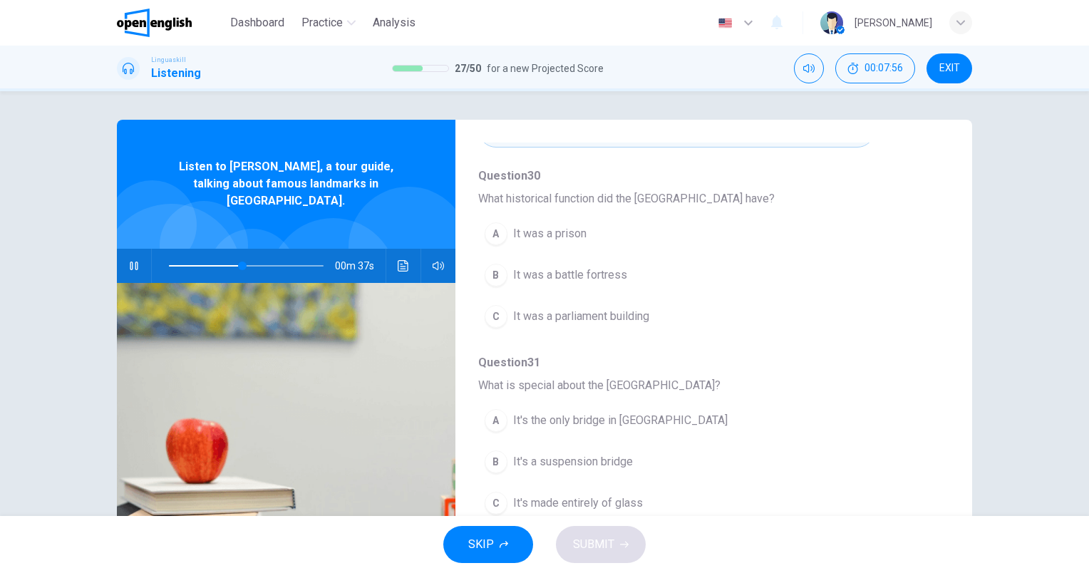
scroll to position [499, 0]
click at [632, 314] on span "It was a parliament building" at bounding box center [581, 314] width 136 height 17
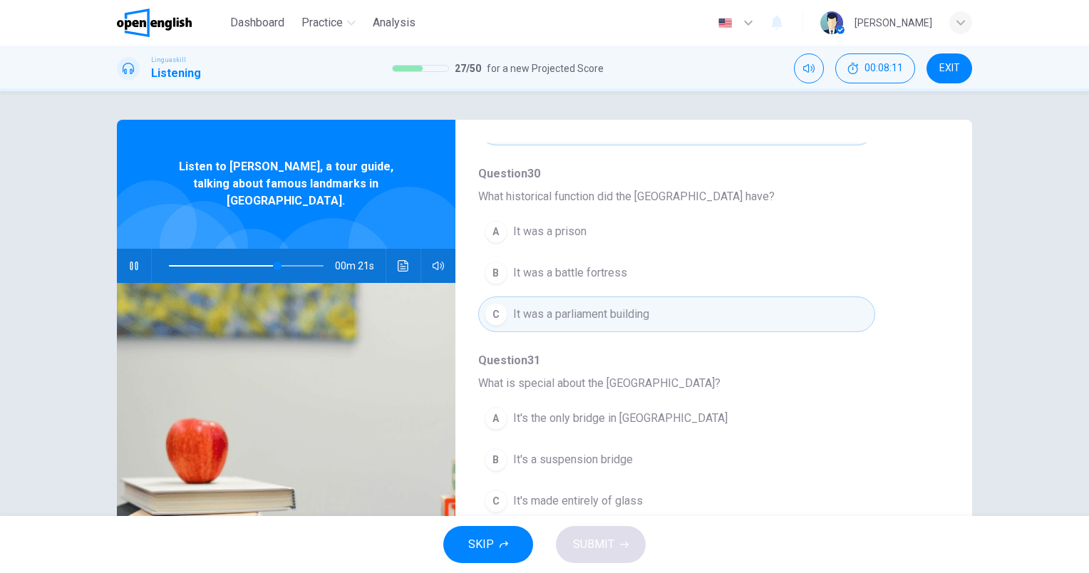
click at [251, 256] on span at bounding box center [246, 266] width 155 height 20
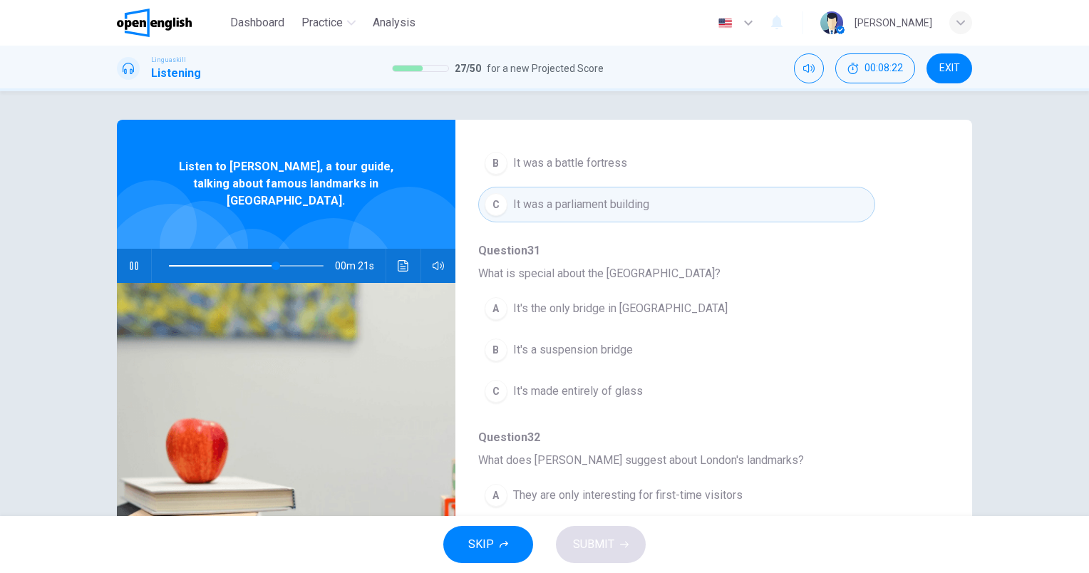
scroll to position [610, 0]
click at [642, 307] on span "It's the only bridge in London" at bounding box center [620, 307] width 215 height 17
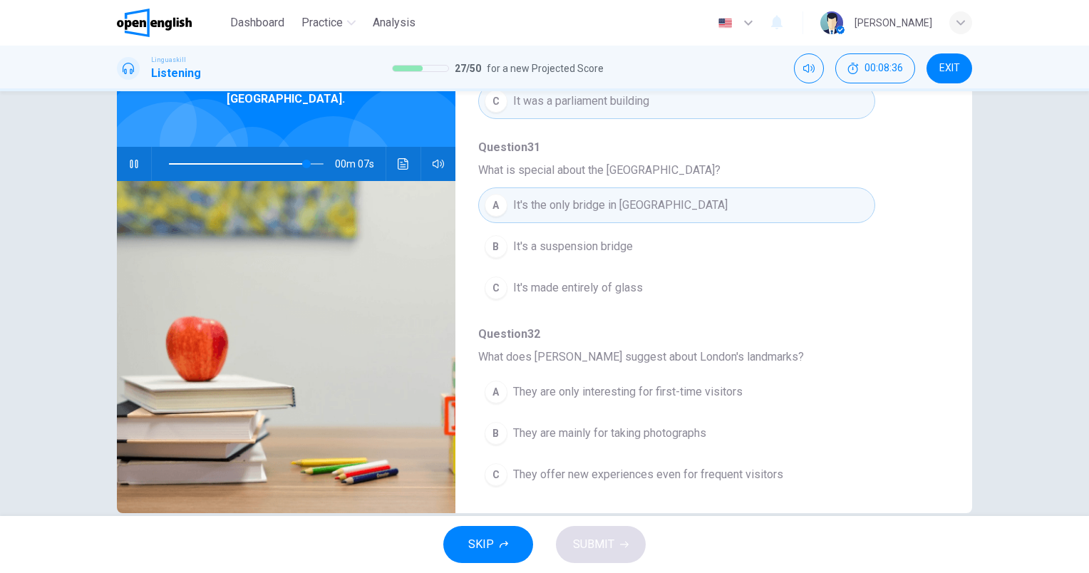
scroll to position [128, 0]
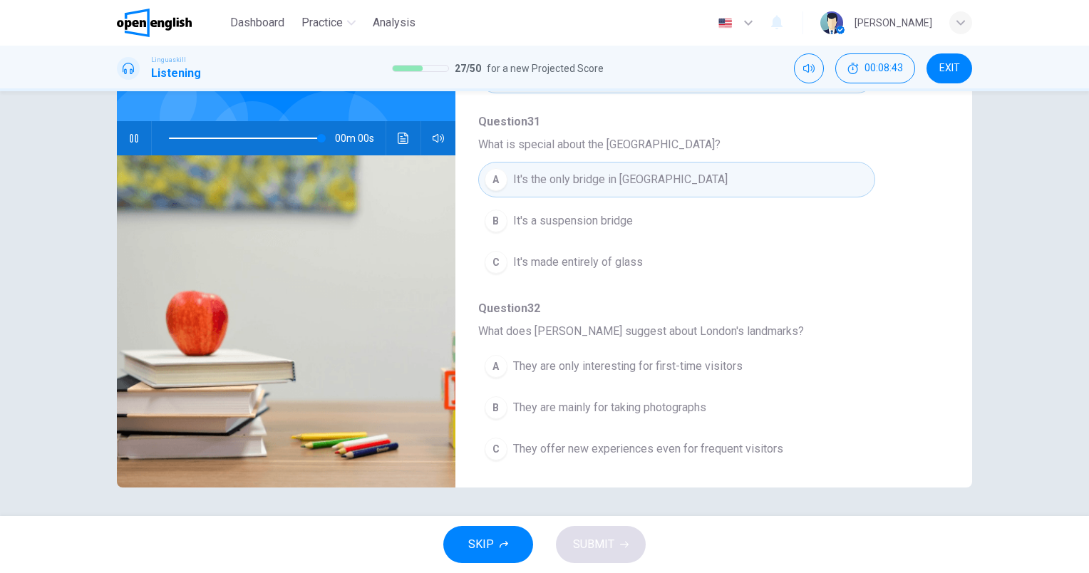
type input "*"
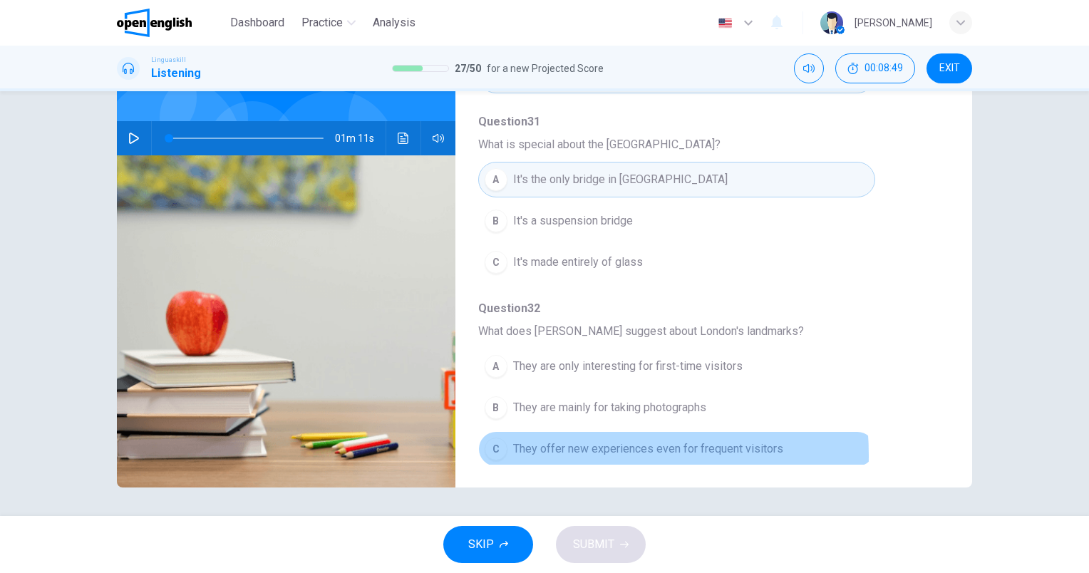
click at [553, 451] on span "They offer new experiences even for frequent visitors" at bounding box center [648, 449] width 270 height 17
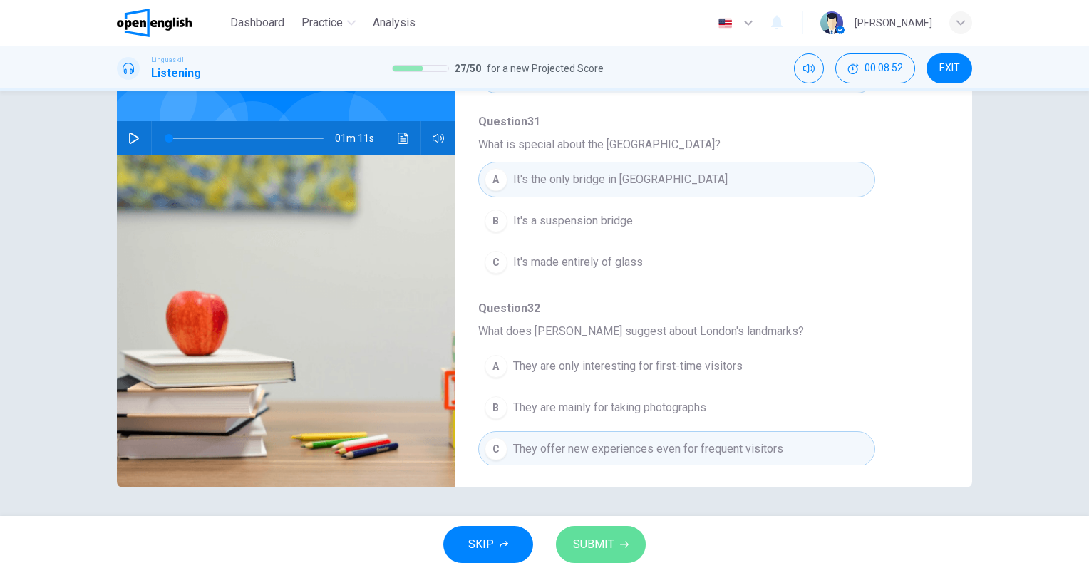
click at [626, 542] on icon "button" at bounding box center [624, 544] width 9 height 9
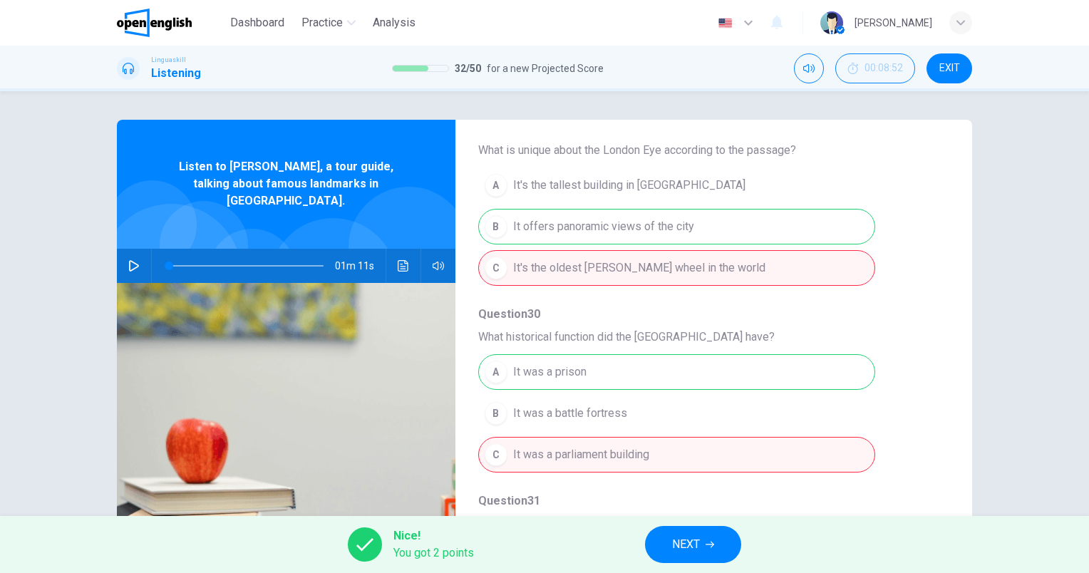
scroll to position [325, 0]
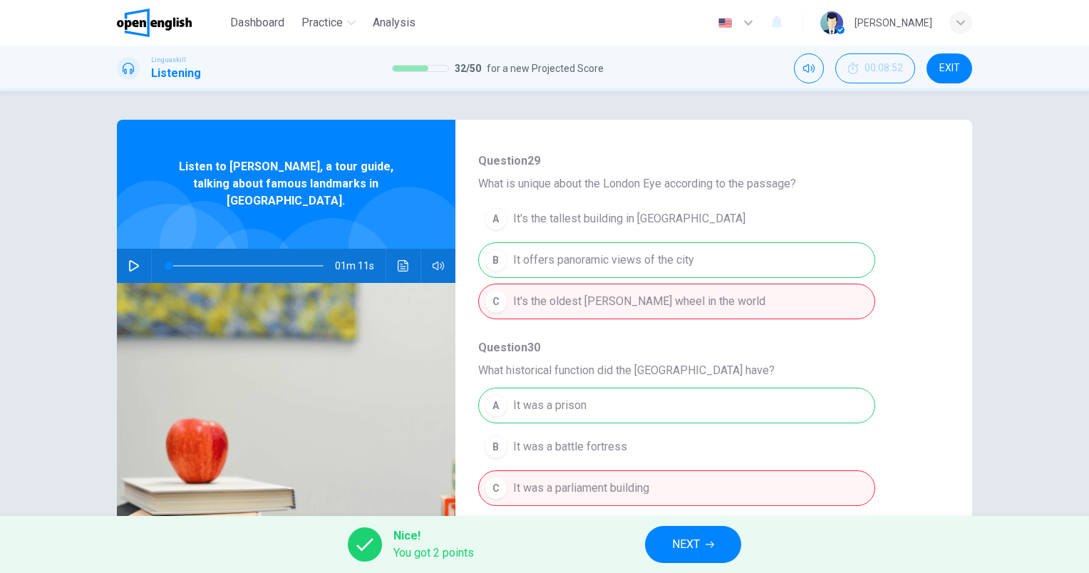
click at [691, 552] on span "NEXT" at bounding box center [686, 545] width 28 height 20
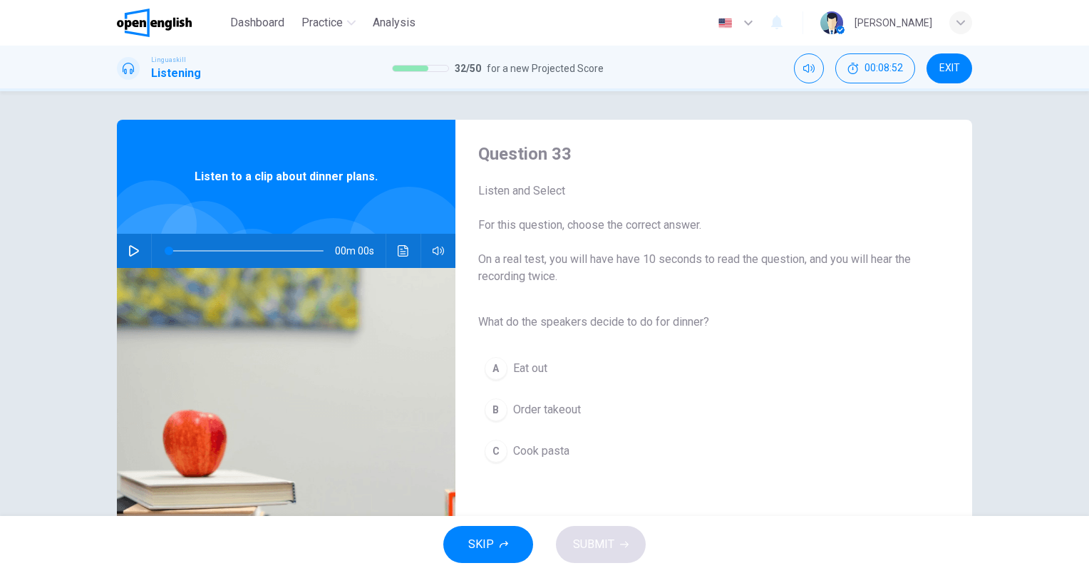
click at [119, 257] on div "00m 00s" at bounding box center [286, 251] width 339 height 34
click at [138, 247] on button "button" at bounding box center [134, 251] width 23 height 34
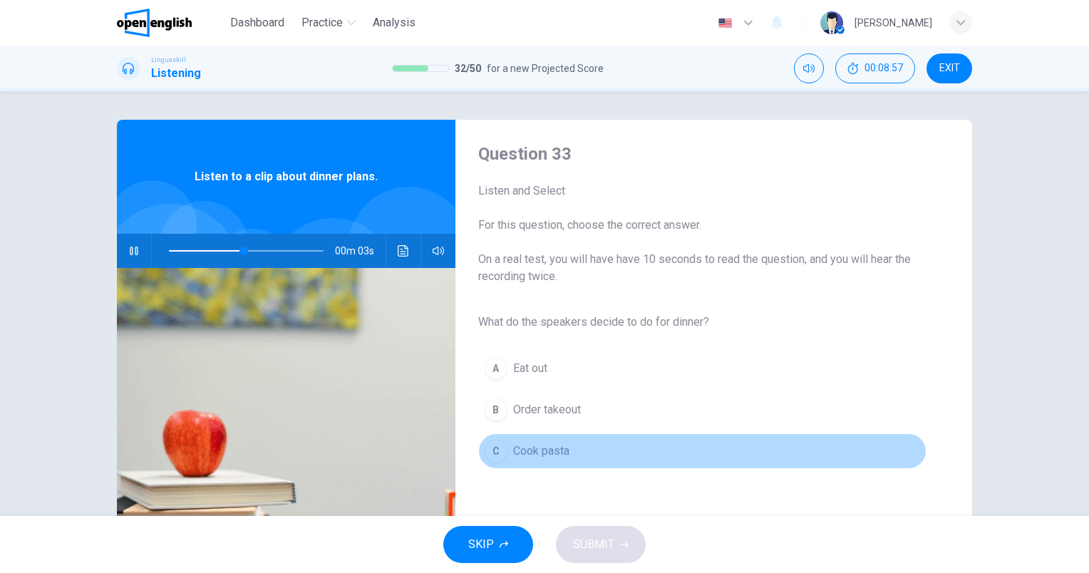
click at [593, 446] on button "C Cook pasta" at bounding box center [702, 451] width 448 height 36
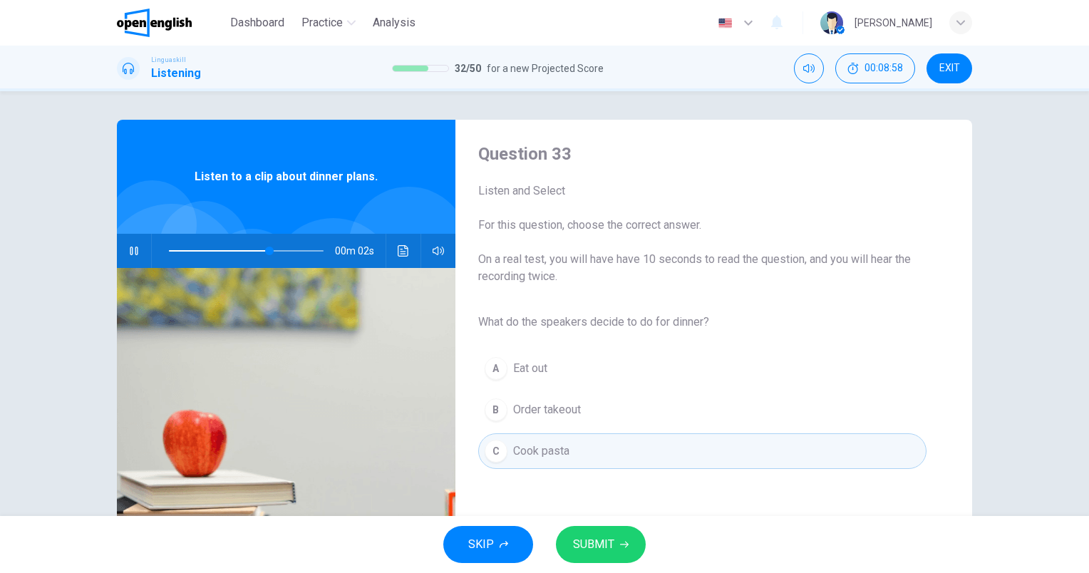
click at [619, 555] on button "SUBMIT" at bounding box center [601, 544] width 90 height 37
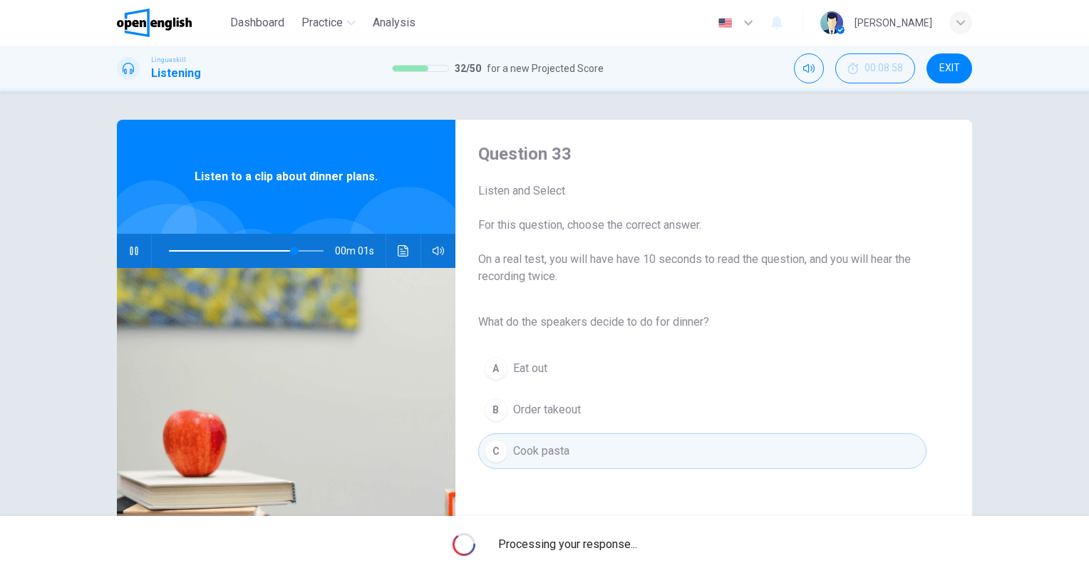
type input "**"
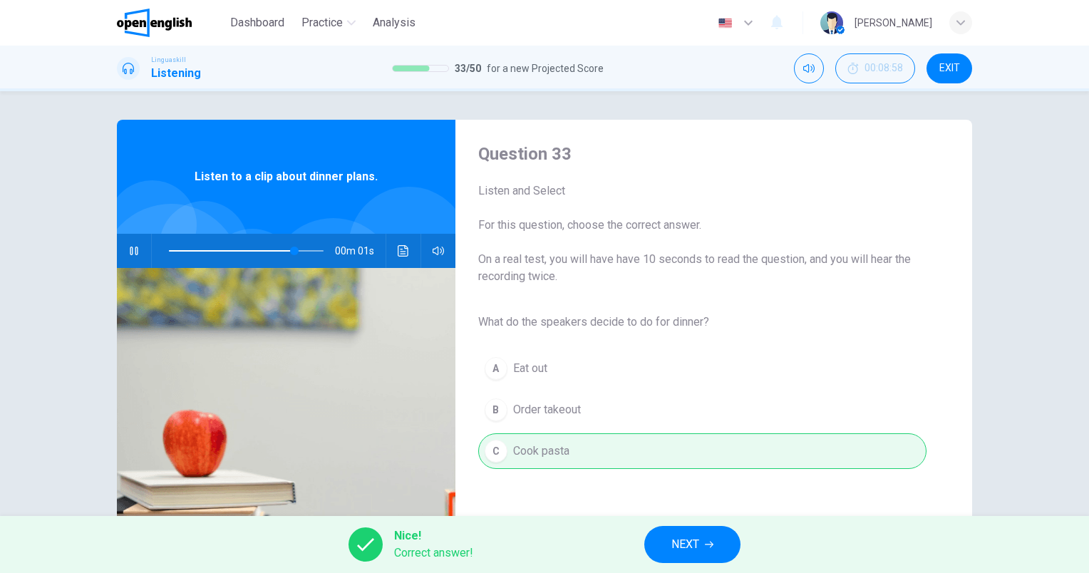
click at [702, 548] on button "NEXT" at bounding box center [692, 544] width 96 height 37
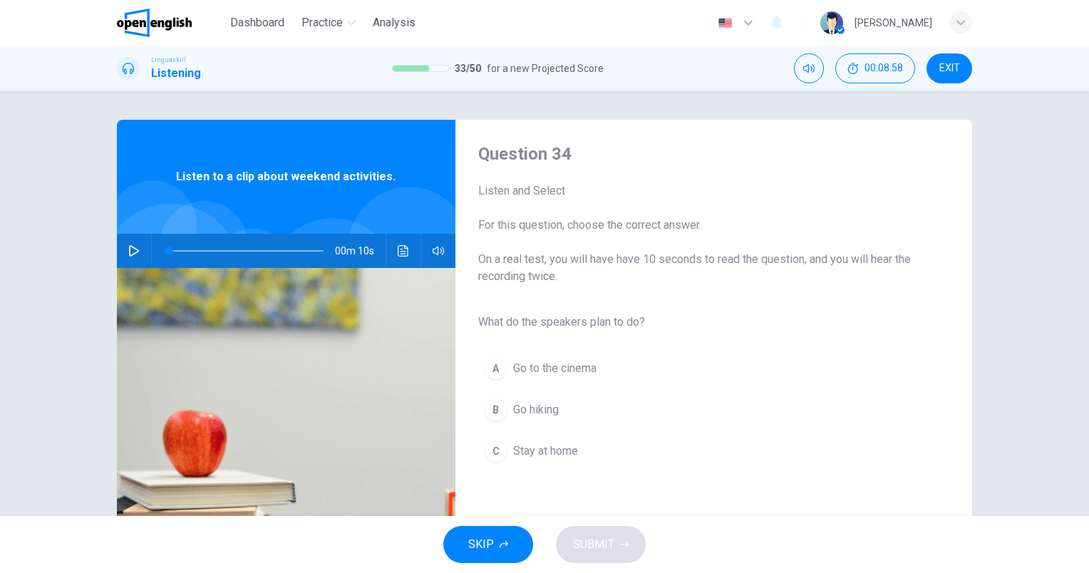
click at [128, 247] on icon "button" at bounding box center [133, 250] width 11 height 11
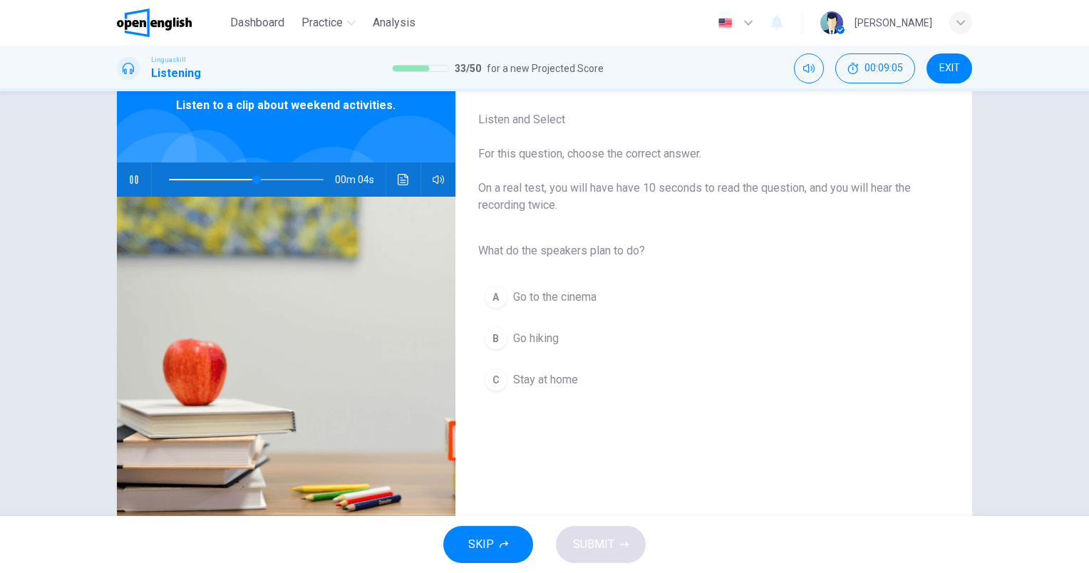
click at [549, 334] on span "Go hiking" at bounding box center [536, 338] width 46 height 17
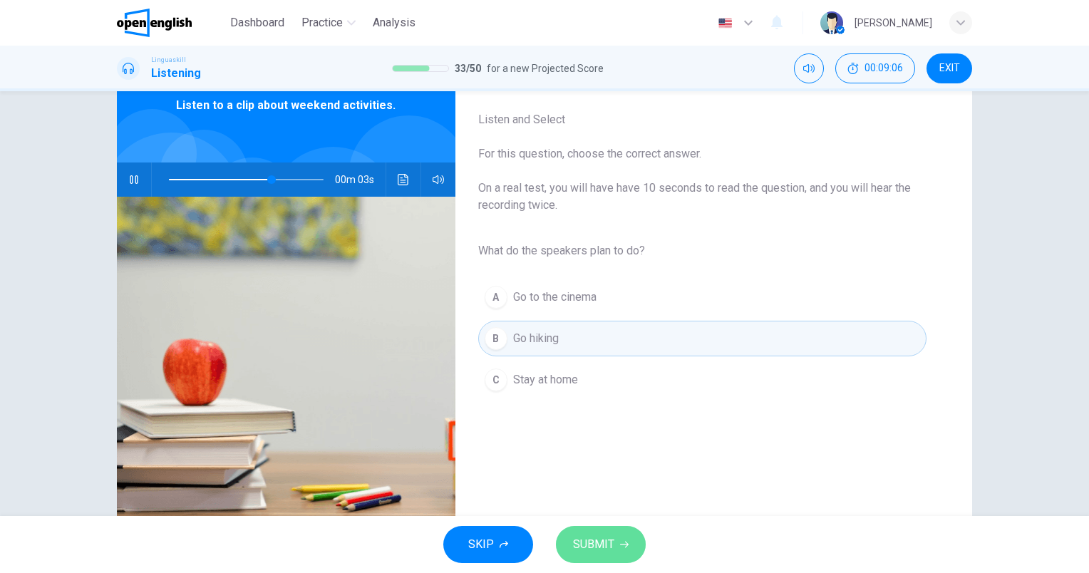
click at [612, 542] on span "SUBMIT" at bounding box center [593, 545] width 41 height 20
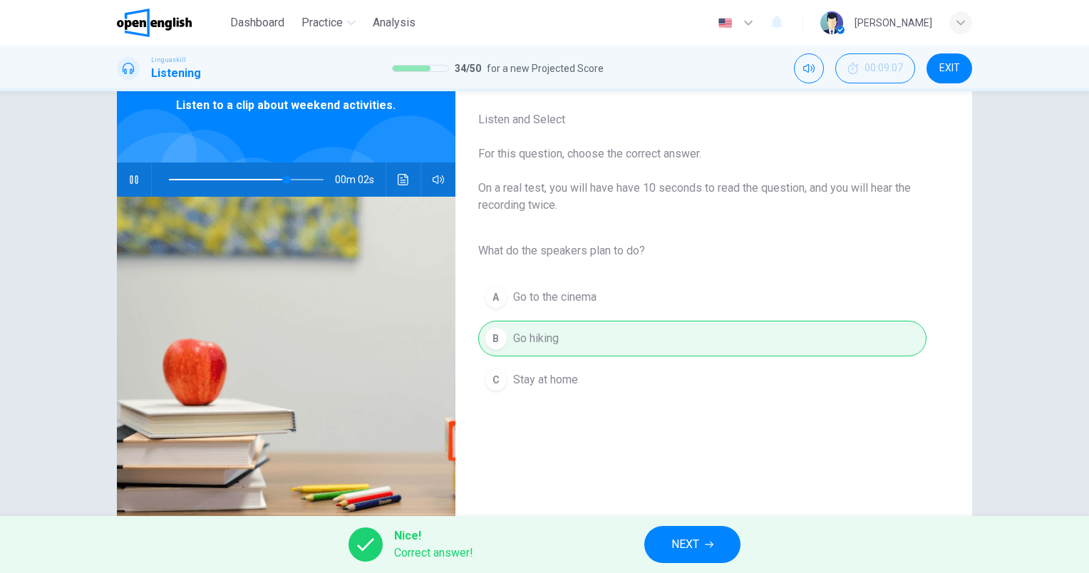
type input "**"
click at [680, 545] on span "NEXT" at bounding box center [685, 545] width 28 height 20
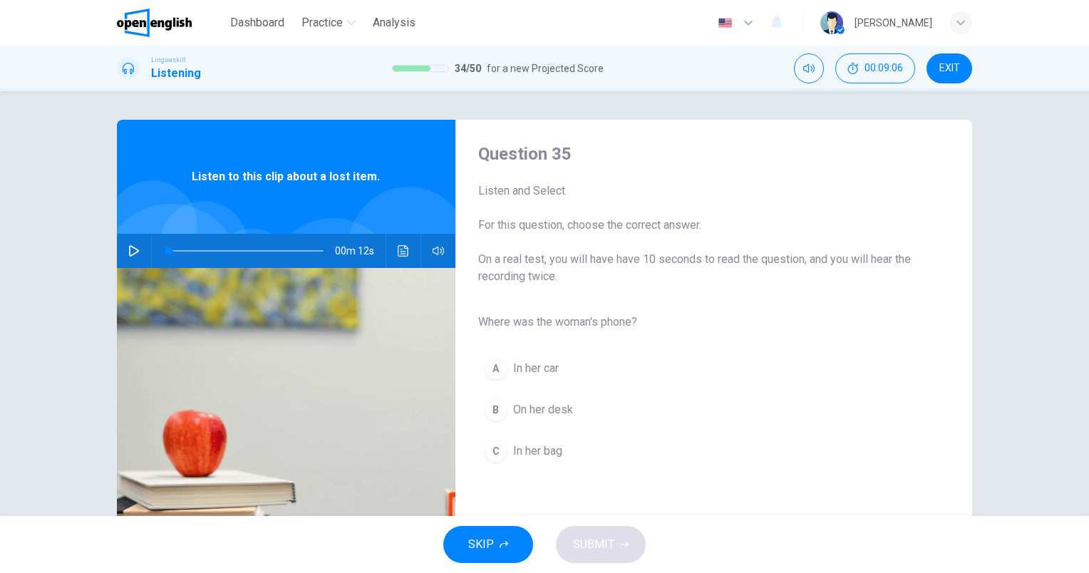
click at [136, 248] on button "button" at bounding box center [134, 251] width 23 height 34
click at [128, 254] on icon "button" at bounding box center [133, 250] width 11 height 11
click at [123, 231] on div at bounding box center [171, 274] width 141 height 141
click at [130, 241] on button "button" at bounding box center [134, 251] width 23 height 34
click at [130, 252] on icon "button" at bounding box center [133, 250] width 11 height 11
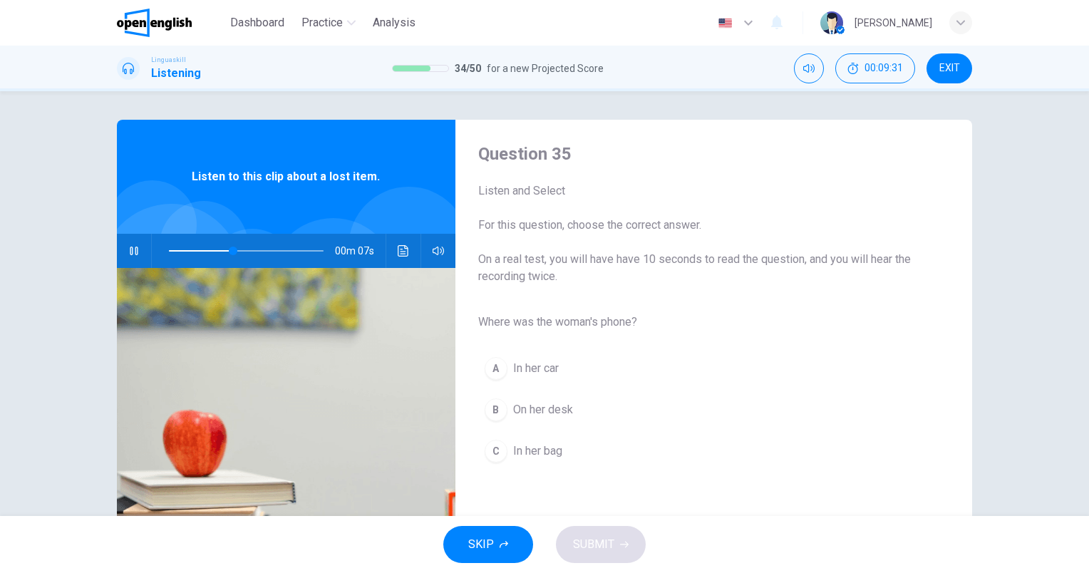
click at [539, 448] on span "In her bag" at bounding box center [537, 451] width 49 height 17
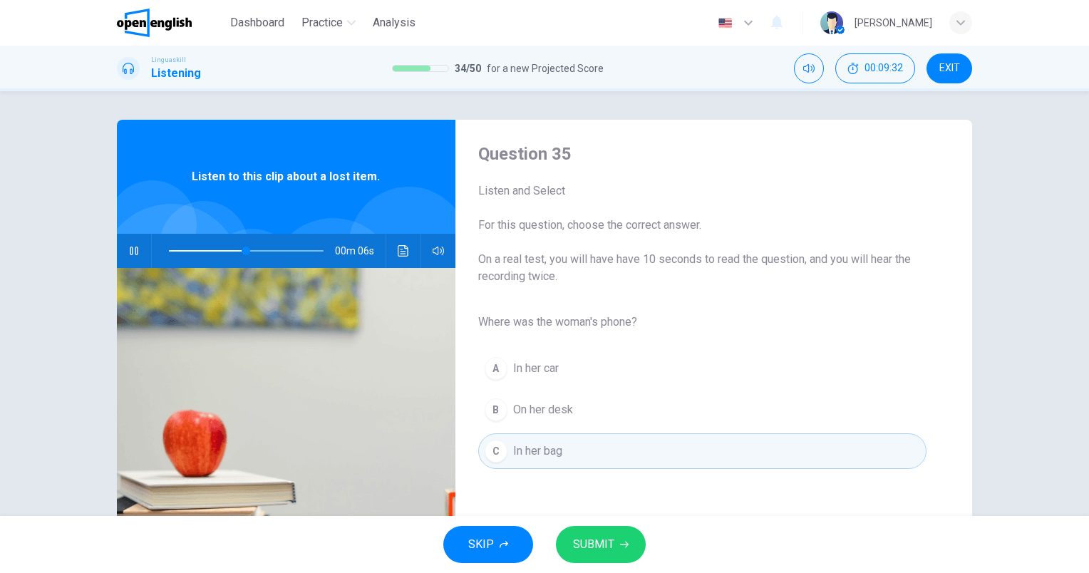
click at [592, 549] on span "SUBMIT" at bounding box center [593, 545] width 41 height 20
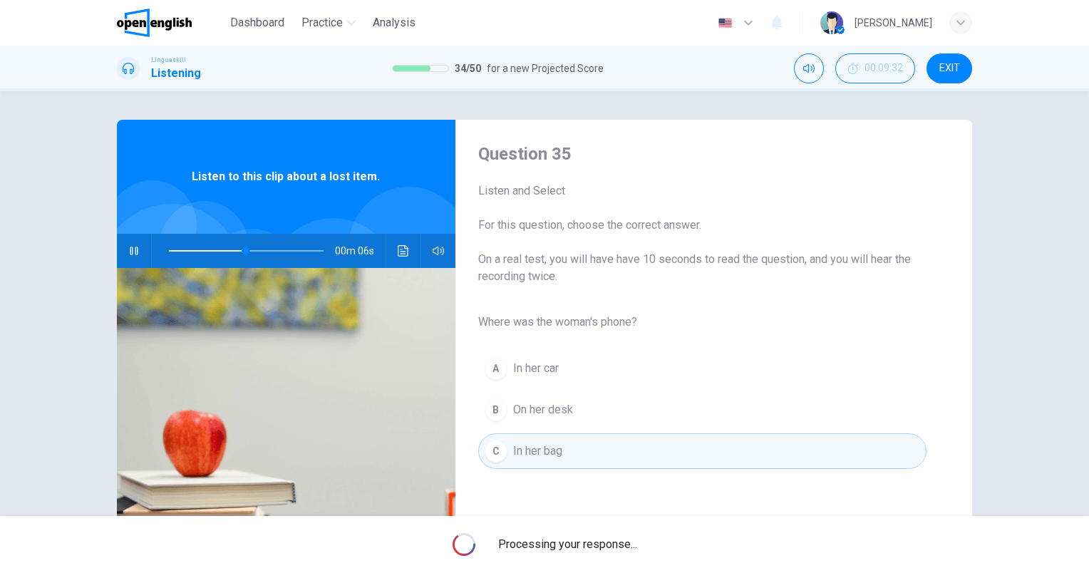
type input "**"
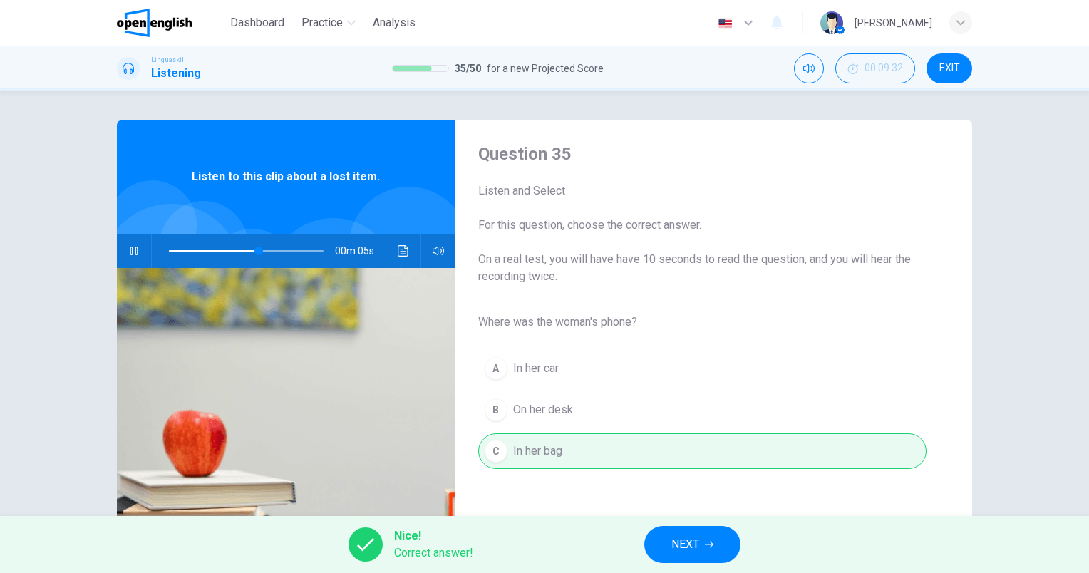
click at [694, 536] on span "NEXT" at bounding box center [685, 545] width 28 height 20
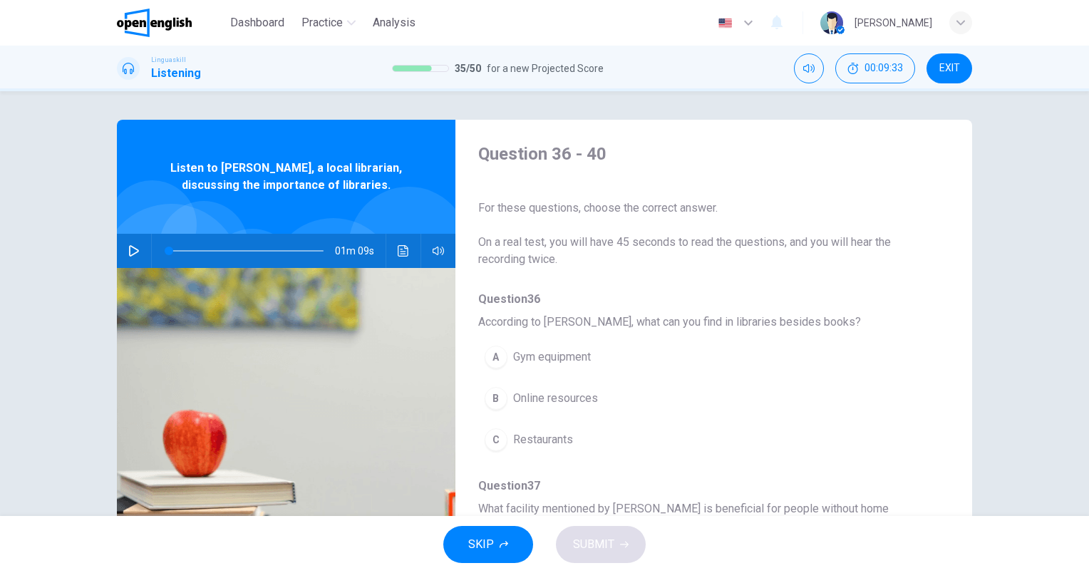
click at [128, 259] on button "button" at bounding box center [134, 251] width 23 height 34
click at [123, 256] on button "button" at bounding box center [134, 251] width 23 height 34
click at [138, 254] on button "button" at bounding box center [134, 251] width 23 height 34
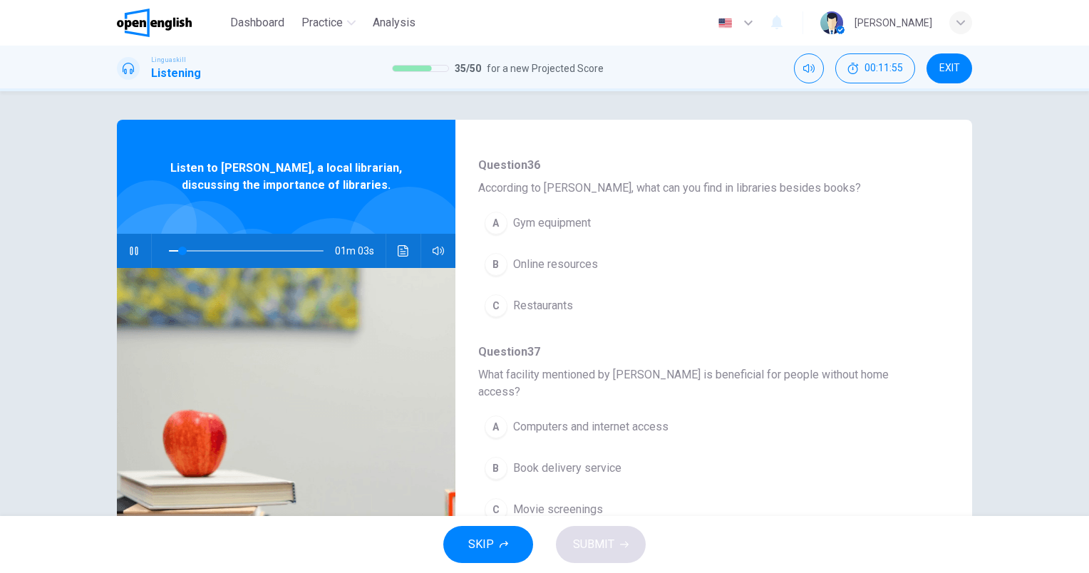
scroll to position [143, 0]
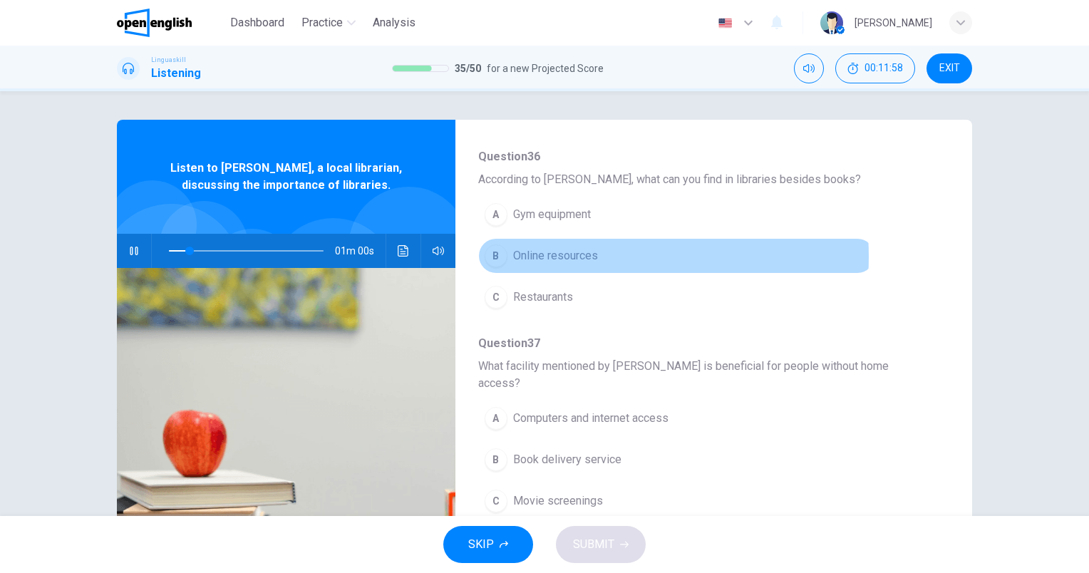
click at [572, 256] on span "Online resources" at bounding box center [555, 255] width 85 height 17
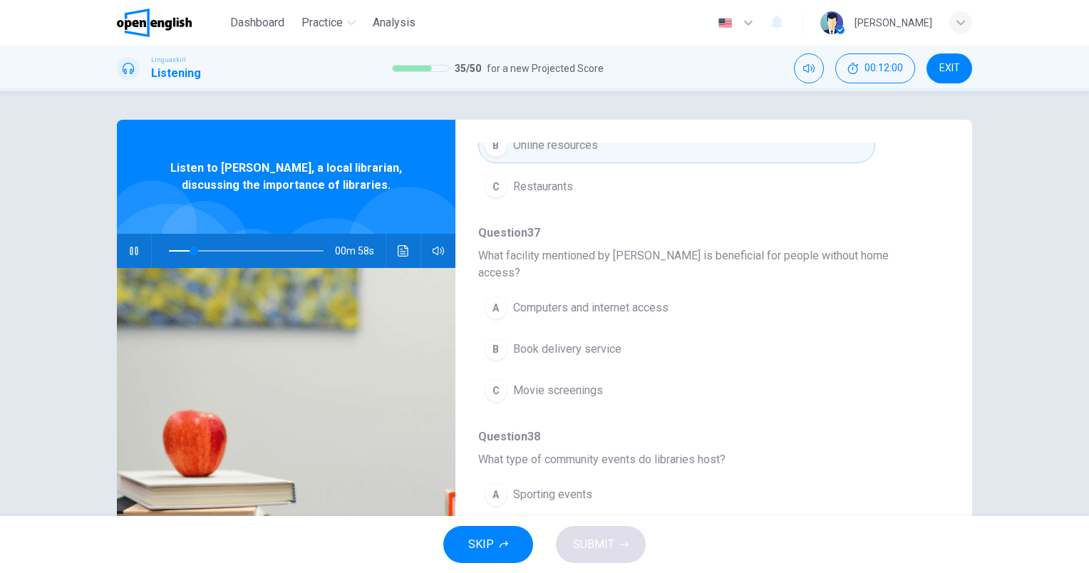
scroll to position [285, 0]
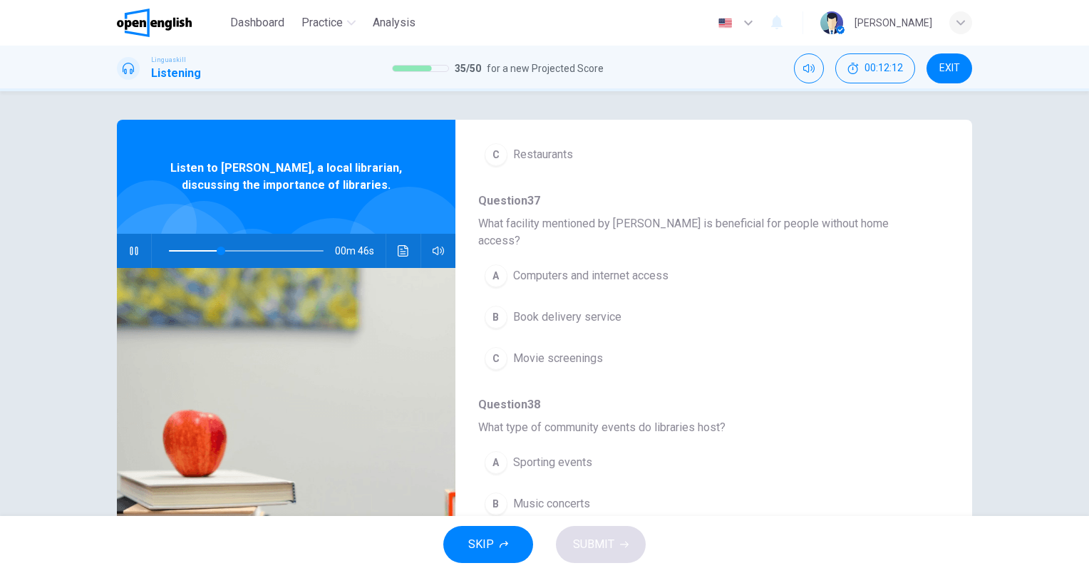
click at [662, 267] on button "A Computers and internet access" at bounding box center [676, 276] width 397 height 36
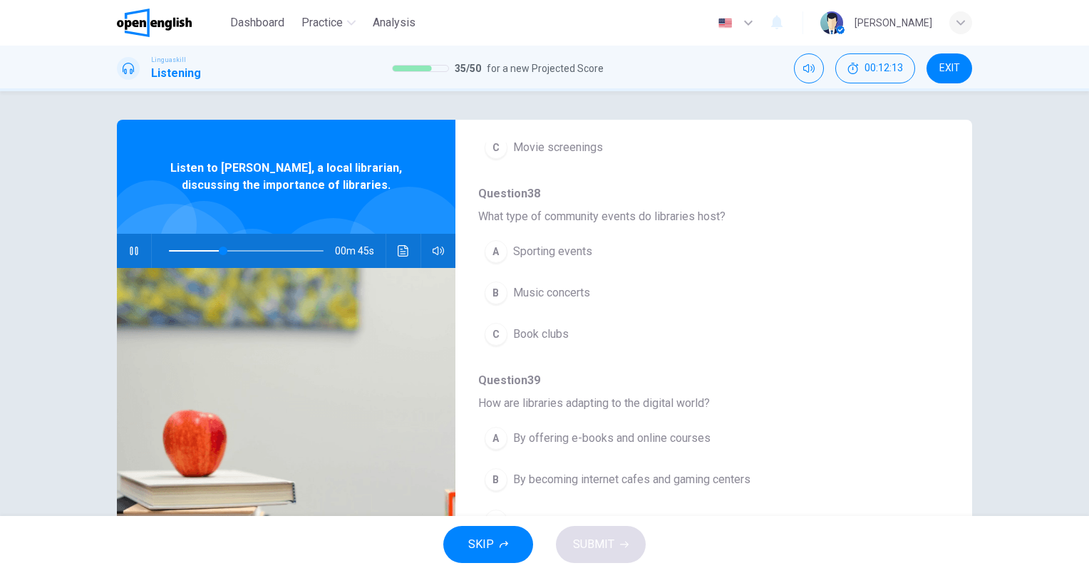
scroll to position [499, 0]
click at [545, 323] on span "Book clubs" at bounding box center [541, 331] width 56 height 17
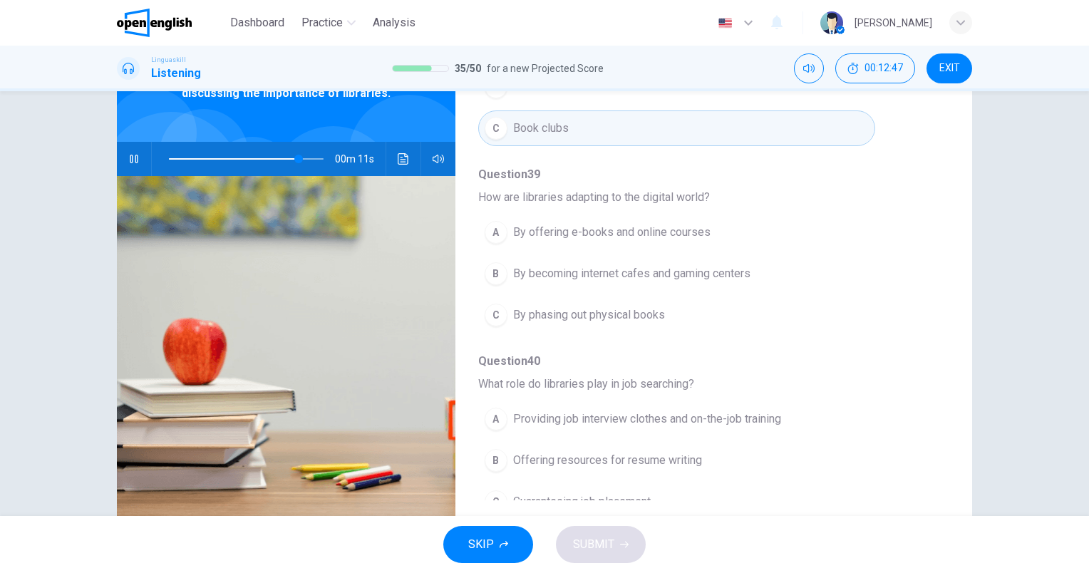
scroll to position [128, 0]
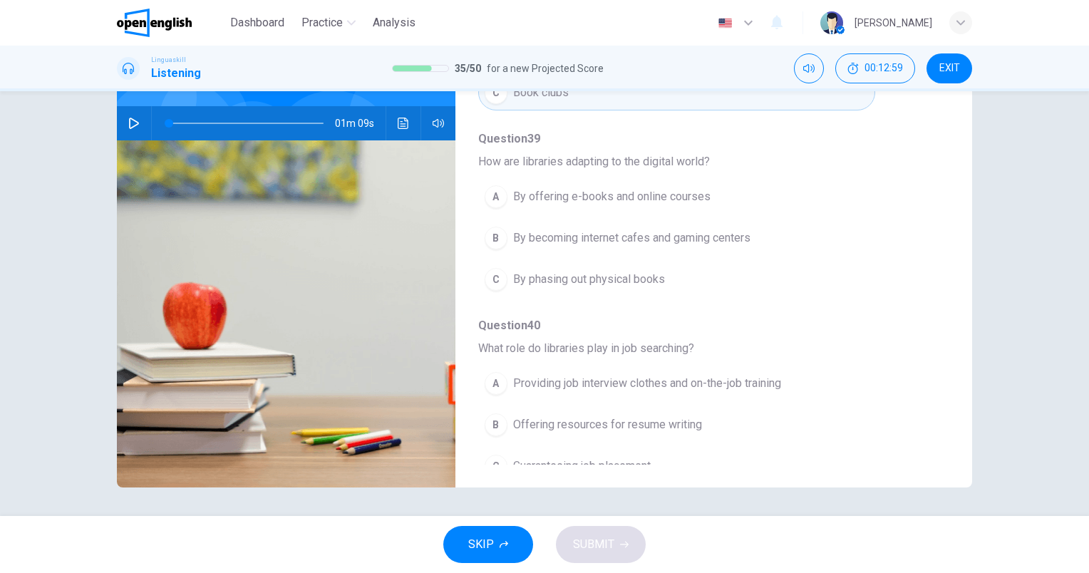
click at [271, 122] on span at bounding box center [246, 123] width 155 height 20
click at [130, 126] on icon "button" at bounding box center [134, 123] width 10 height 11
click at [129, 120] on icon "button" at bounding box center [133, 123] width 11 height 11
click at [134, 120] on icon "button" at bounding box center [133, 123] width 11 height 11
click at [648, 188] on span "By offering e-books and online courses" at bounding box center [611, 196] width 197 height 17
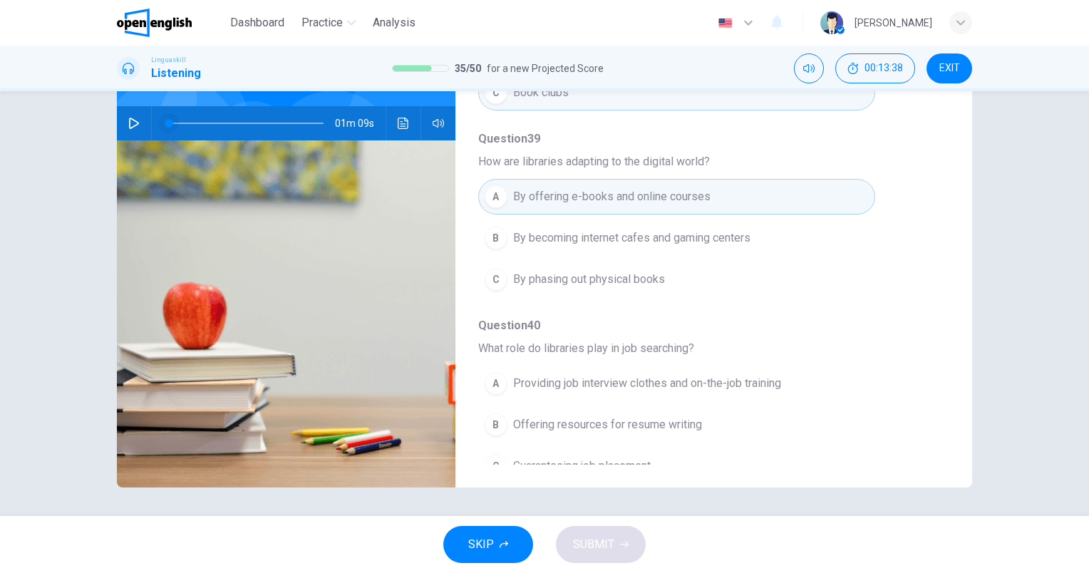
click at [297, 124] on span at bounding box center [246, 123] width 155 height 20
click at [131, 119] on icon "button" at bounding box center [133, 123] width 11 height 11
type input "*"
click at [653, 416] on span "Offering resources for resume writing" at bounding box center [607, 424] width 189 height 17
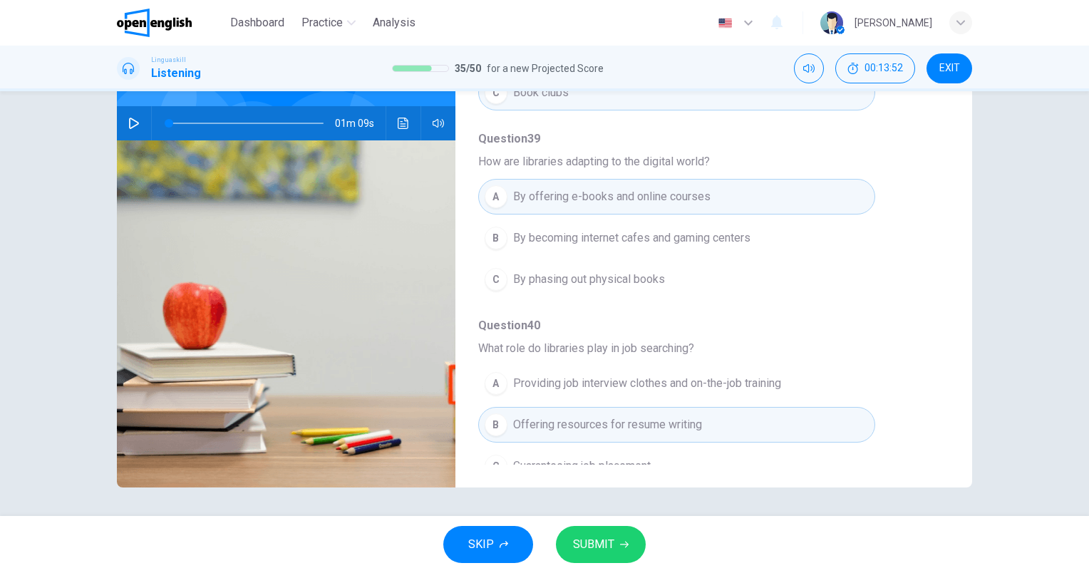
click at [599, 541] on span "SUBMIT" at bounding box center [593, 545] width 41 height 20
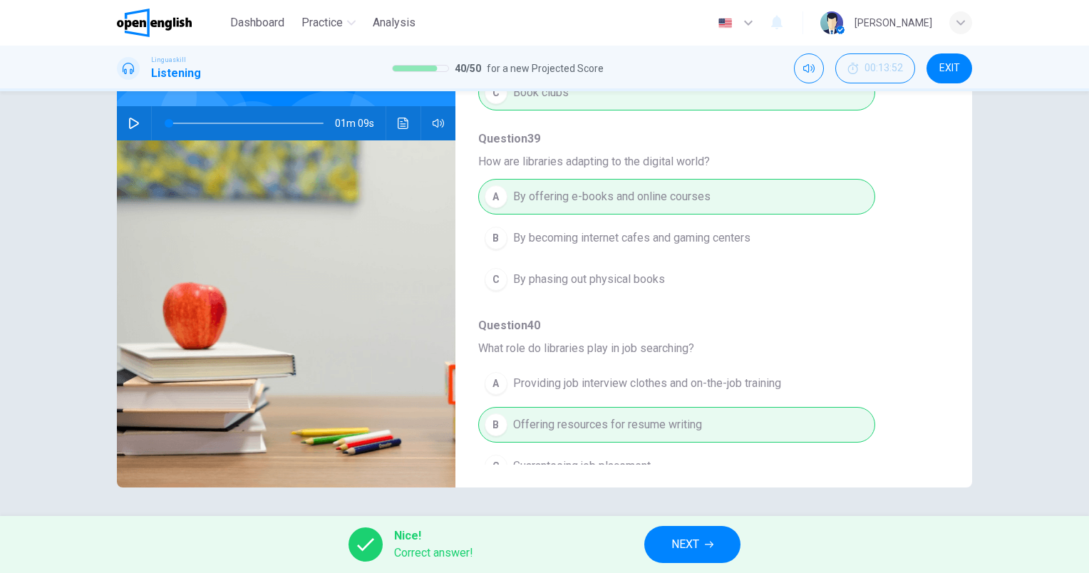
click at [695, 542] on span "NEXT" at bounding box center [685, 545] width 28 height 20
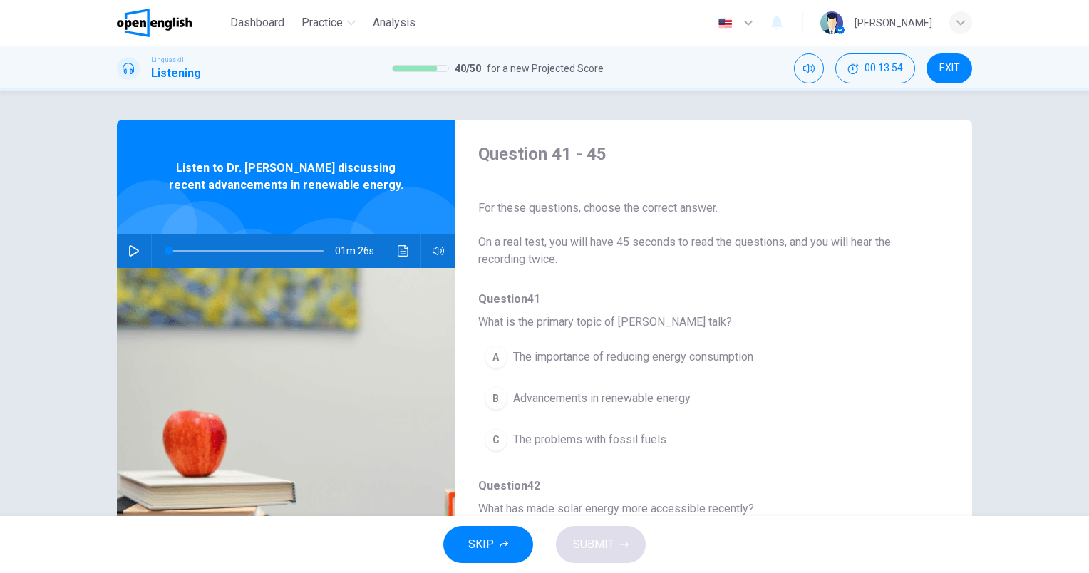
click at [123, 249] on button "button" at bounding box center [134, 251] width 23 height 34
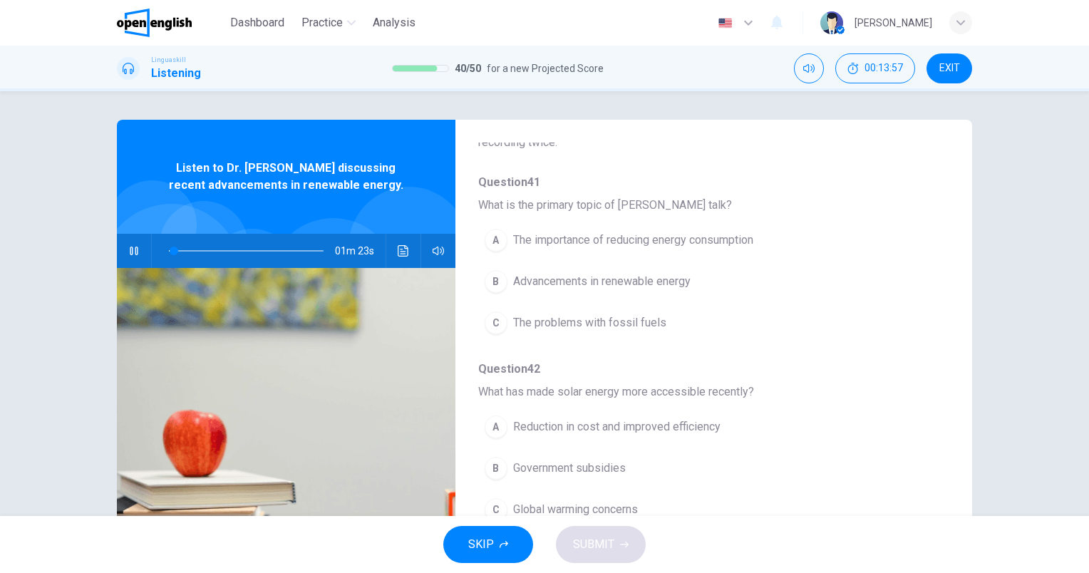
scroll to position [143, 0]
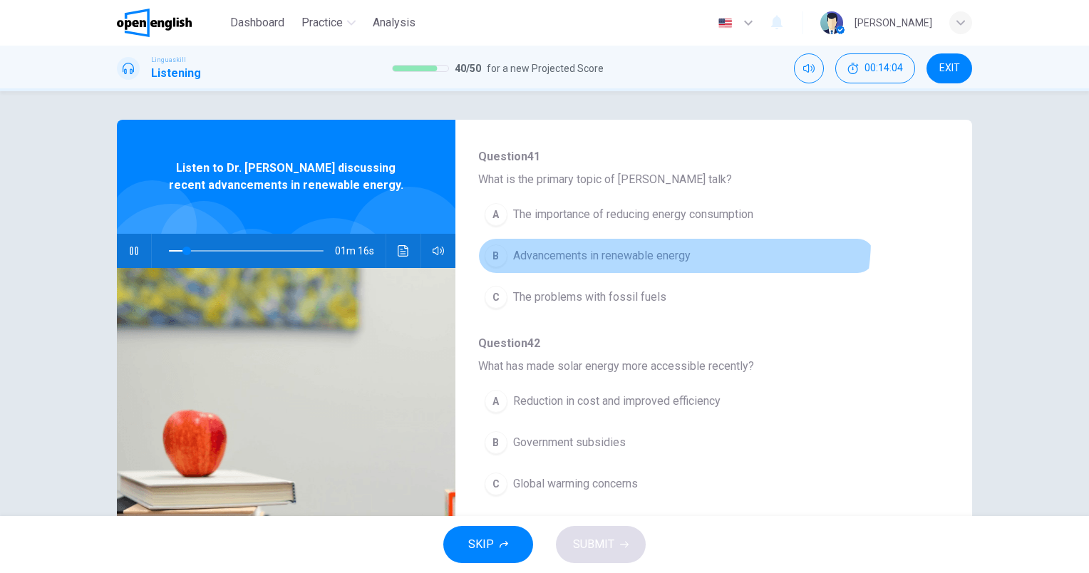
click at [669, 240] on button "B Advancements in renewable energy" at bounding box center [676, 256] width 397 height 36
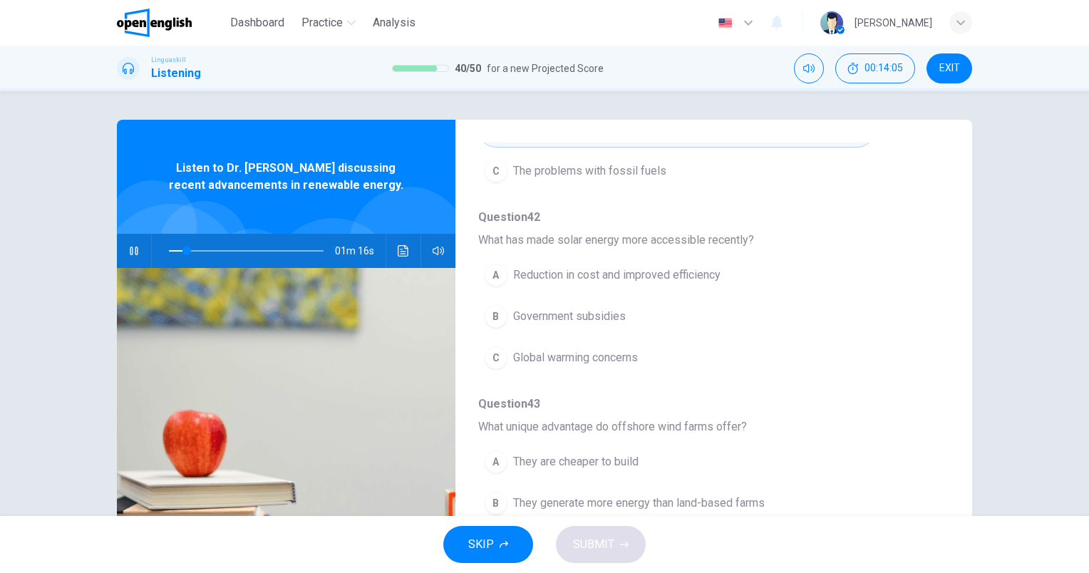
scroll to position [285, 0]
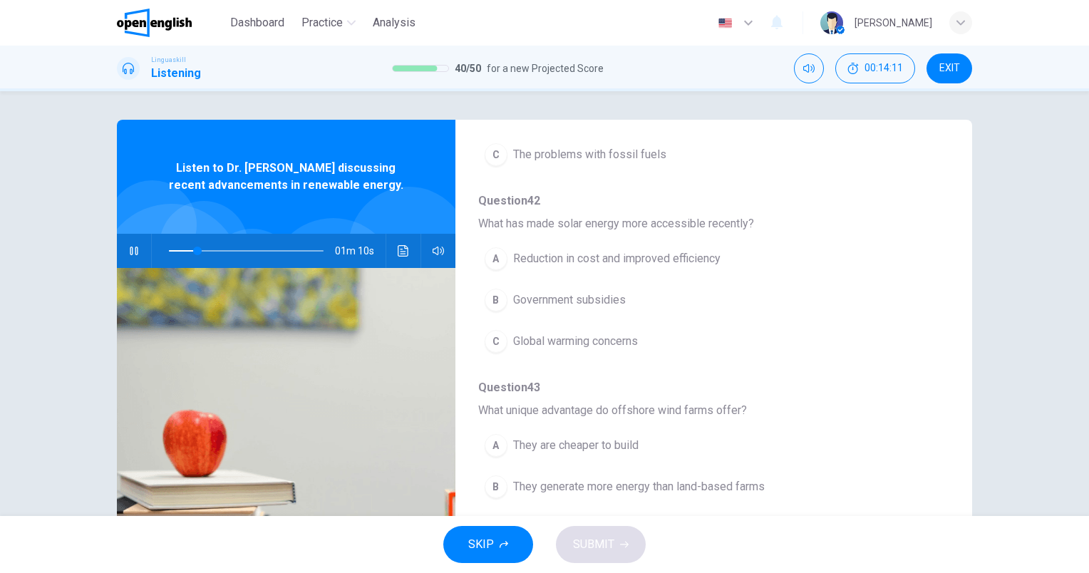
click at [678, 262] on span "Reduction in cost and improved efficiency" at bounding box center [616, 258] width 207 height 17
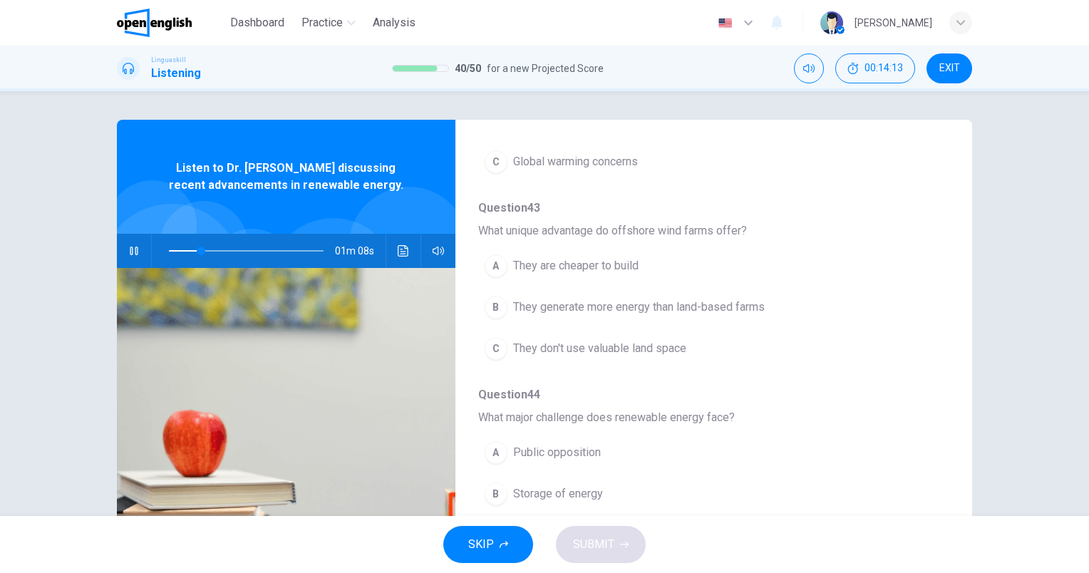
scroll to position [499, 0]
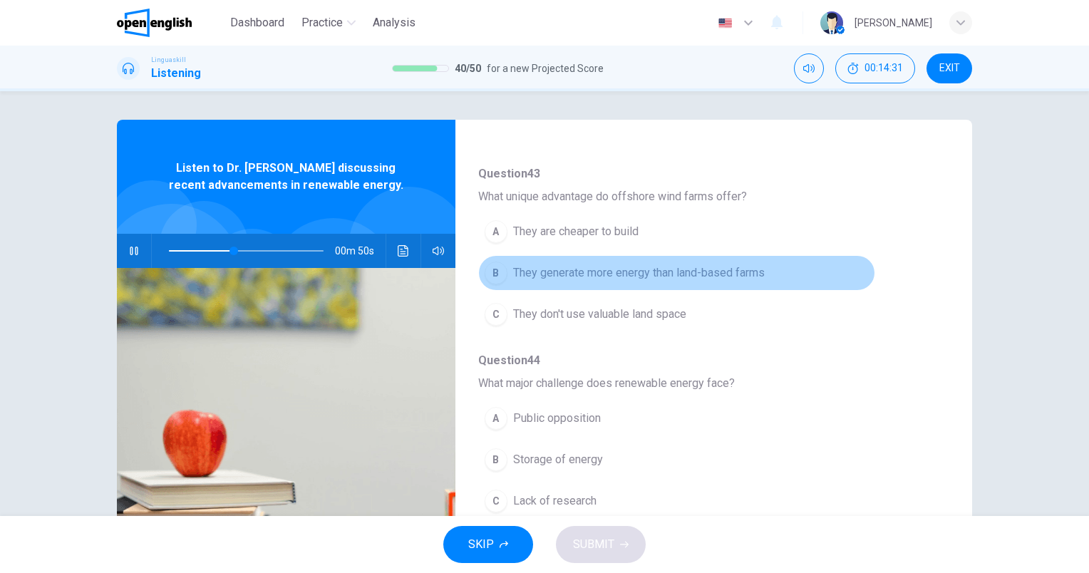
click at [689, 272] on span "They generate more energy than land-based farms" at bounding box center [639, 272] width 252 height 17
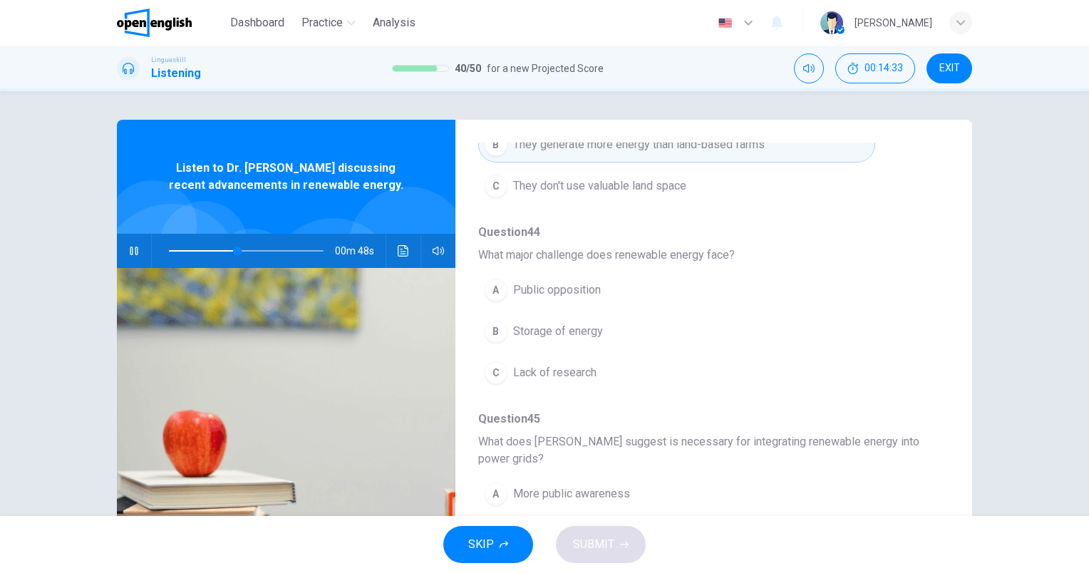
scroll to position [71, 0]
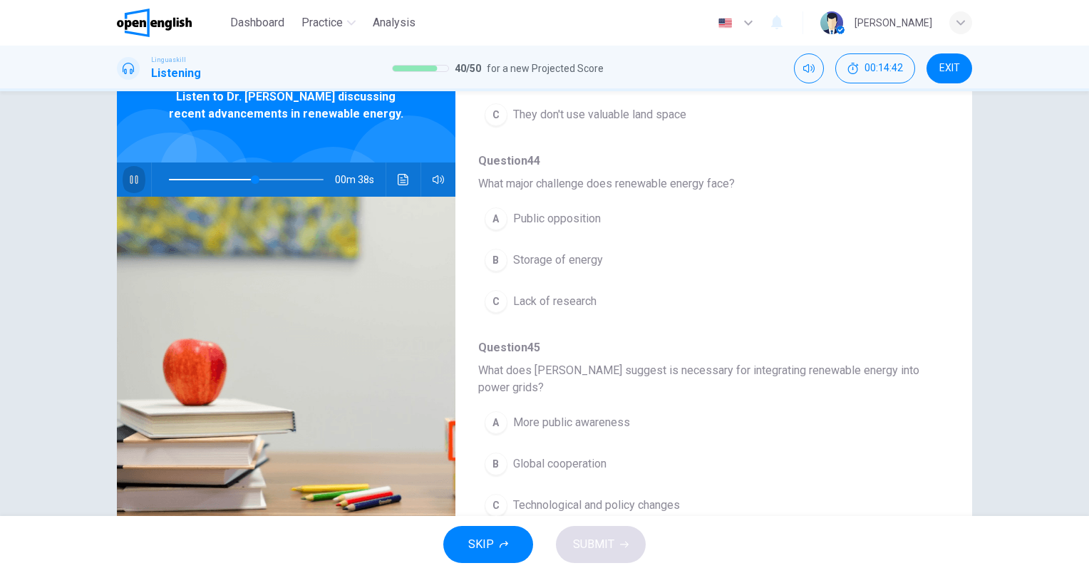
click at [128, 174] on icon "button" at bounding box center [133, 179] width 11 height 11
click at [129, 180] on icon "button" at bounding box center [134, 179] width 10 height 11
click at [569, 262] on span "Storage of energy" at bounding box center [558, 260] width 90 height 17
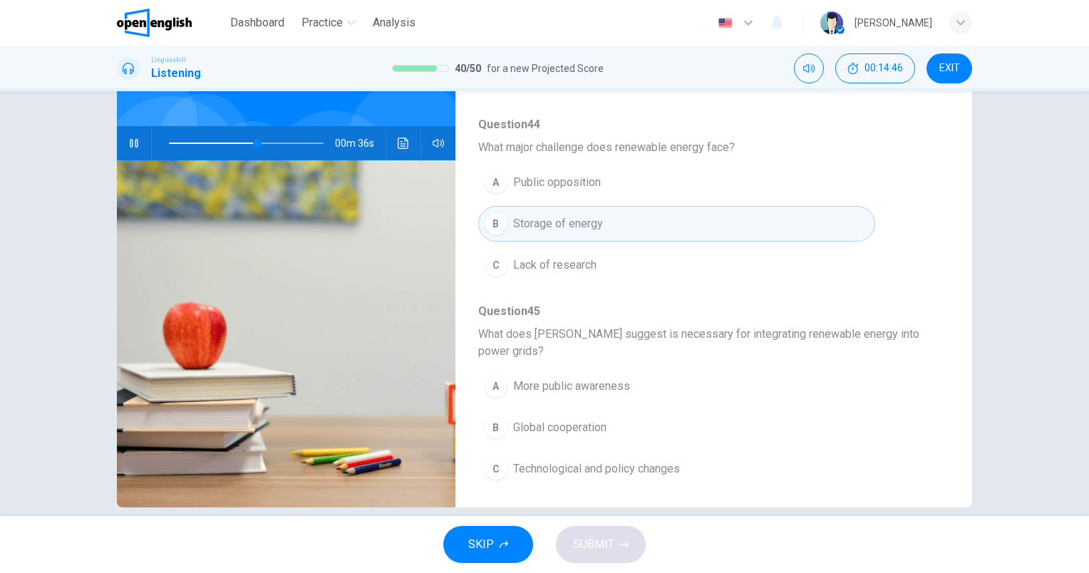
scroll to position [128, 0]
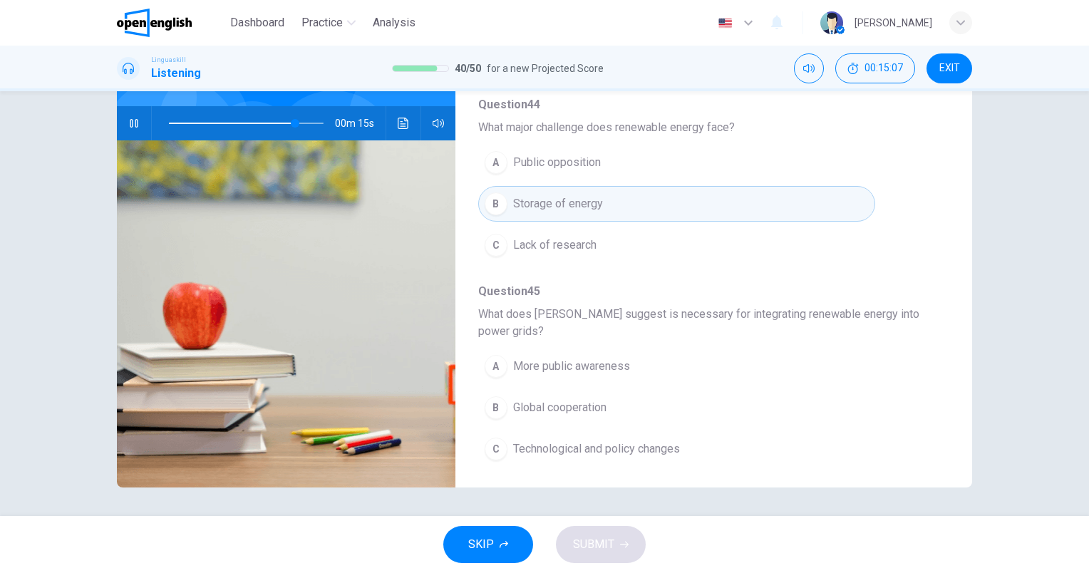
click at [613, 450] on span "Technological and policy changes" at bounding box center [596, 449] width 167 height 17
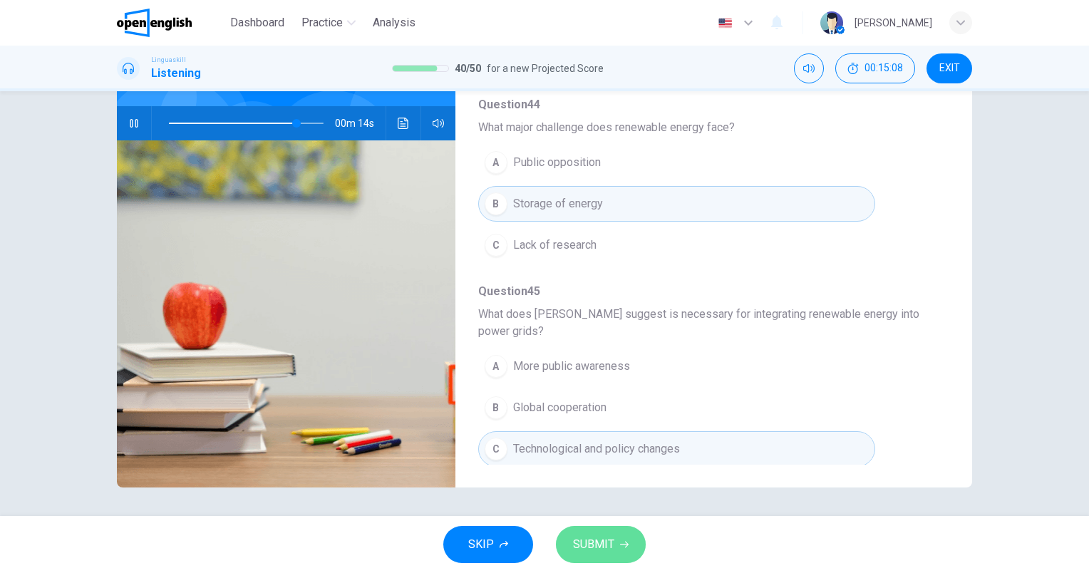
click at [622, 531] on button "SUBMIT" at bounding box center [601, 544] width 90 height 37
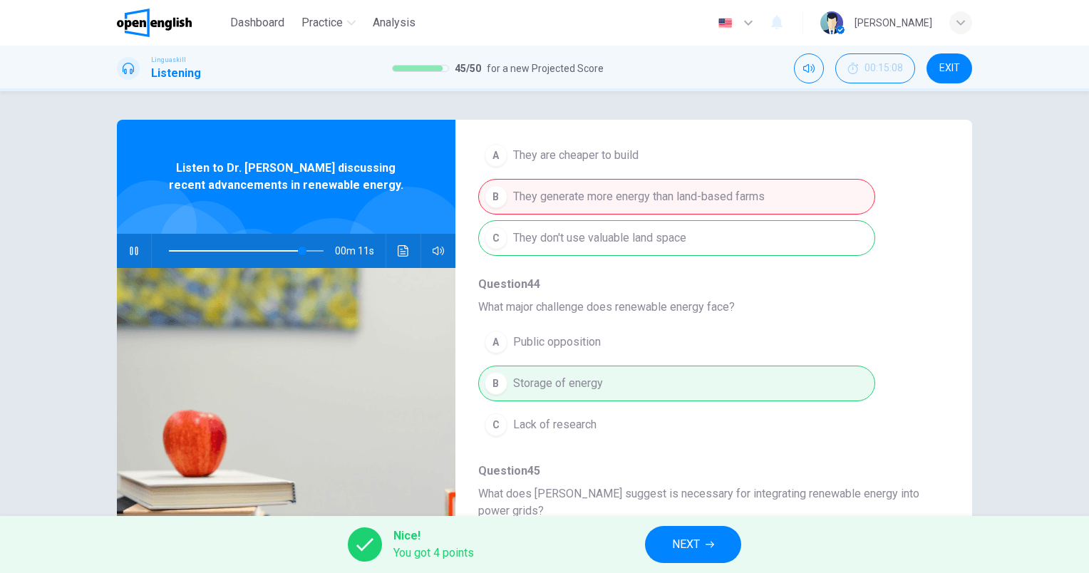
scroll to position [342, 0]
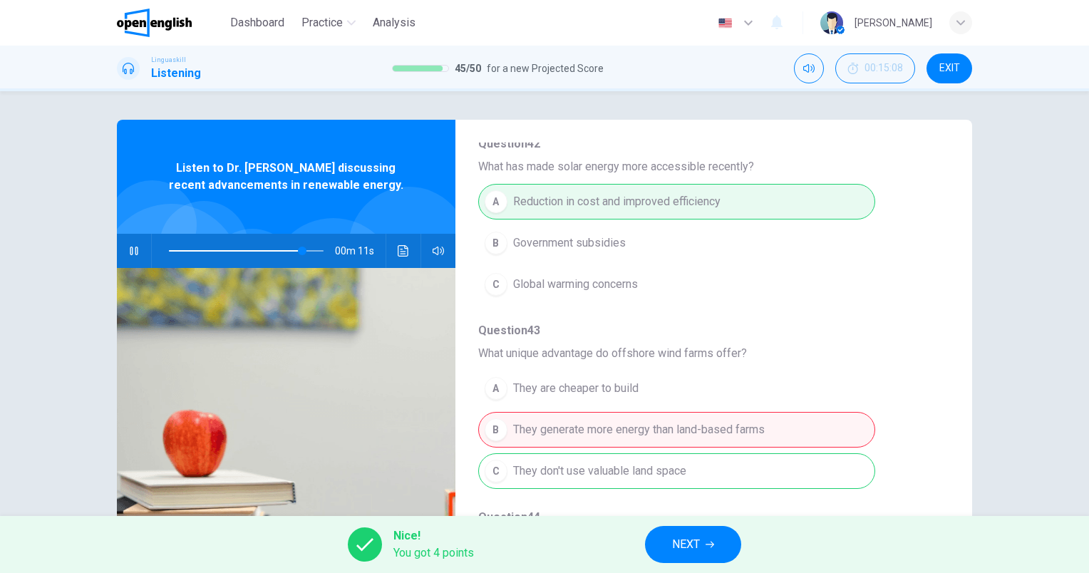
type input "**"
click at [689, 545] on span "NEXT" at bounding box center [686, 545] width 28 height 20
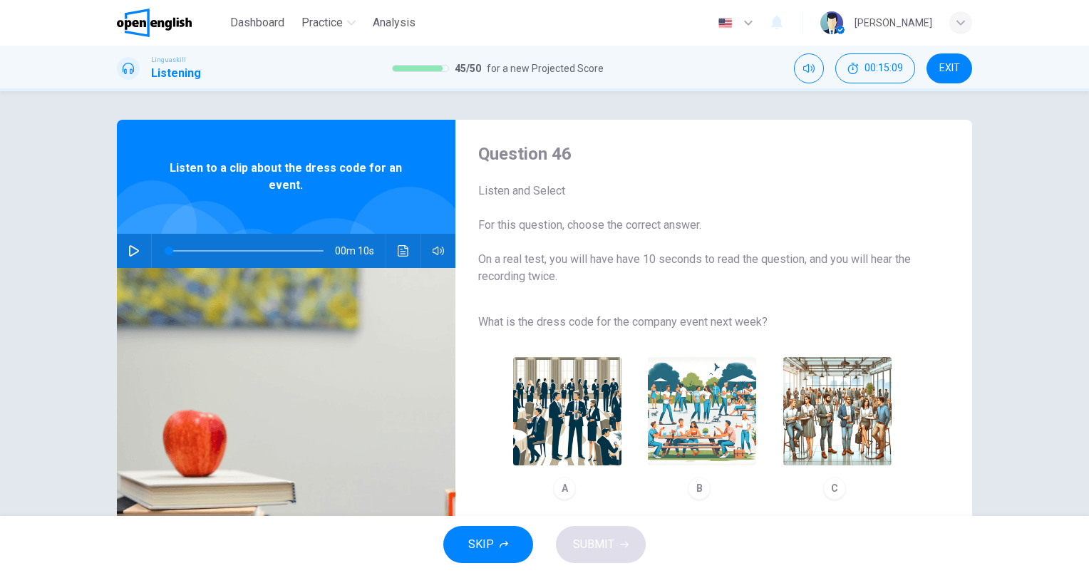
click at [125, 254] on button "button" at bounding box center [134, 251] width 23 height 34
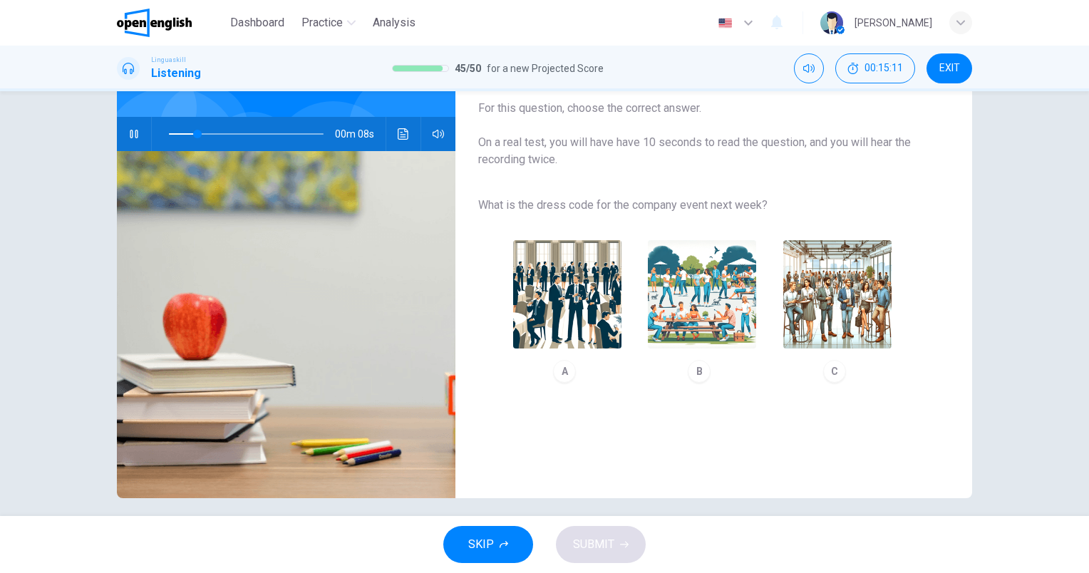
scroll to position [128, 0]
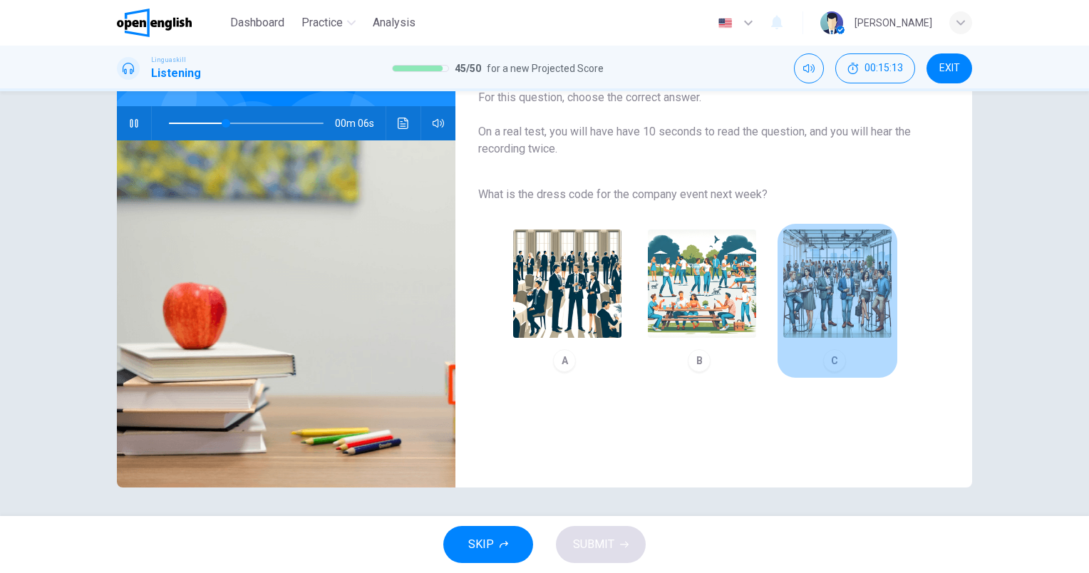
click at [854, 309] on img "button" at bounding box center [837, 284] width 108 height 108
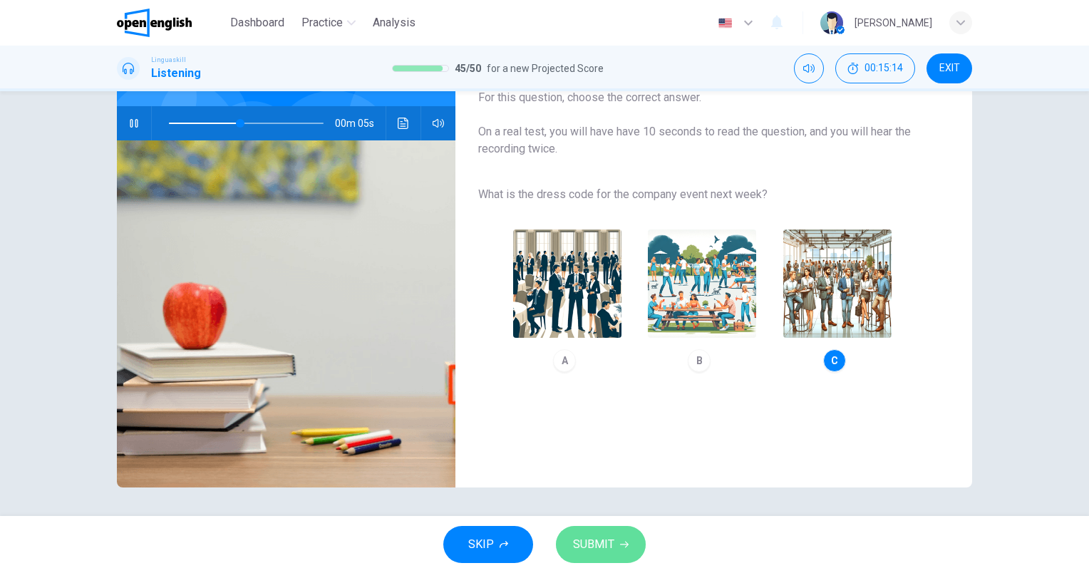
click at [607, 545] on span "SUBMIT" at bounding box center [593, 545] width 41 height 20
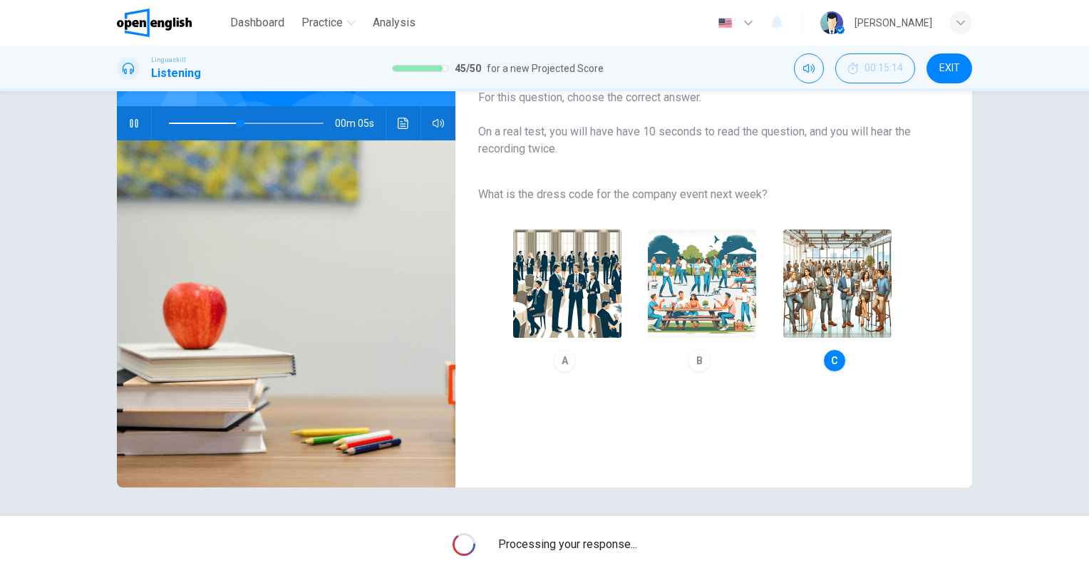
type input "**"
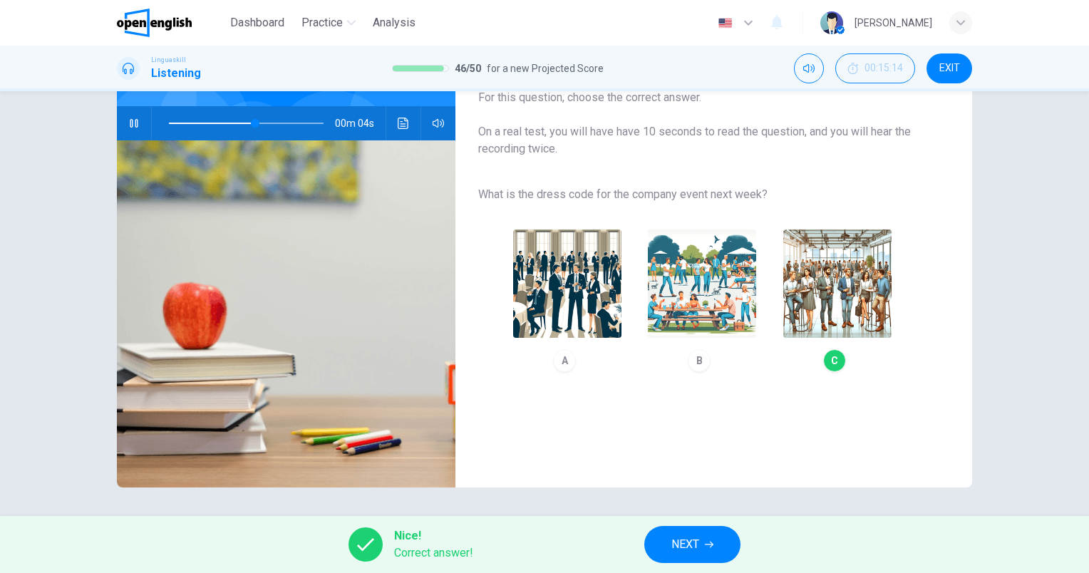
click at [699, 544] on span "NEXT" at bounding box center [685, 545] width 28 height 20
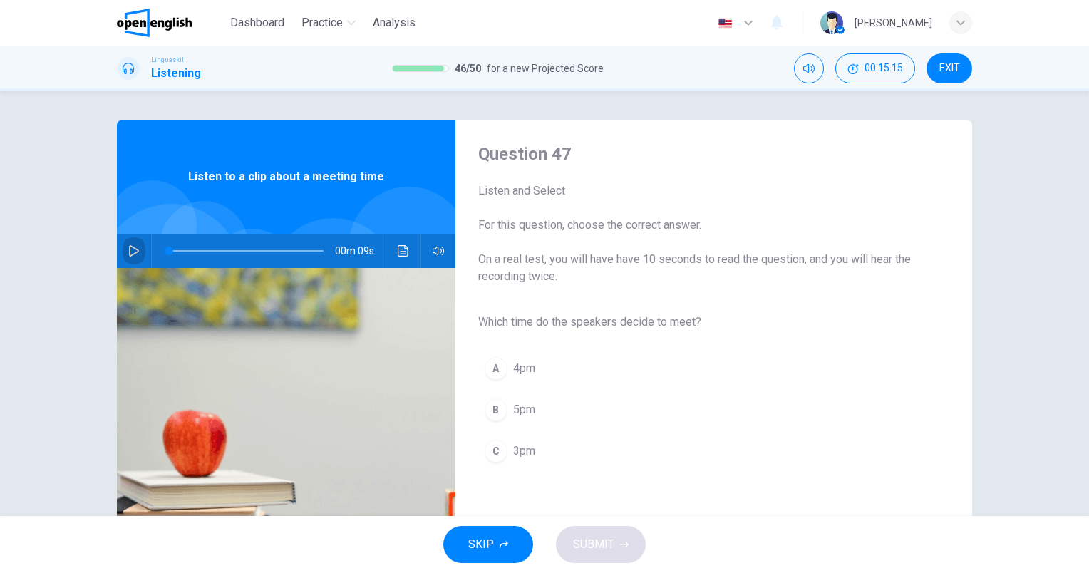
click at [128, 254] on icon "button" at bounding box center [133, 250] width 11 height 11
click at [531, 451] on span "3pm" at bounding box center [524, 451] width 22 height 17
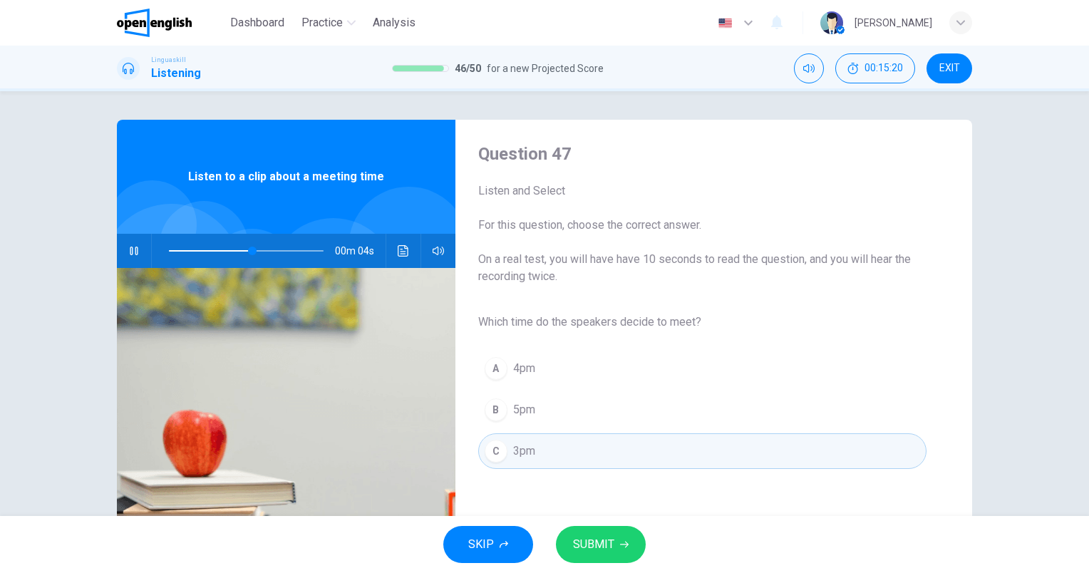
click at [640, 555] on button "SUBMIT" at bounding box center [601, 544] width 90 height 37
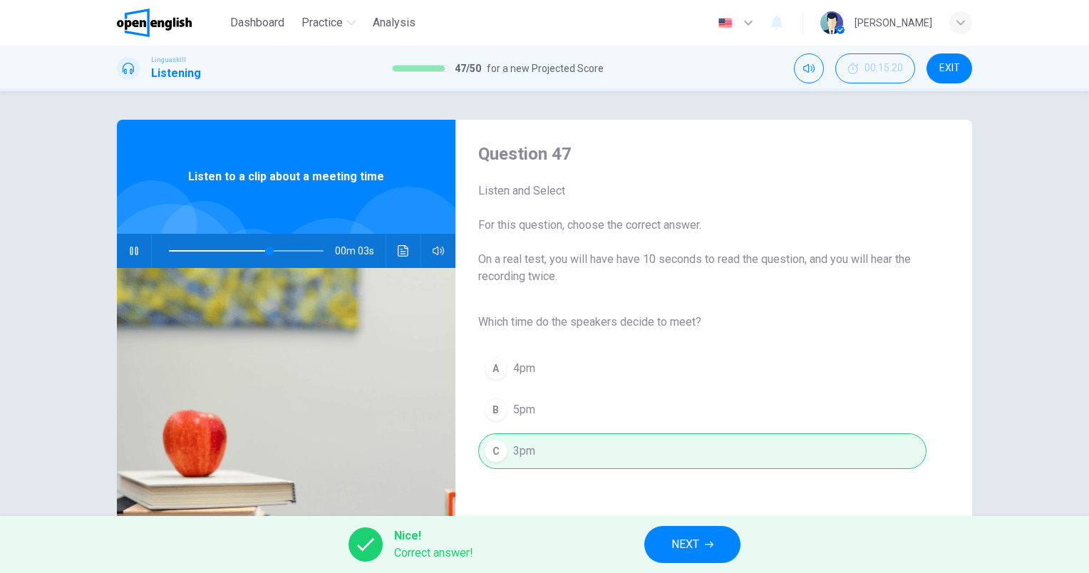
click at [701, 542] on button "NEXT" at bounding box center [692, 544] width 96 height 37
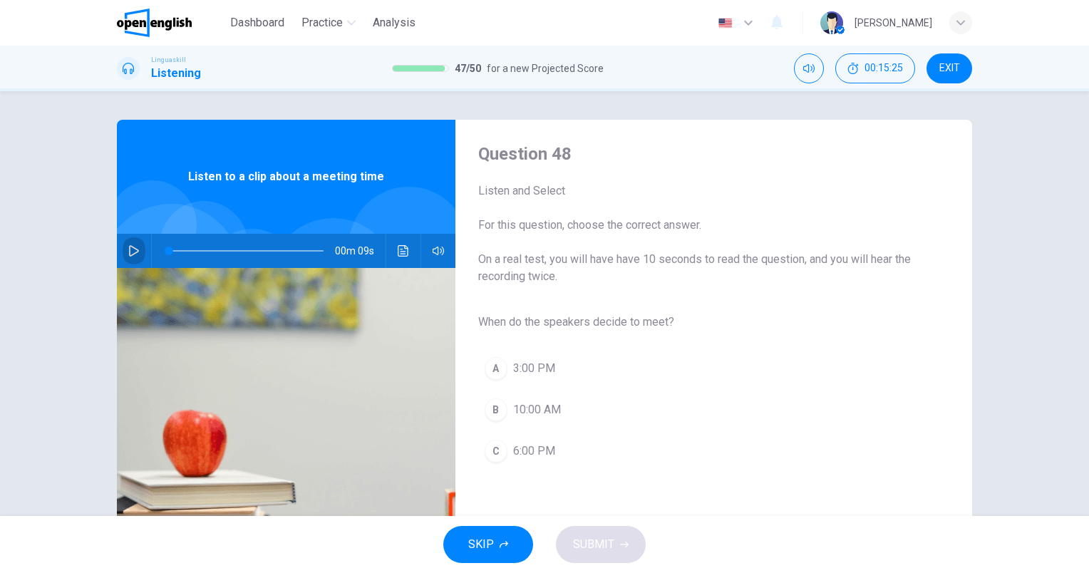
click at [129, 254] on icon "button" at bounding box center [134, 250] width 10 height 11
click at [567, 373] on button "A 3:00 PM" at bounding box center [702, 369] width 448 height 36
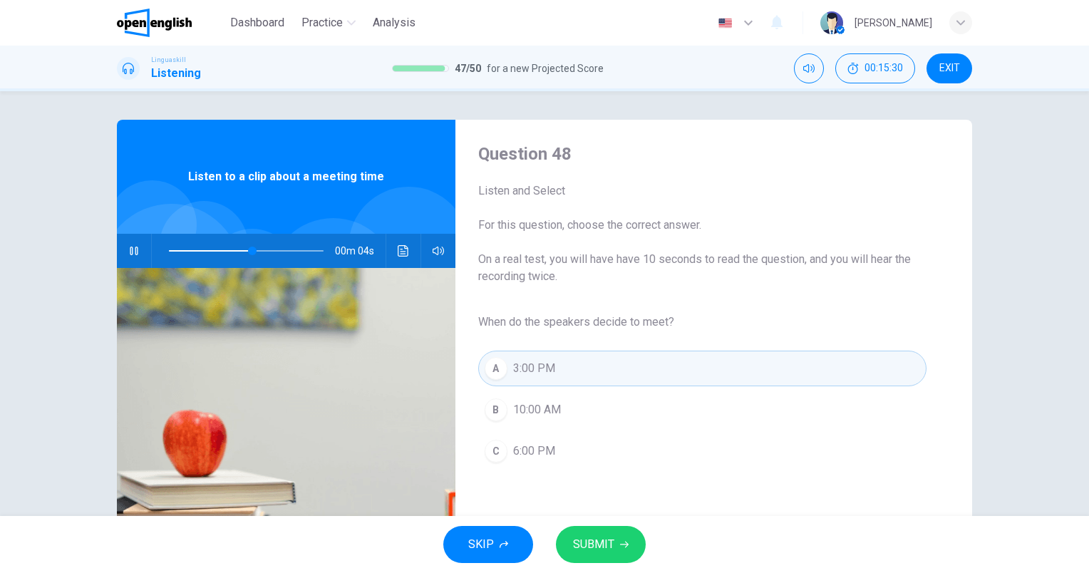
click at [626, 545] on icon "button" at bounding box center [624, 545] width 9 height 6
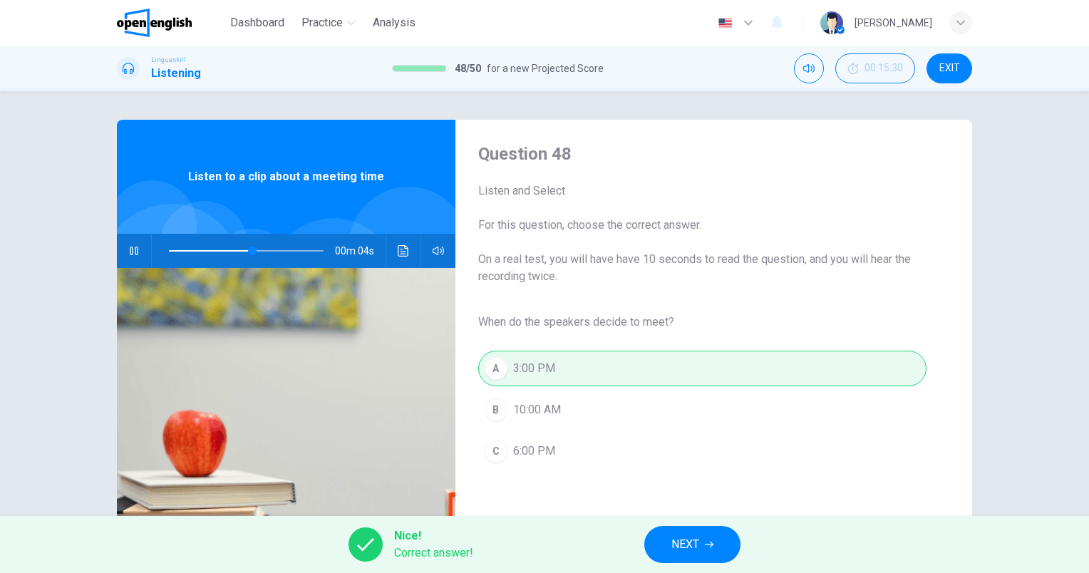
type input "**"
click at [676, 538] on span "NEXT" at bounding box center [685, 545] width 28 height 20
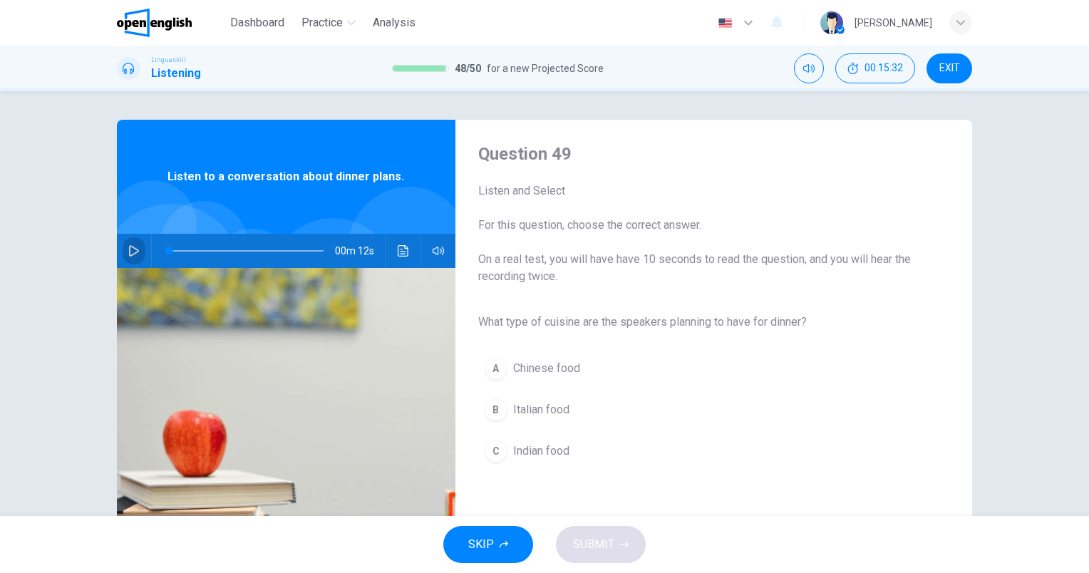
click at [135, 248] on icon "button" at bounding box center [133, 250] width 11 height 11
click at [562, 416] on span "Italian food" at bounding box center [541, 409] width 56 height 17
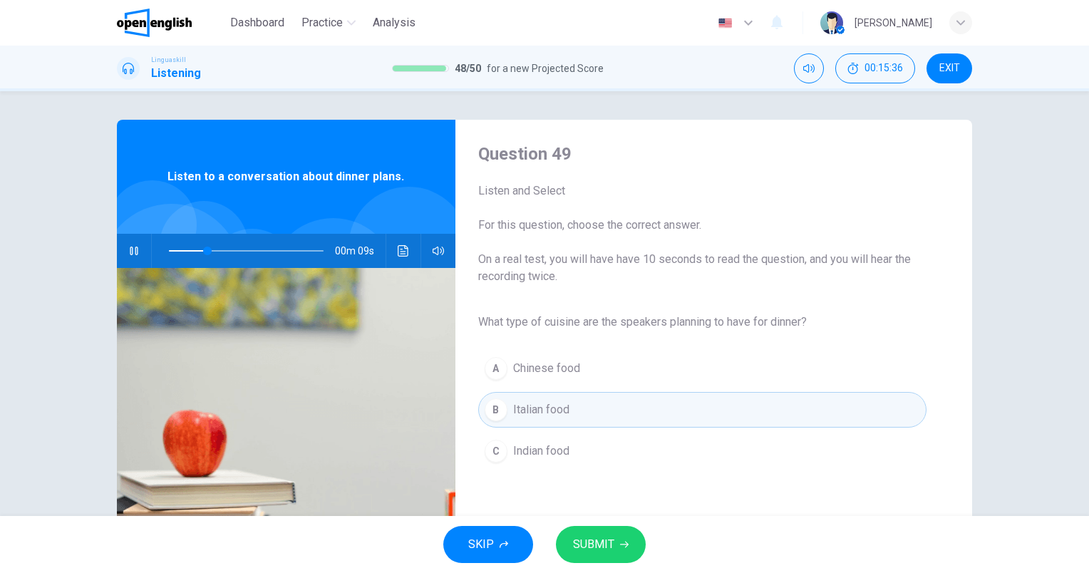
click at [623, 538] on button "SUBMIT" at bounding box center [601, 544] width 90 height 37
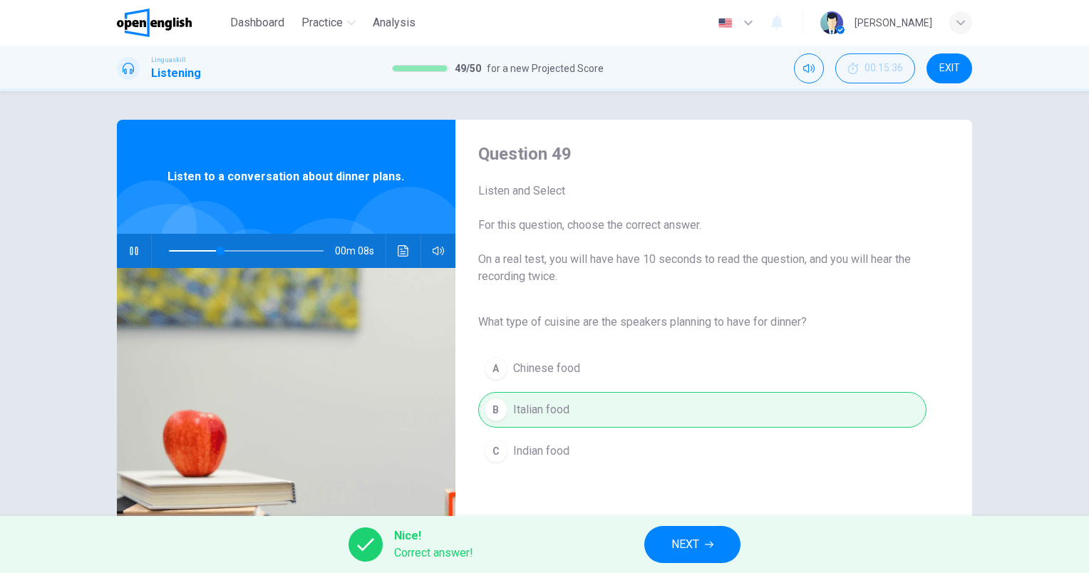
type input "**"
click at [684, 545] on span "NEXT" at bounding box center [685, 545] width 28 height 20
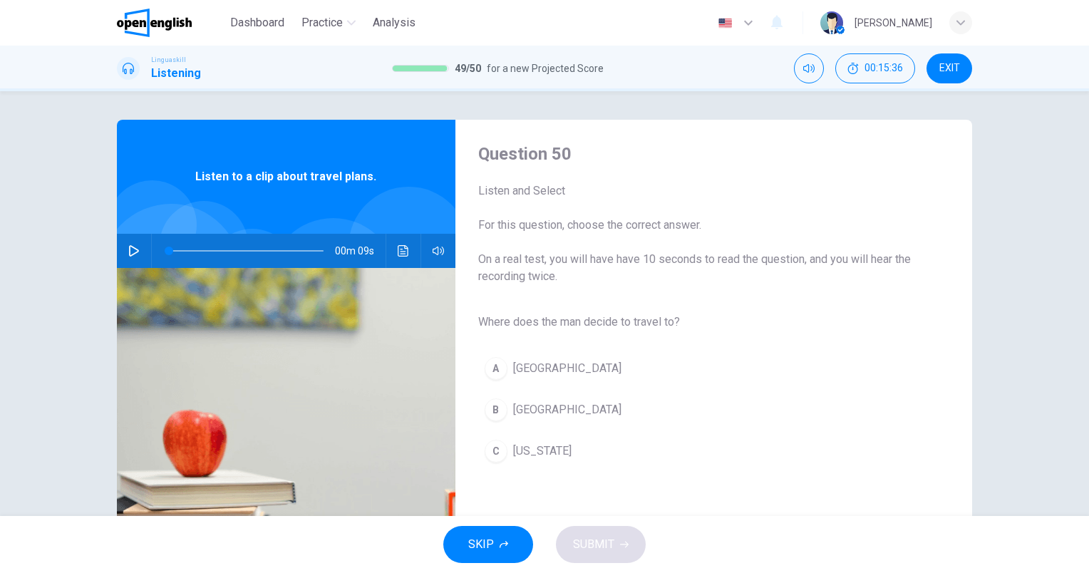
click at [131, 255] on icon "button" at bounding box center [133, 250] width 11 height 11
click at [530, 402] on span "Rome" at bounding box center [567, 409] width 108 height 17
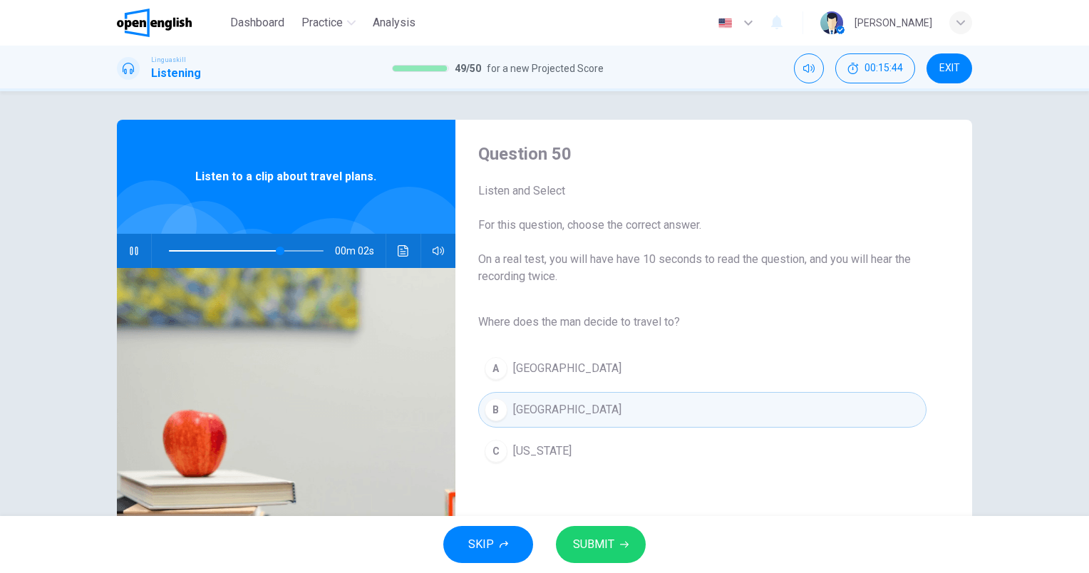
click at [613, 537] on span "SUBMIT" at bounding box center [593, 545] width 41 height 20
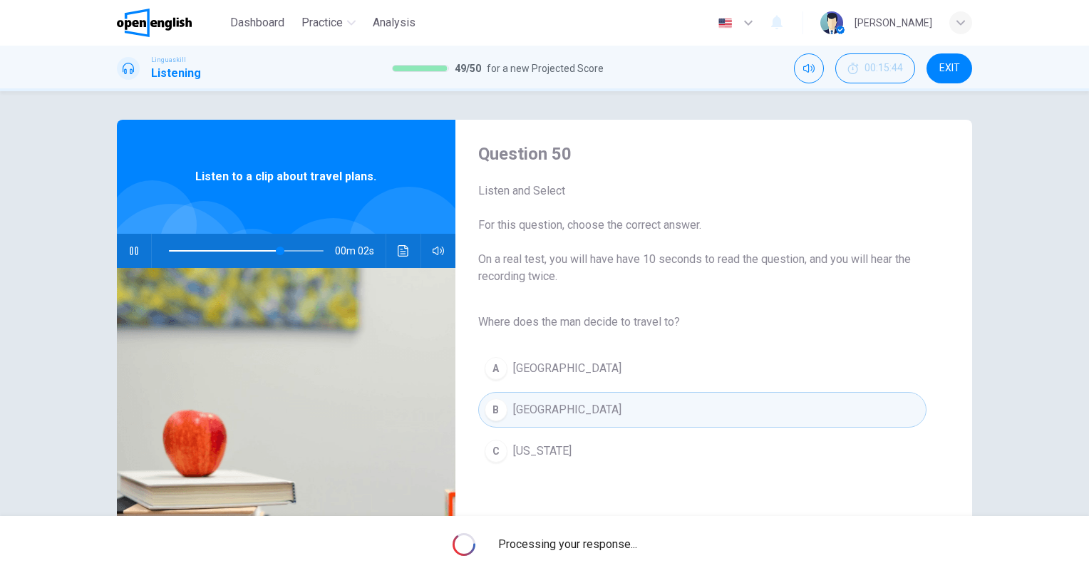
type input "**"
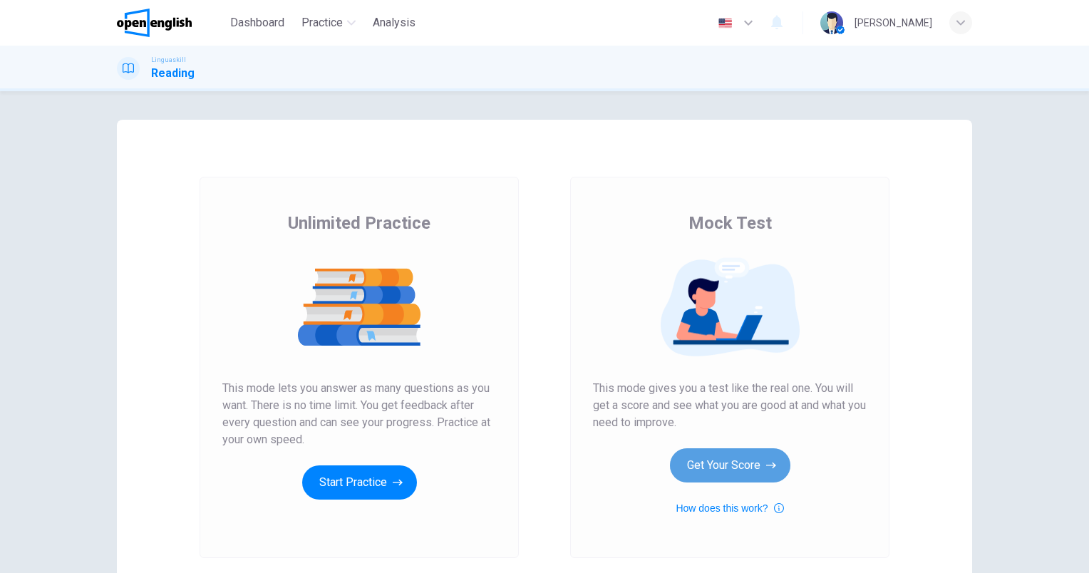
click at [748, 468] on button "Get Your Score" at bounding box center [730, 465] width 120 height 34
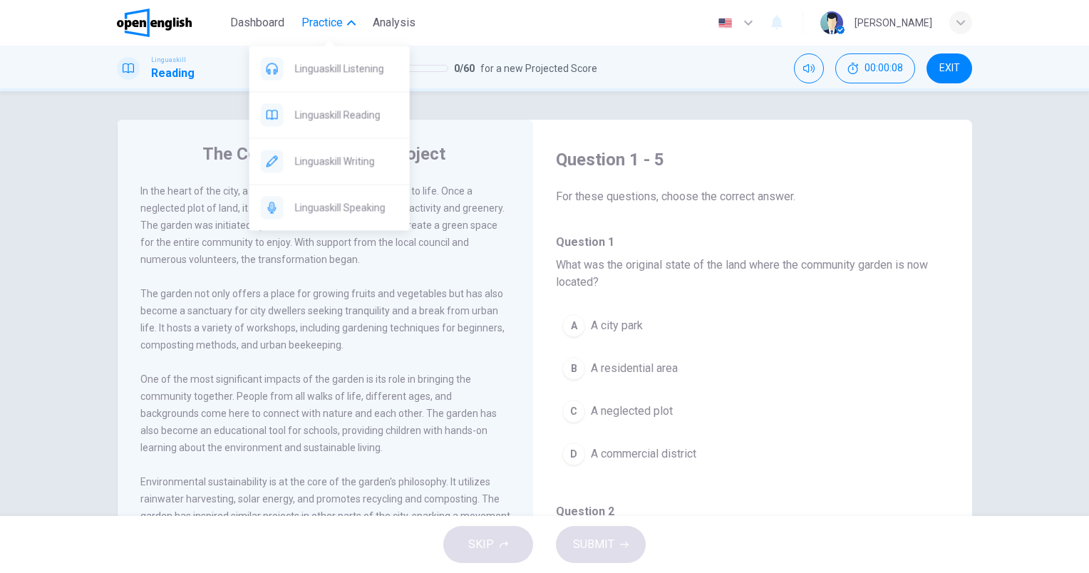
click at [331, 20] on span "Practice" at bounding box center [322, 22] width 41 height 17
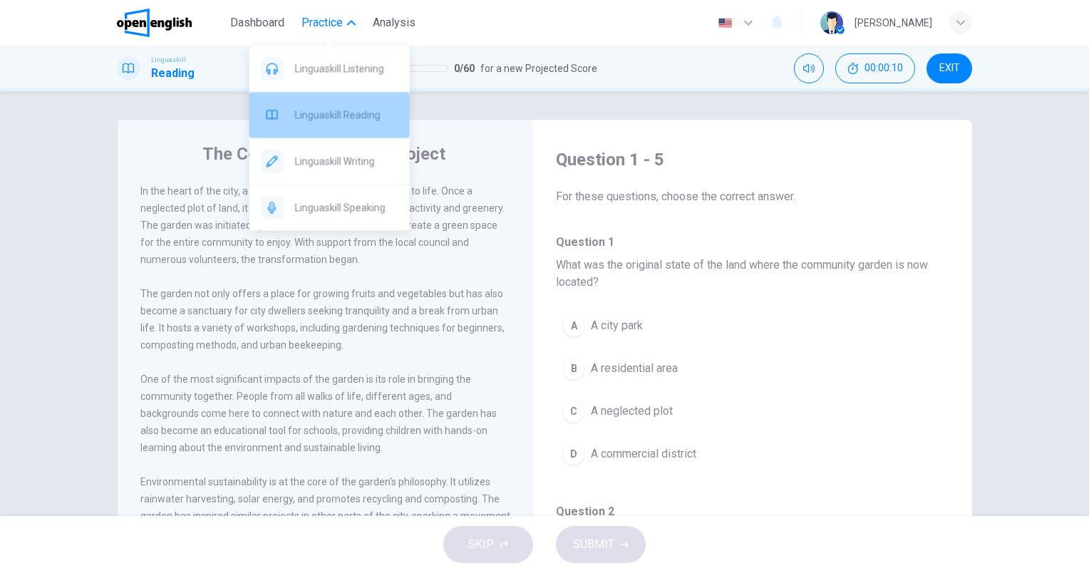
click at [348, 112] on span "Linguaskill Reading" at bounding box center [346, 114] width 103 height 17
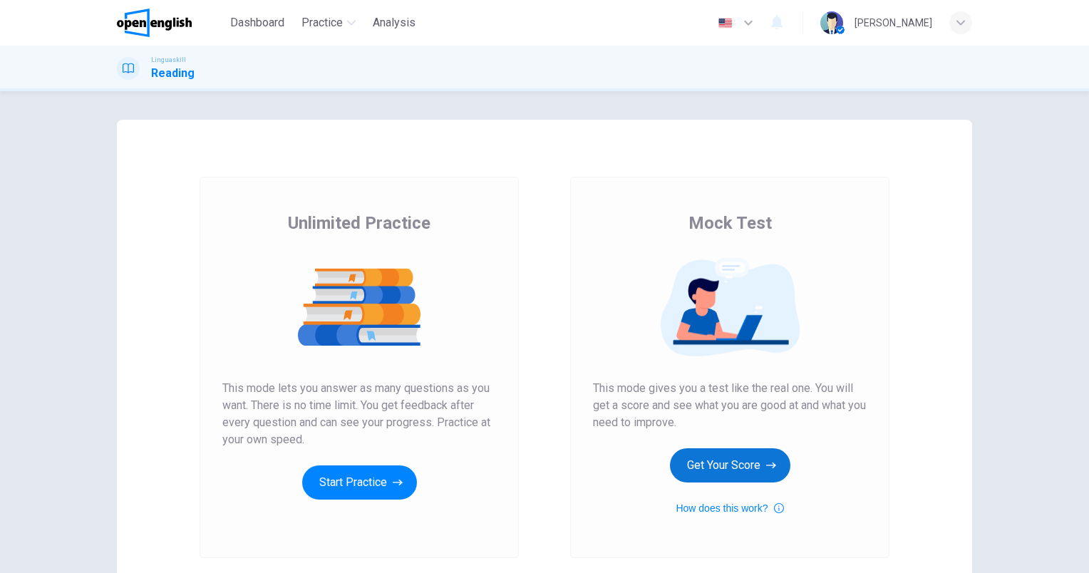
click at [736, 460] on button "Get Your Score" at bounding box center [730, 465] width 120 height 34
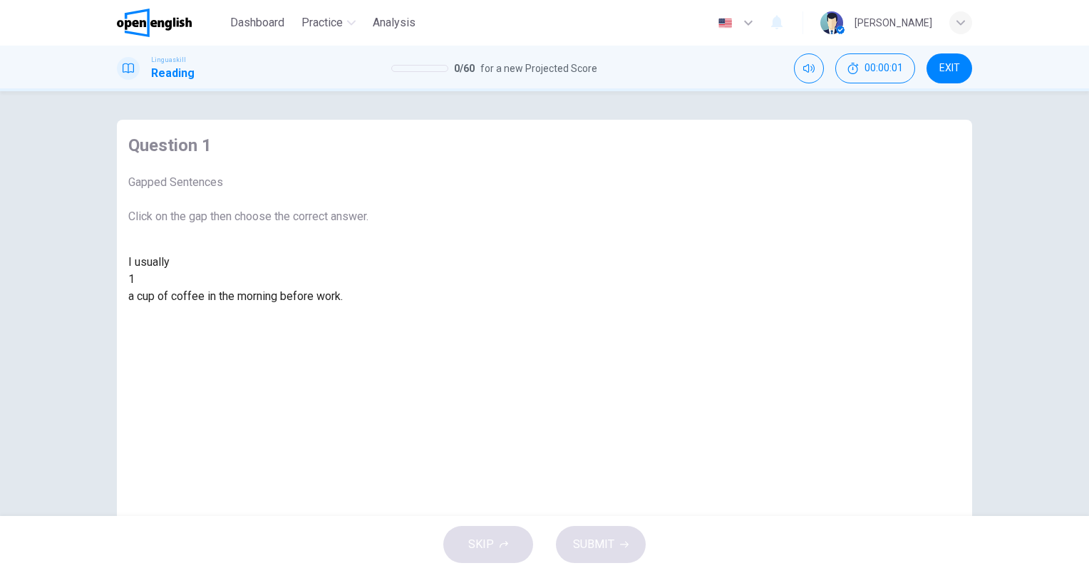
click at [135, 279] on div at bounding box center [135, 279] width 0 height 0
click at [369, 339] on div "drink" at bounding box center [248, 330] width 240 height 17
click at [597, 545] on span "SUBMIT" at bounding box center [593, 545] width 41 height 20
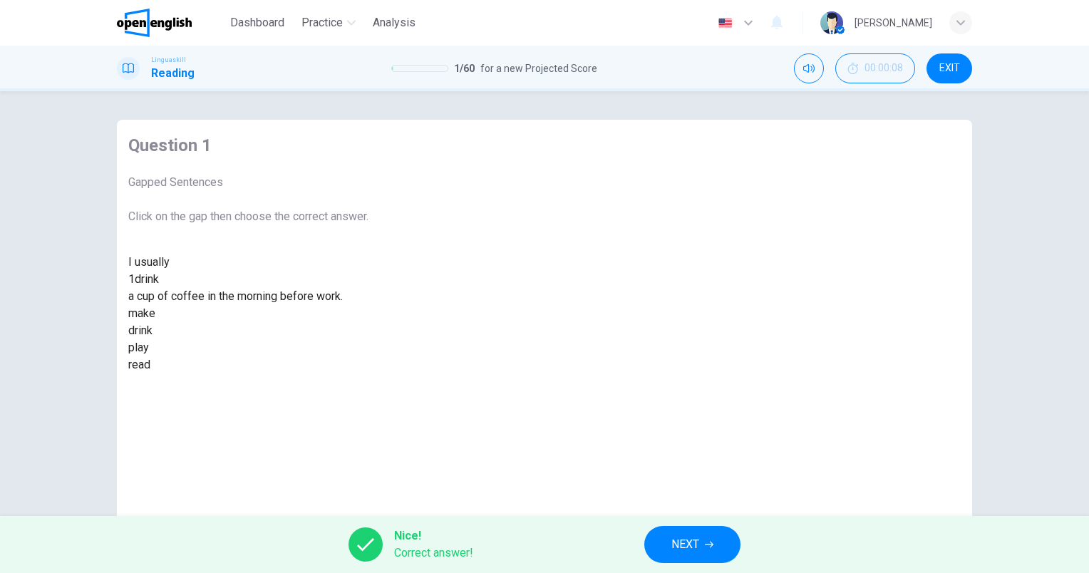
click at [730, 528] on button "NEXT" at bounding box center [692, 544] width 96 height 37
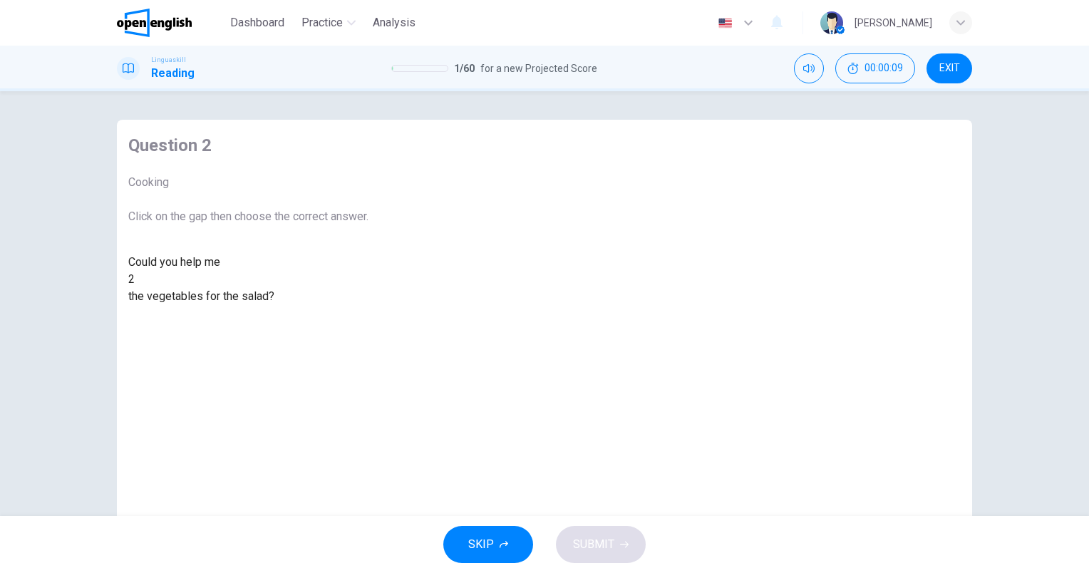
click at [135, 279] on div at bounding box center [135, 279] width 0 height 0
click at [369, 322] on div "cut" at bounding box center [248, 313] width 240 height 17
click at [628, 545] on button "SUBMIT" at bounding box center [601, 544] width 90 height 37
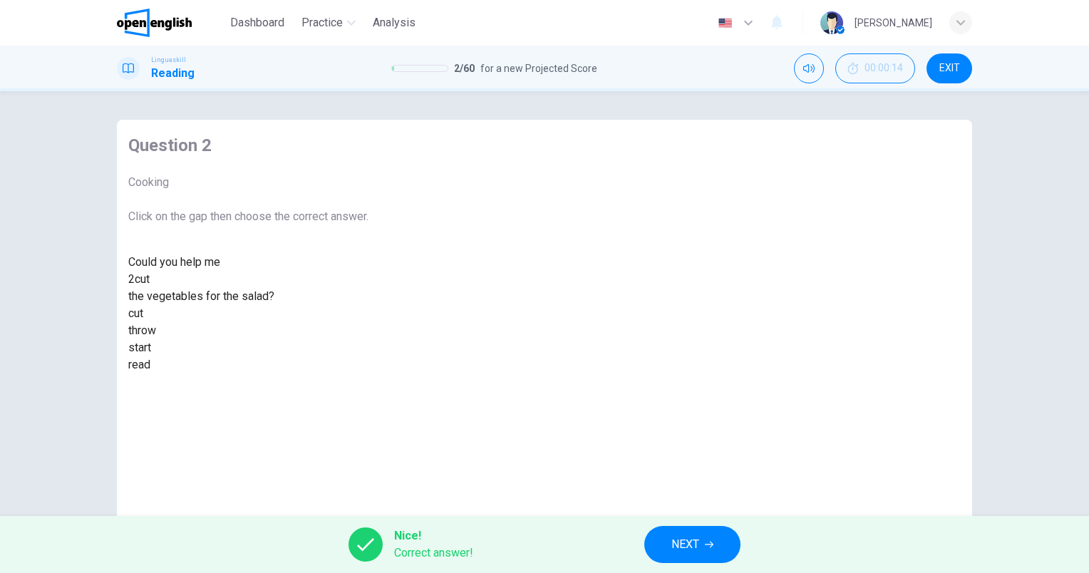
click at [689, 541] on span "NEXT" at bounding box center [685, 545] width 28 height 20
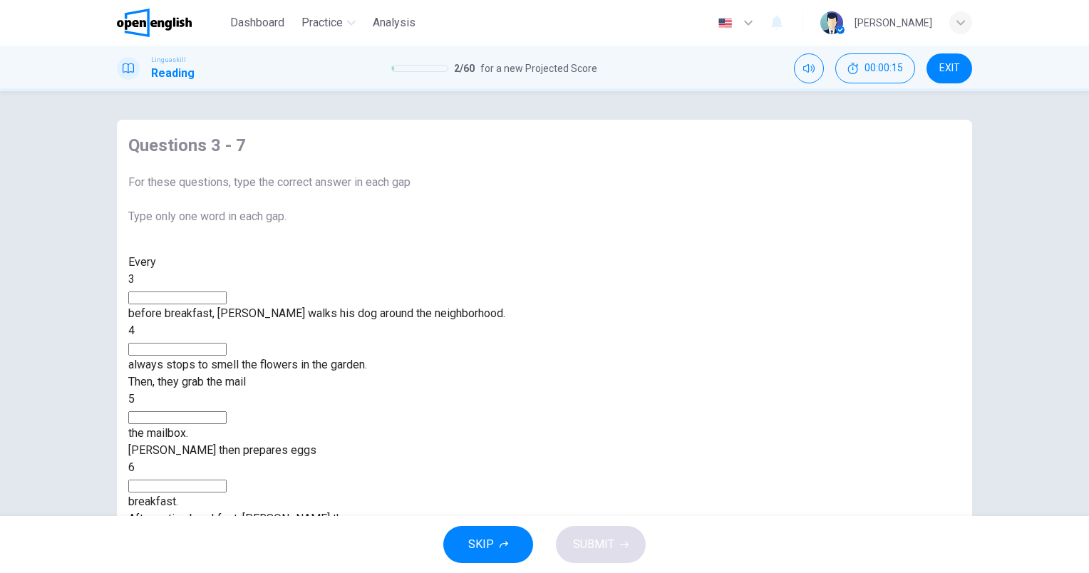
click at [227, 304] on input at bounding box center [177, 298] width 98 height 13
click at [227, 302] on input at bounding box center [177, 298] width 98 height 13
click at [227, 300] on input at bounding box center [177, 298] width 98 height 13
click at [209, 288] on div "3" at bounding box center [316, 279] width 377 height 17
click at [227, 304] on input at bounding box center [177, 298] width 98 height 13
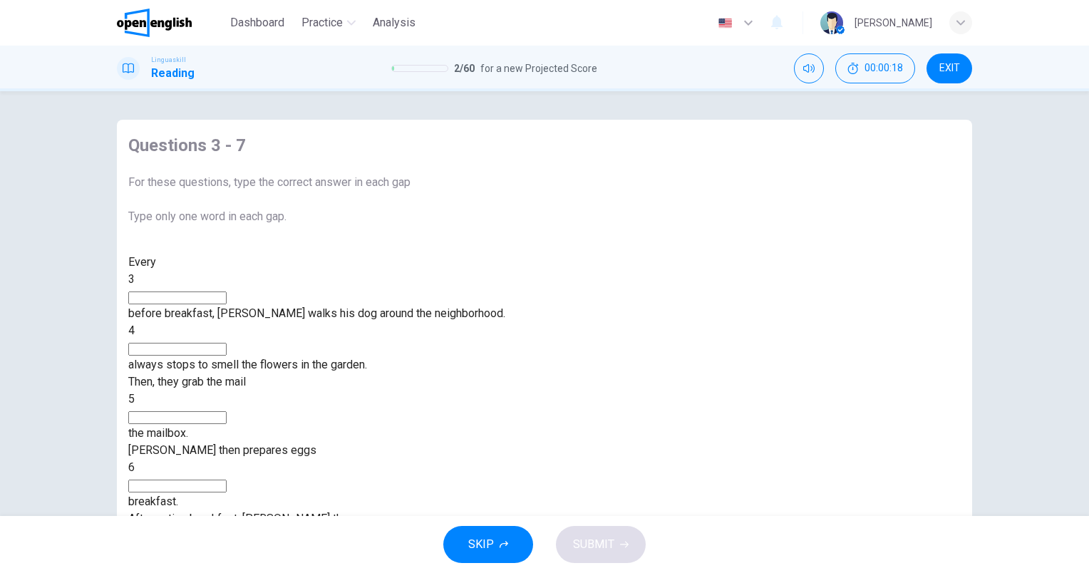
click at [268, 345] on div "Every 3 before breakfast, [PERSON_NAME] walks his dog around the neighborhood. …" at bounding box center [316, 416] width 377 height 325
click at [227, 480] on input at bounding box center [177, 486] width 98 height 13
click at [227, 304] on input at bounding box center [177, 298] width 98 height 13
click at [135, 286] on span "3" at bounding box center [131, 279] width 6 height 14
click at [227, 303] on input at bounding box center [177, 298] width 98 height 13
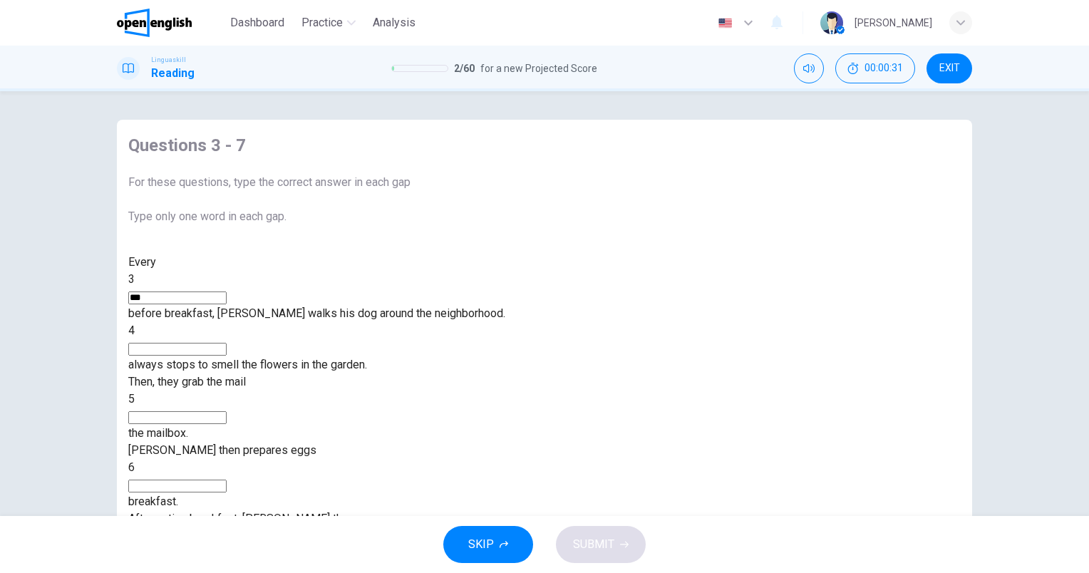
type input "***"
click at [227, 343] on input at bounding box center [177, 349] width 98 height 13
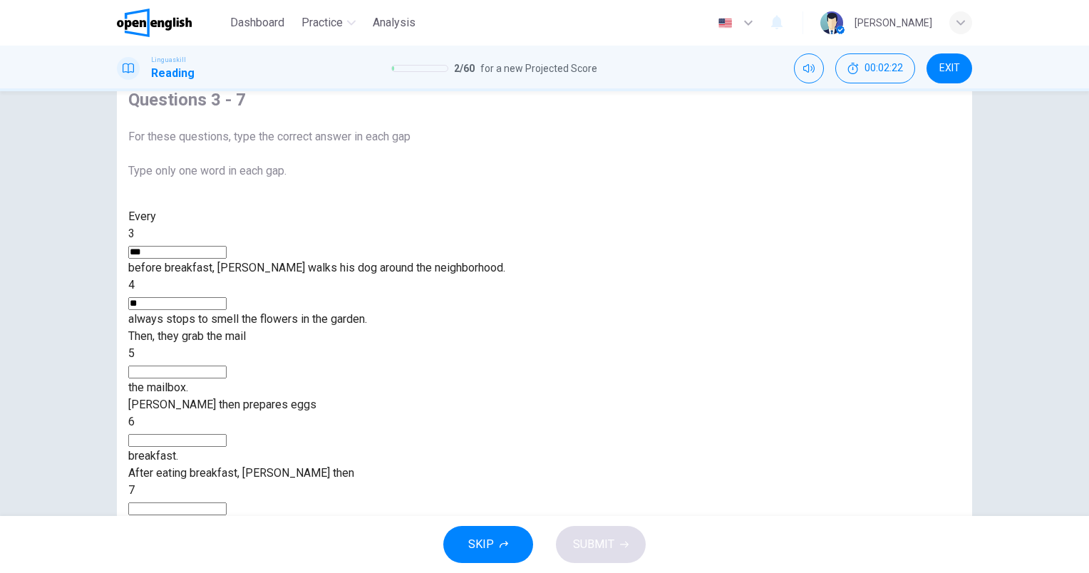
scroll to position [128, 0]
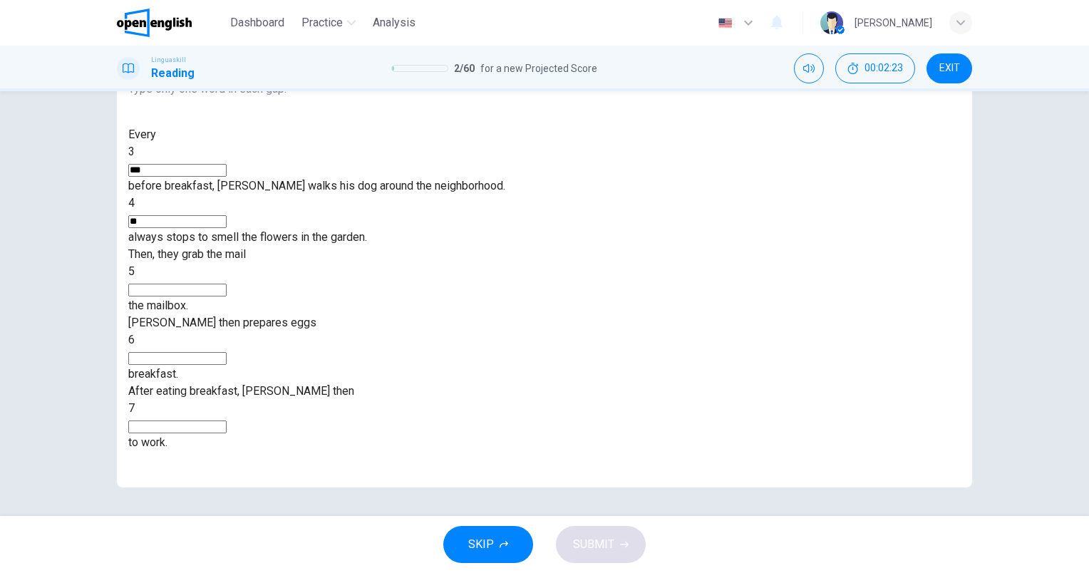
type input "**"
click at [342, 192] on div "Every 3 *** before breakfast, [PERSON_NAME] walks his dog around the neighborho…" at bounding box center [316, 288] width 377 height 325
click at [227, 352] on input at bounding box center [177, 358] width 98 height 13
click at [505, 191] on div "Every 3 *** before breakfast, [PERSON_NAME] walks his dog around the neighborho…" at bounding box center [316, 288] width 377 height 325
click at [227, 284] on input at bounding box center [177, 290] width 98 height 13
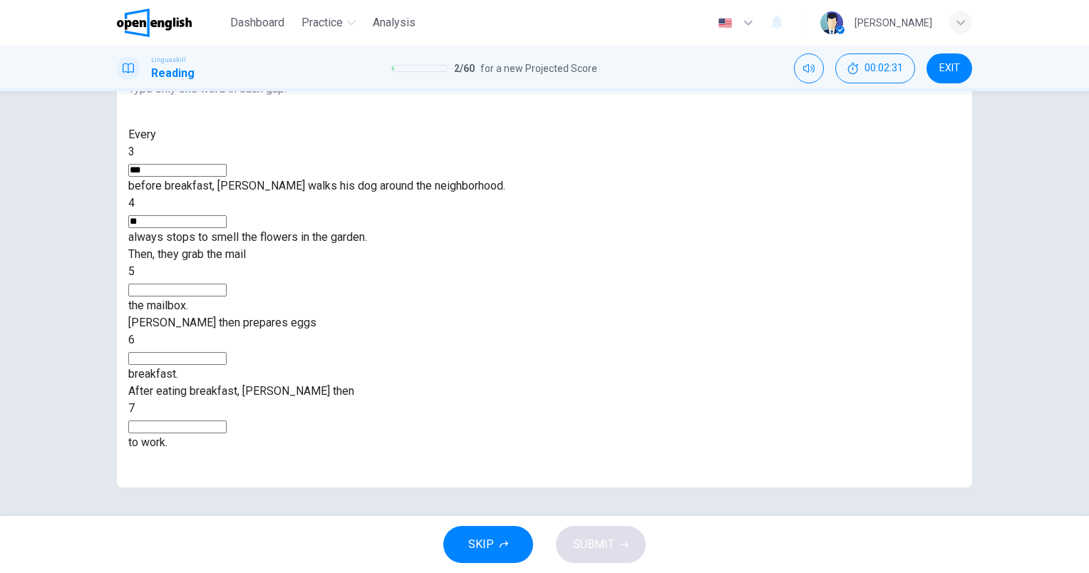
click at [227, 284] on input at bounding box center [177, 290] width 98 height 13
type input "****"
click at [227, 352] on input at bounding box center [177, 358] width 98 height 13
type input "***"
click at [227, 421] on input at bounding box center [177, 427] width 98 height 13
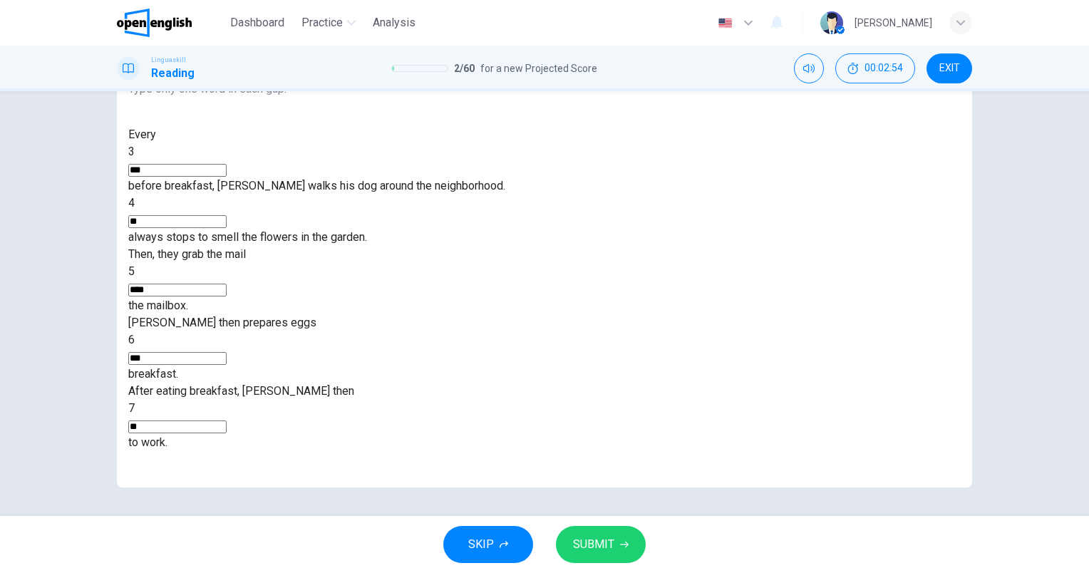
type input "**"
click at [634, 550] on button "SUBMIT" at bounding box center [601, 544] width 90 height 37
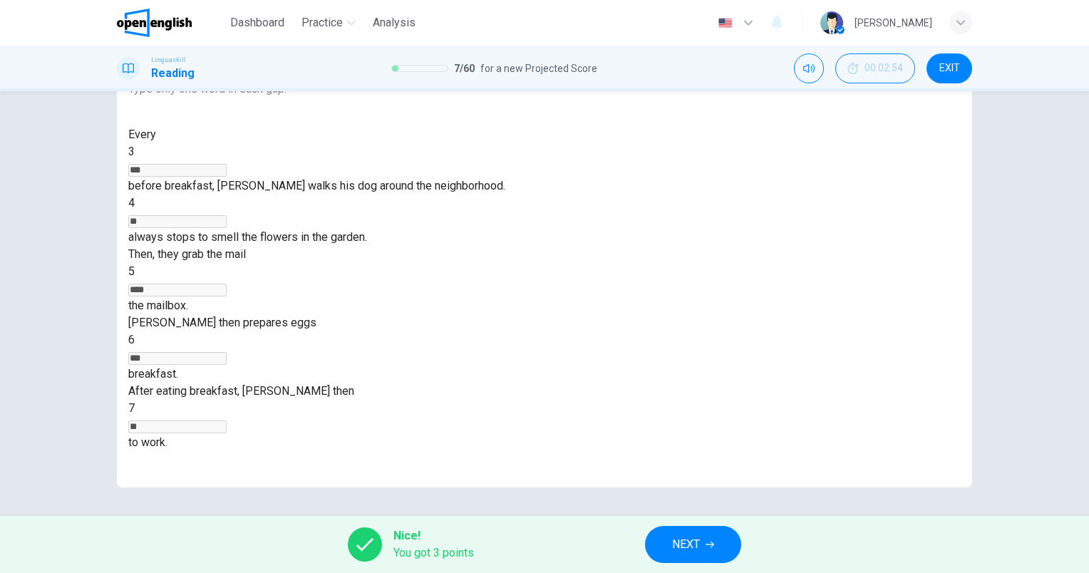
click at [701, 560] on button "NEXT" at bounding box center [693, 544] width 96 height 37
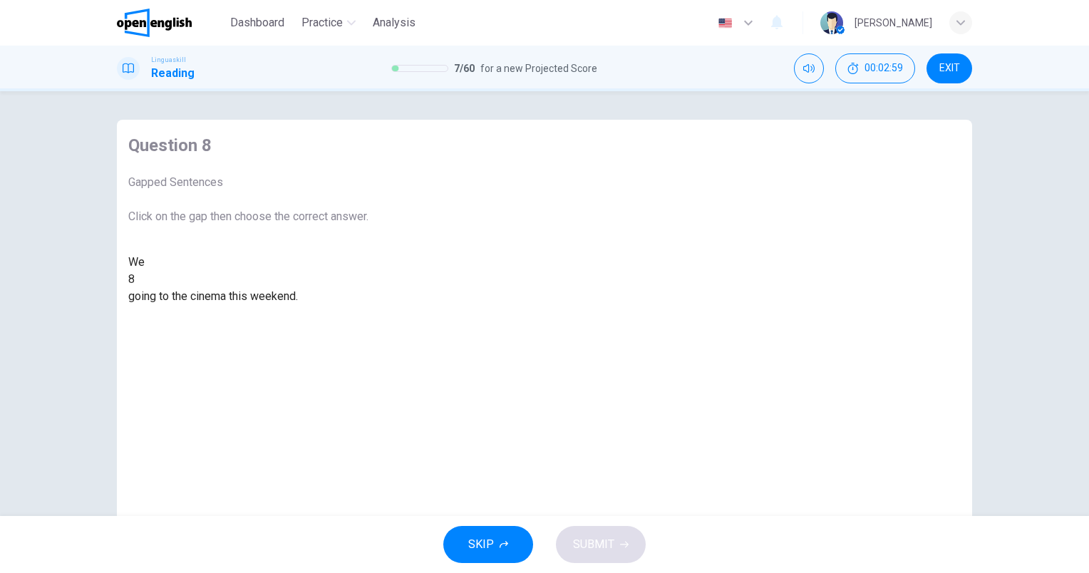
click at [135, 279] on div at bounding box center [135, 279] width 0 height 0
click at [369, 322] on div "are" at bounding box center [248, 313] width 240 height 17
click at [590, 544] on span "SUBMIT" at bounding box center [593, 545] width 41 height 20
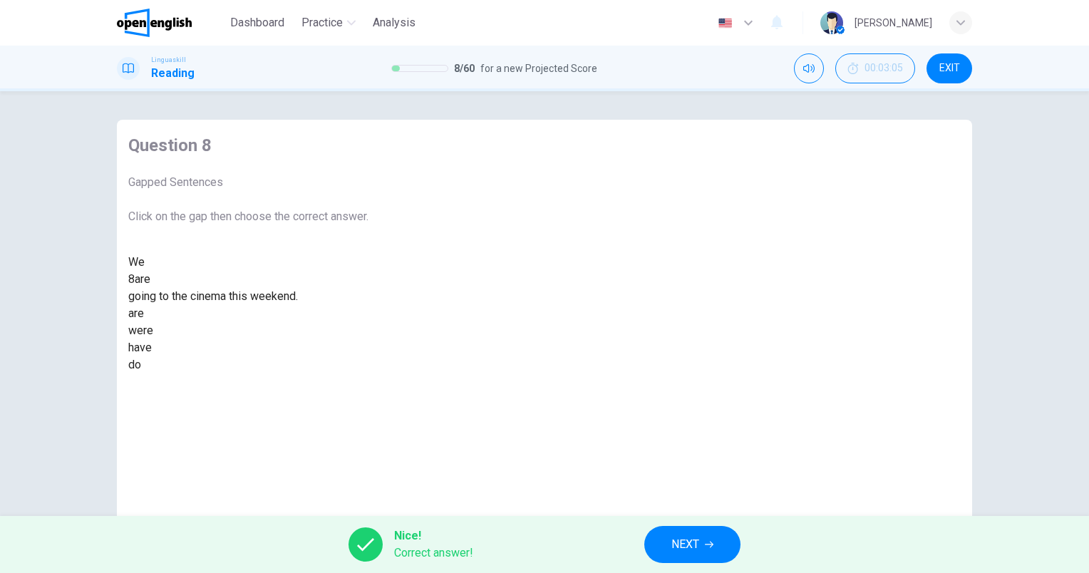
click at [689, 540] on span "NEXT" at bounding box center [685, 545] width 28 height 20
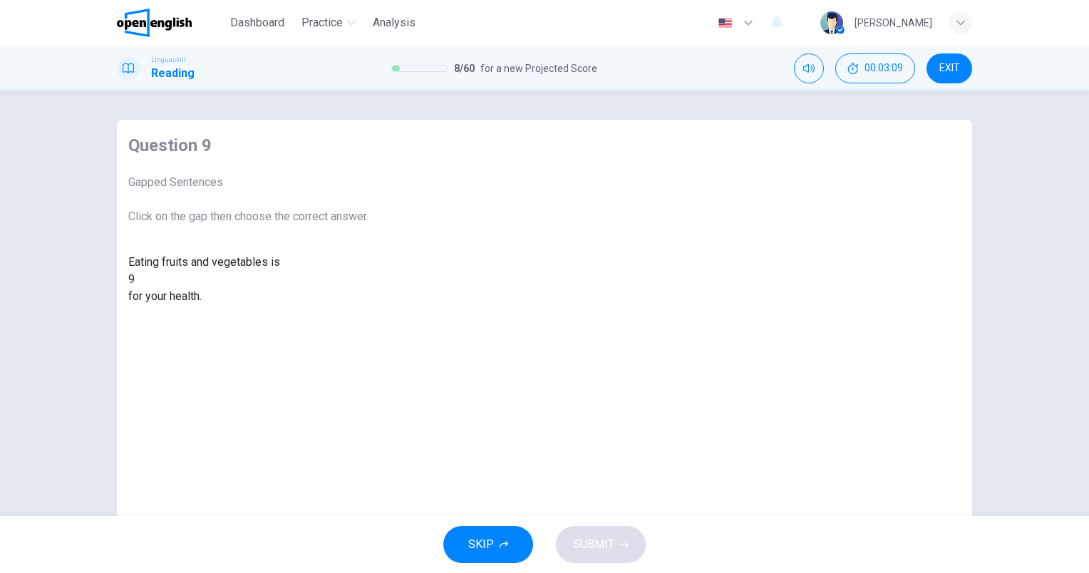
click at [135, 279] on div at bounding box center [135, 279] width 0 height 0
click at [369, 339] on div "good" at bounding box center [248, 330] width 240 height 17
click at [607, 535] on span "SUBMIT" at bounding box center [593, 545] width 41 height 20
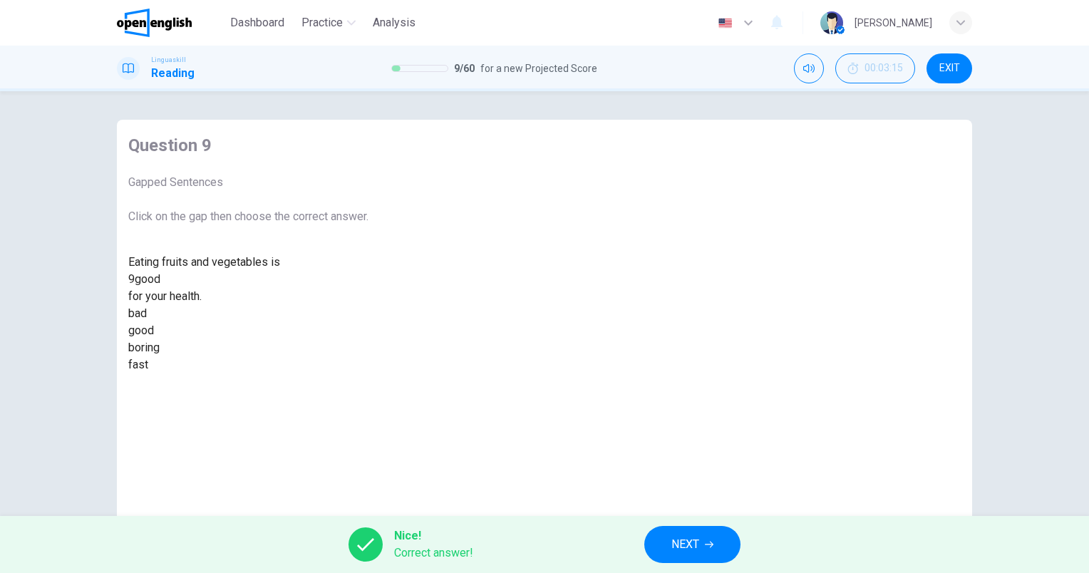
click at [717, 537] on button "NEXT" at bounding box center [692, 544] width 96 height 37
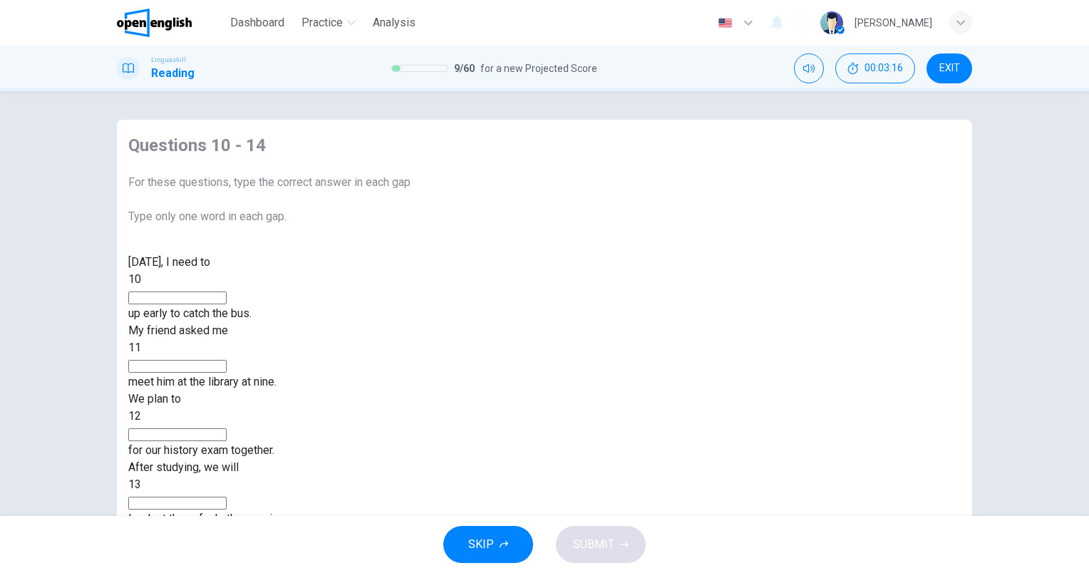
click at [227, 304] on input at bounding box center [177, 298] width 98 height 13
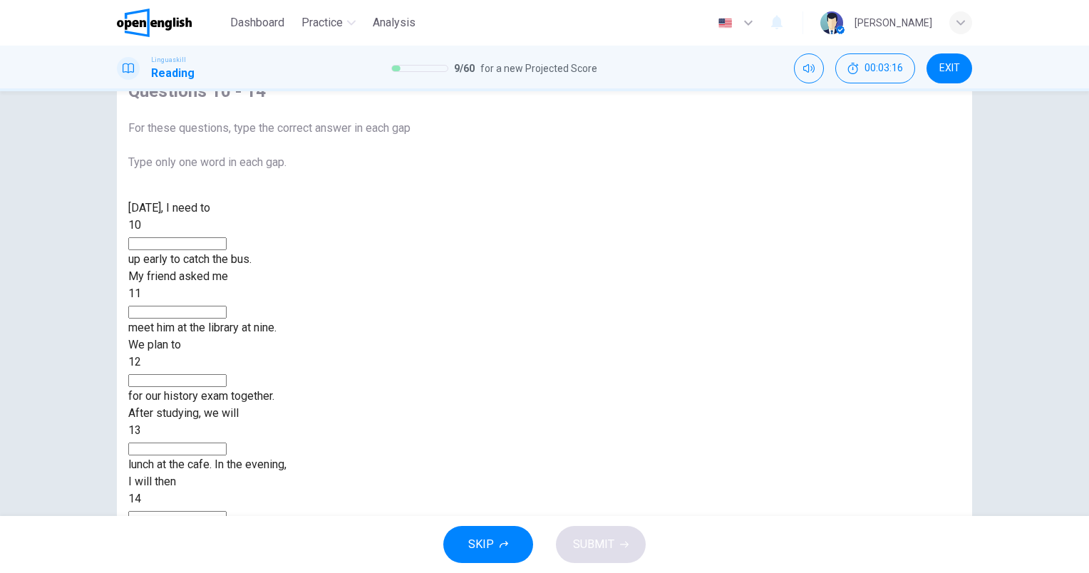
scroll to position [128, 0]
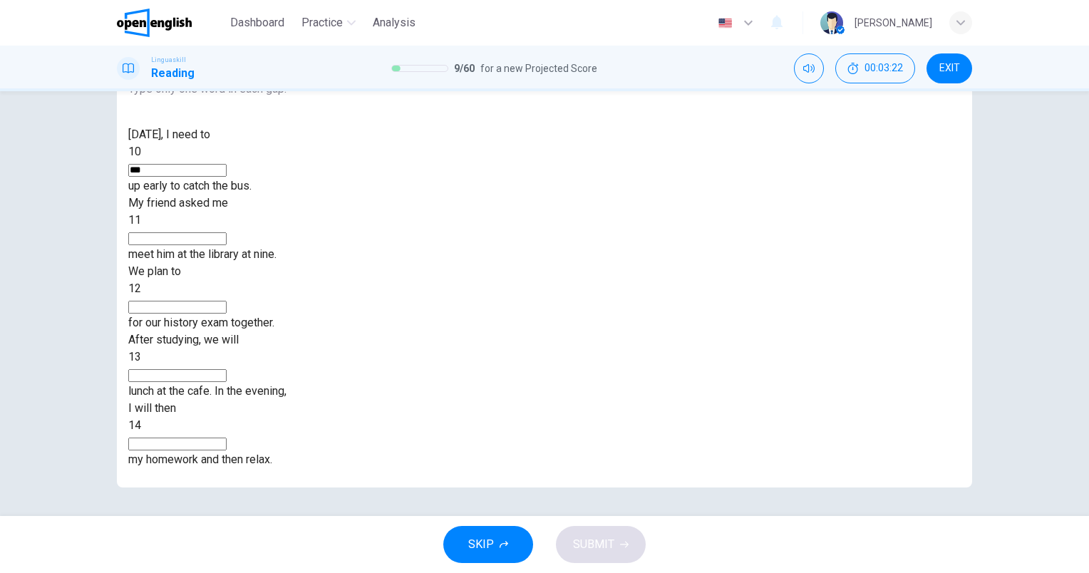
type input "***"
click at [227, 232] on input at bounding box center [177, 238] width 98 height 13
type input "**"
click at [227, 301] on input at bounding box center [177, 307] width 98 height 13
drag, startPoint x: 412, startPoint y: 210, endPoint x: 313, endPoint y: 214, distance: 99.1
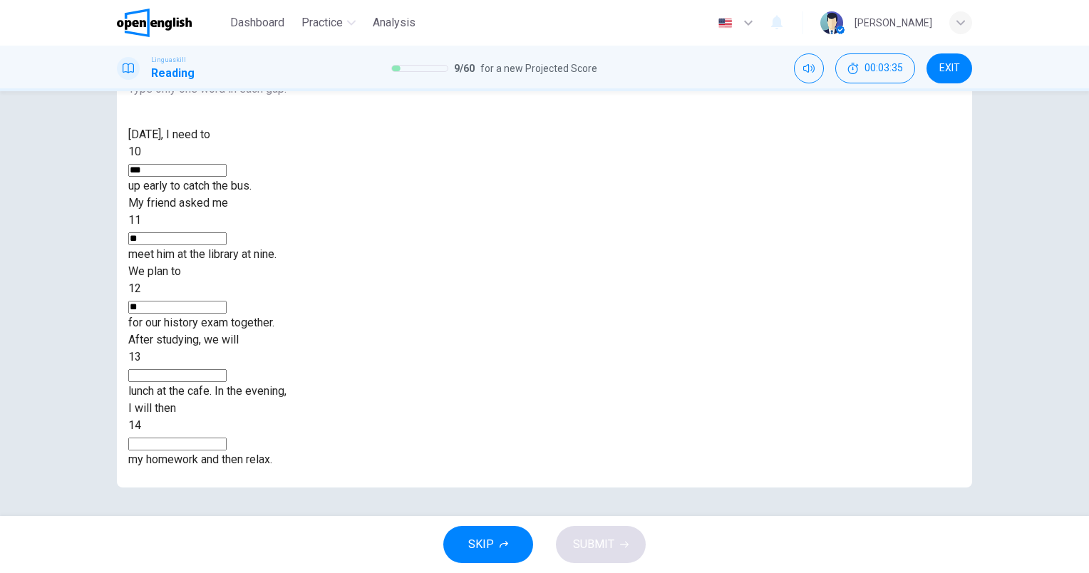
click at [313, 263] on div "We plan to 12 ** for our history exam together." at bounding box center [269, 297] width 282 height 68
type input "**"
click at [227, 369] on input at bounding box center [177, 375] width 98 height 13
type input "****"
click at [227, 438] on input at bounding box center [177, 444] width 98 height 13
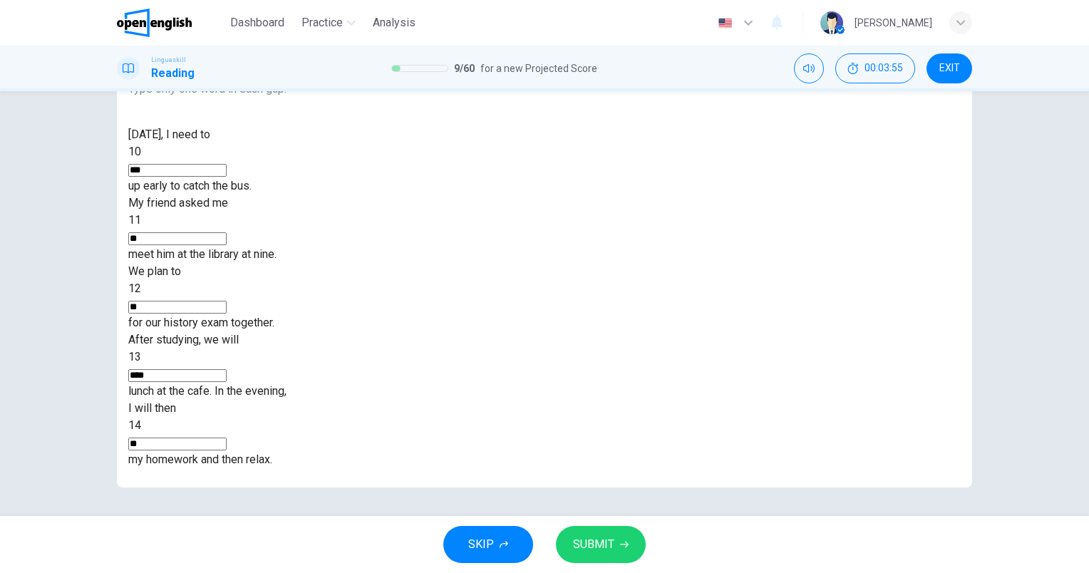
type input "**"
click at [621, 533] on button "SUBMIT" at bounding box center [601, 544] width 90 height 37
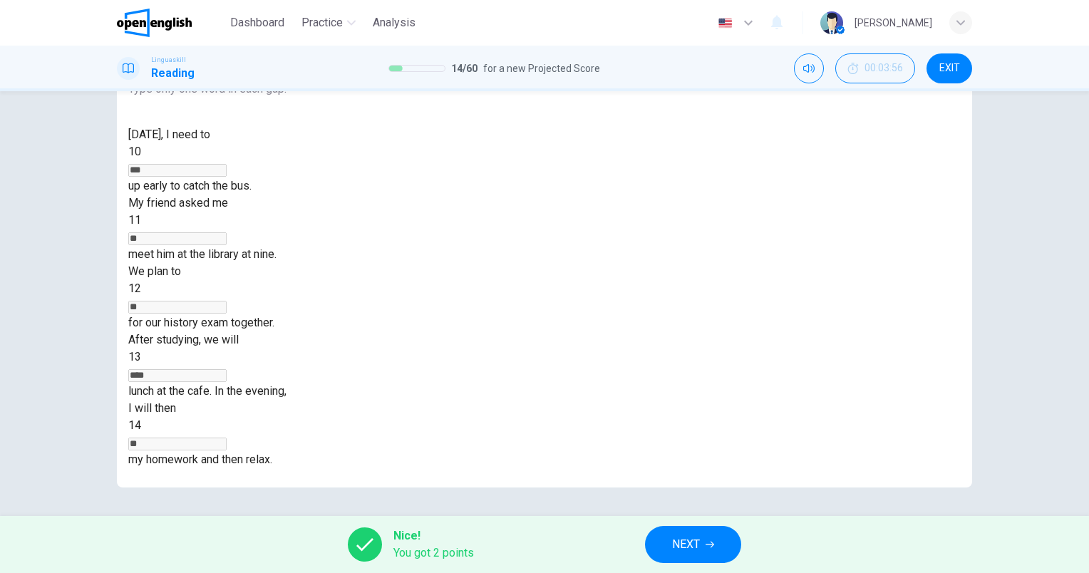
click at [709, 562] on button "NEXT" at bounding box center [693, 544] width 96 height 37
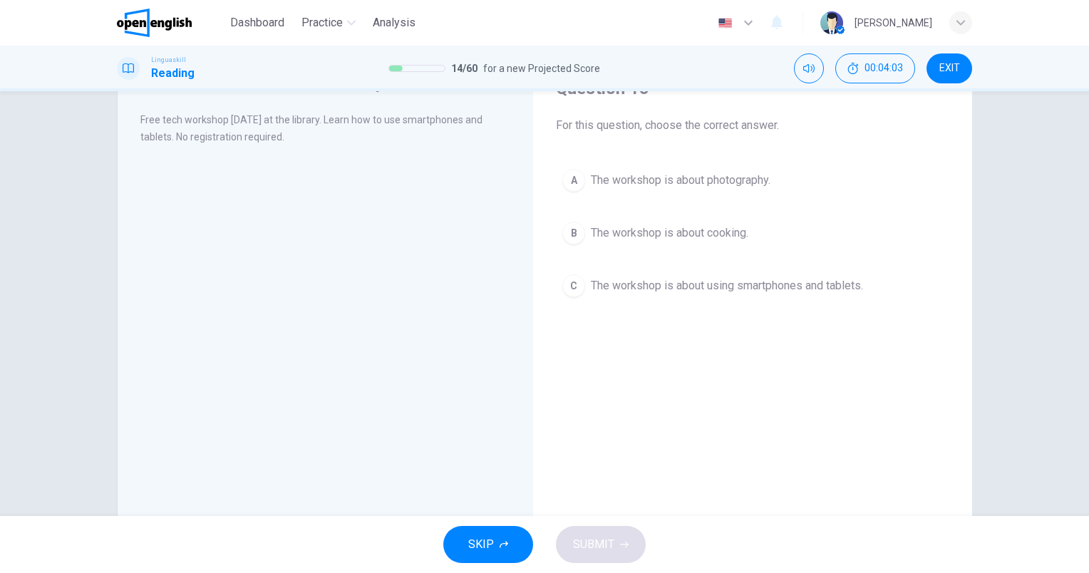
scroll to position [0, 0]
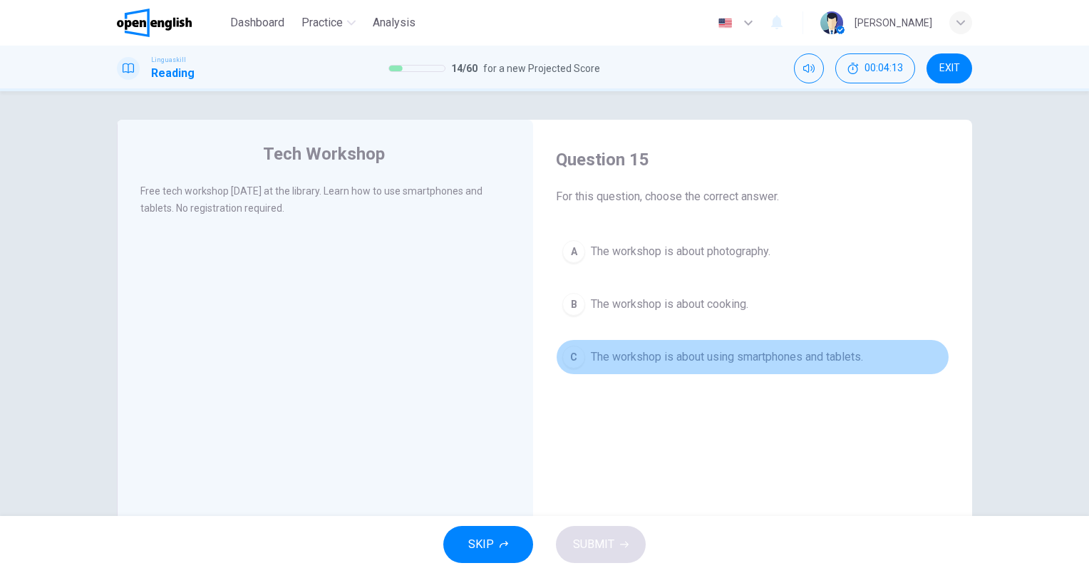
drag, startPoint x: 689, startPoint y: 353, endPoint x: 697, endPoint y: 362, distance: 12.1
click at [690, 354] on span "The workshop is about using smartphones and tablets." at bounding box center [727, 357] width 272 height 17
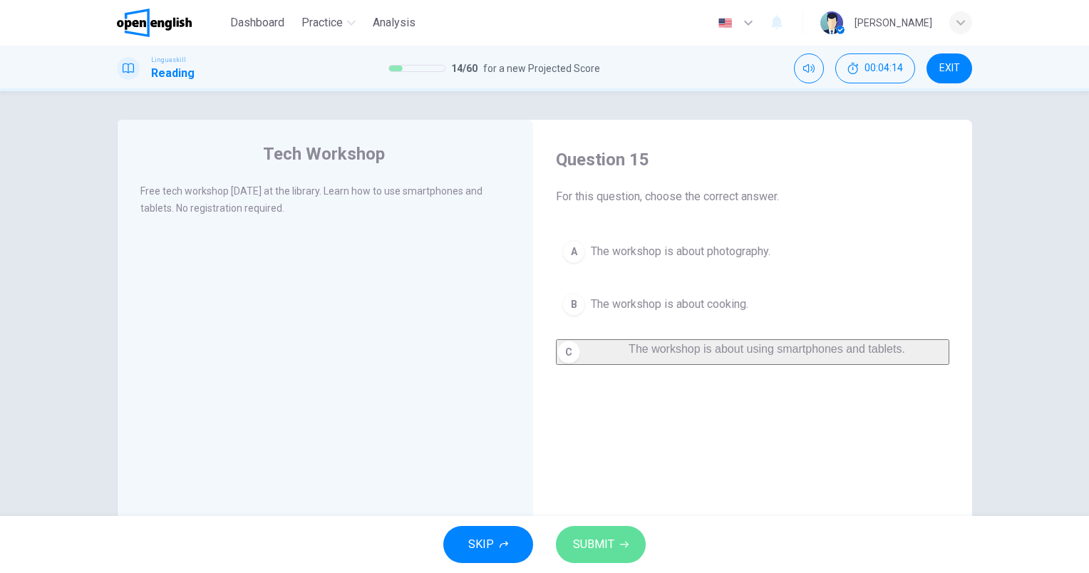
click at [582, 550] on span "SUBMIT" at bounding box center [593, 545] width 41 height 20
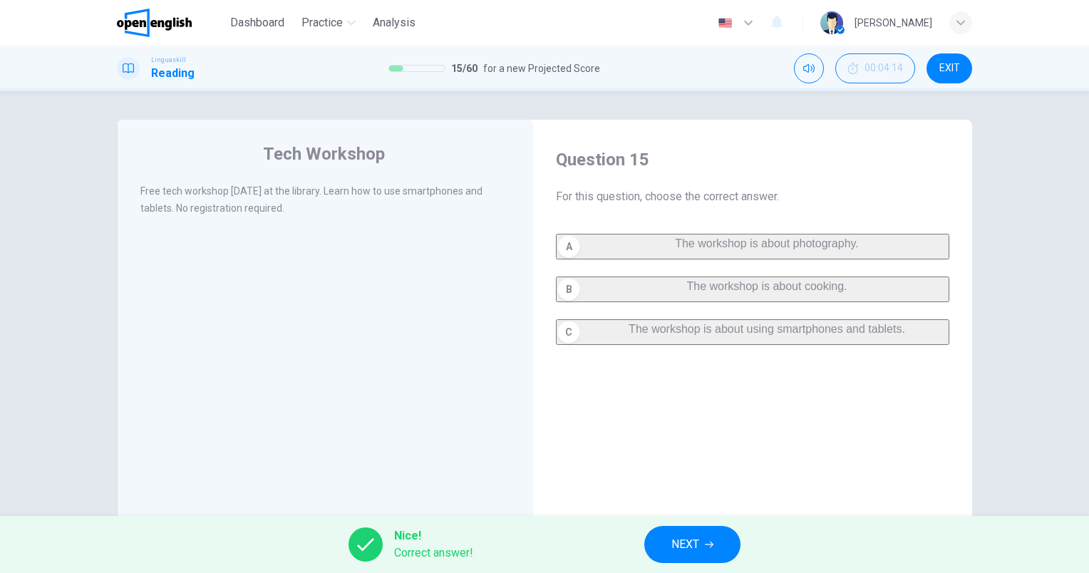
click at [699, 547] on span "NEXT" at bounding box center [685, 545] width 28 height 20
